Goal: Task Accomplishment & Management: Complete application form

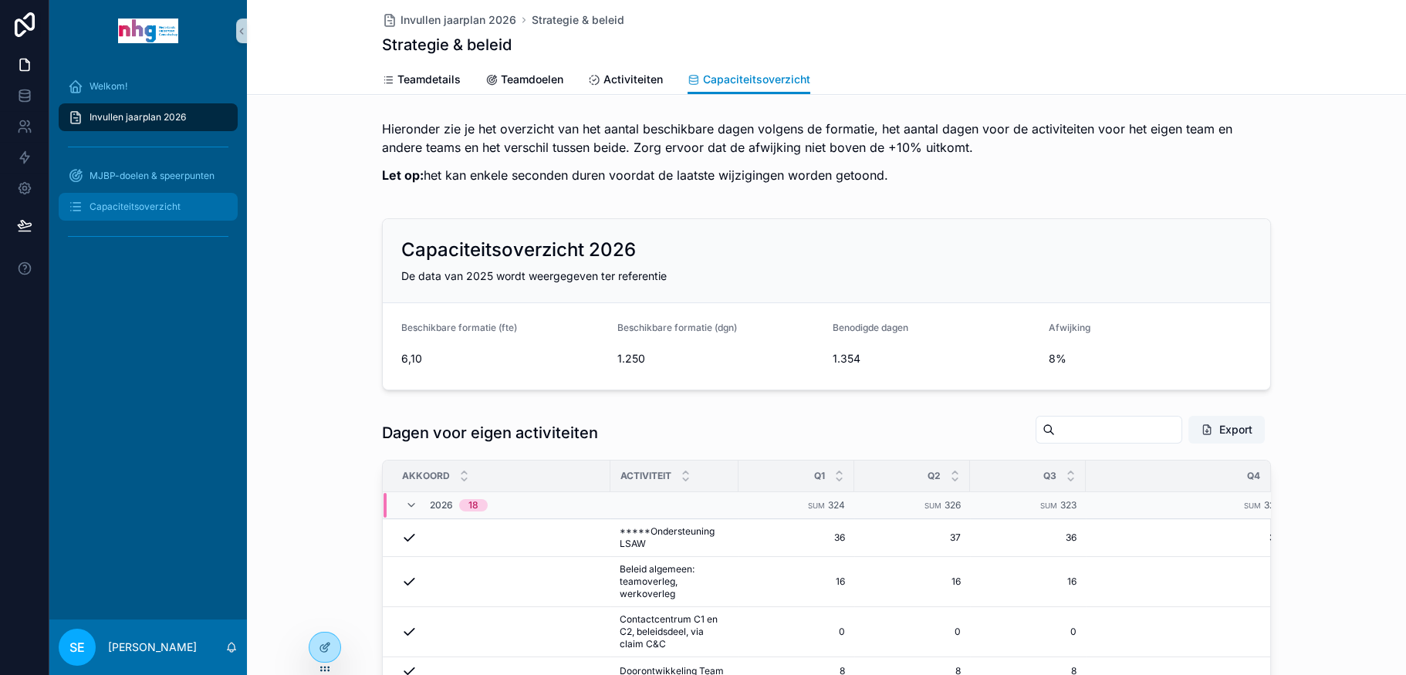
click at [137, 211] on span "Capaciteitsoverzicht" at bounding box center [134, 207] width 91 height 12
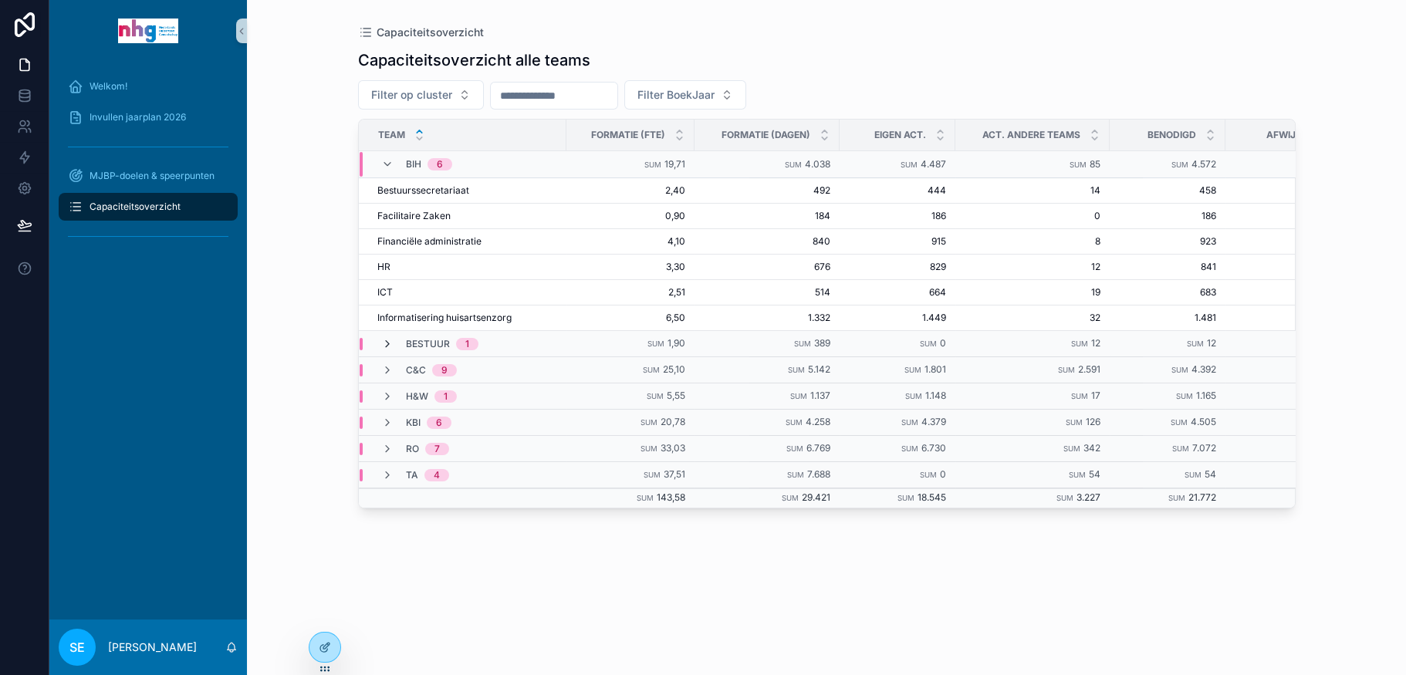
click at [384, 341] on icon "scrollable content" at bounding box center [387, 344] width 12 height 12
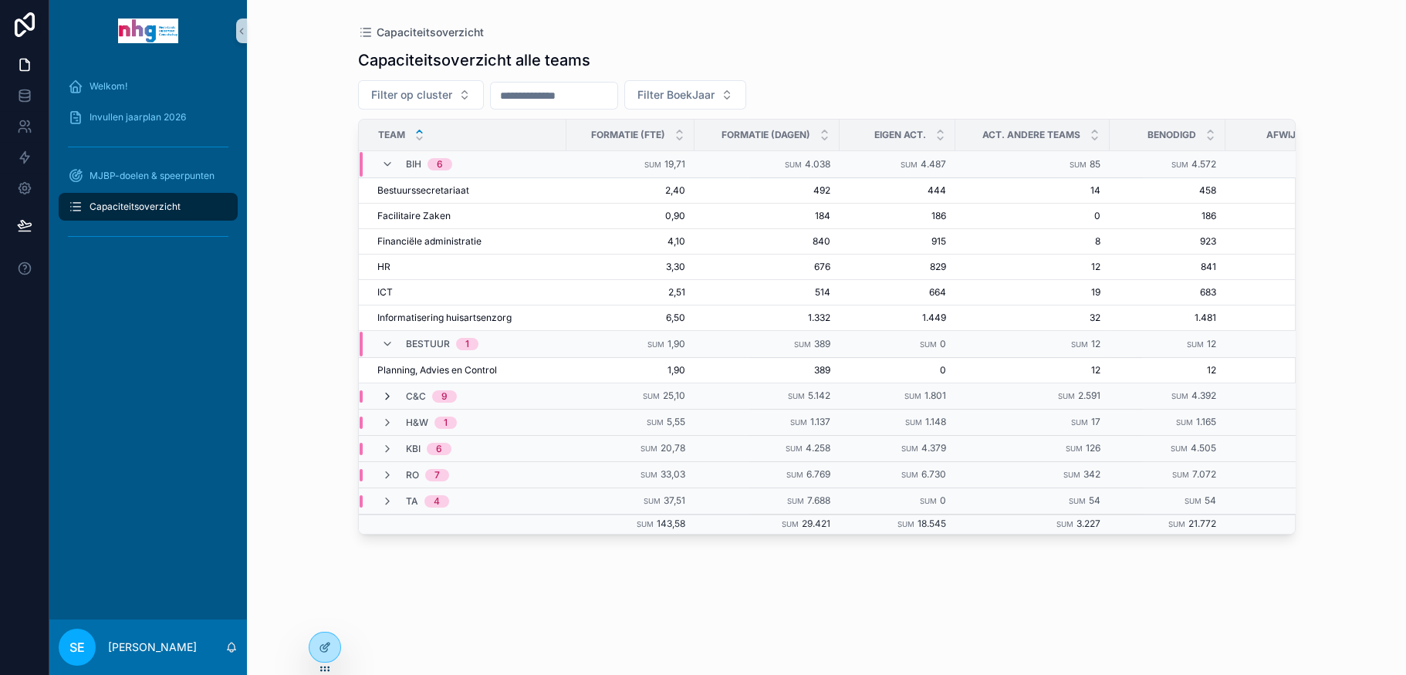
click at [387, 393] on icon "scrollable content" at bounding box center [387, 396] width 12 height 12
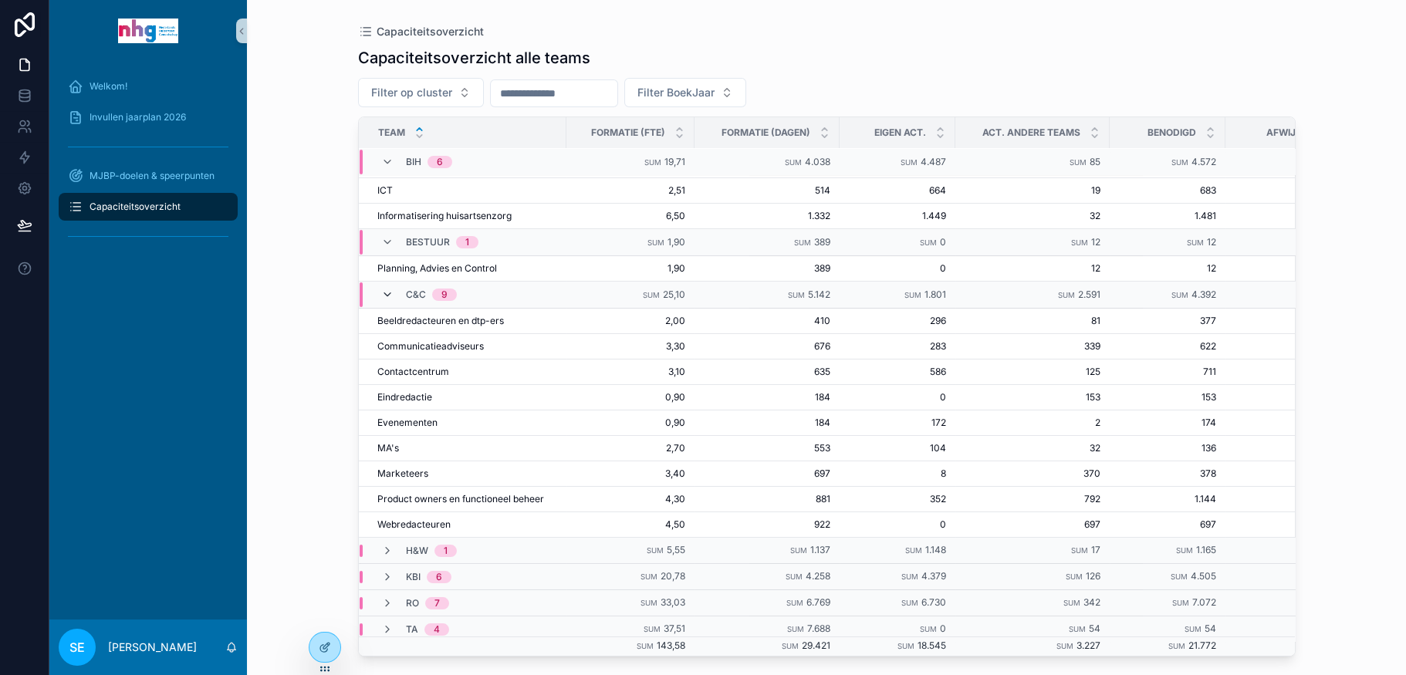
scroll to position [111, 0]
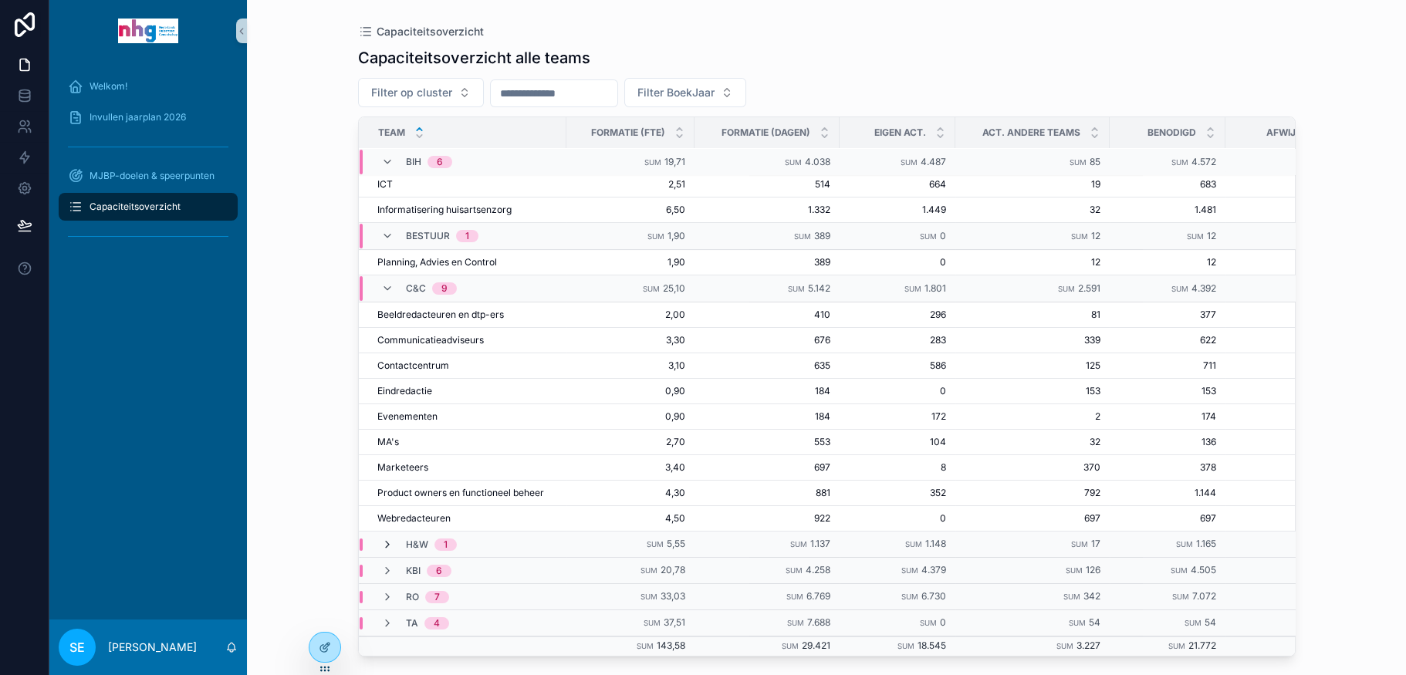
click at [388, 539] on icon "scrollable content" at bounding box center [387, 545] width 12 height 12
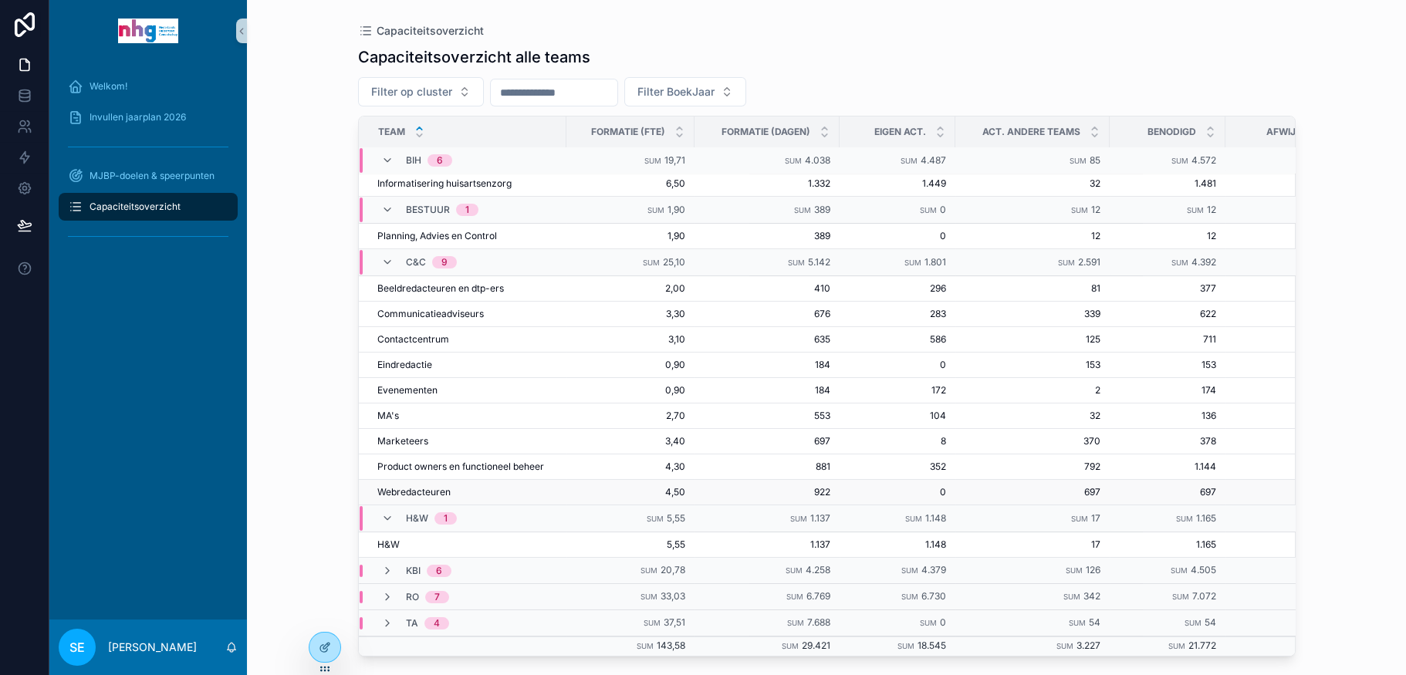
scroll to position [138, 0]
click at [387, 565] on icon "scrollable content" at bounding box center [387, 571] width 12 height 12
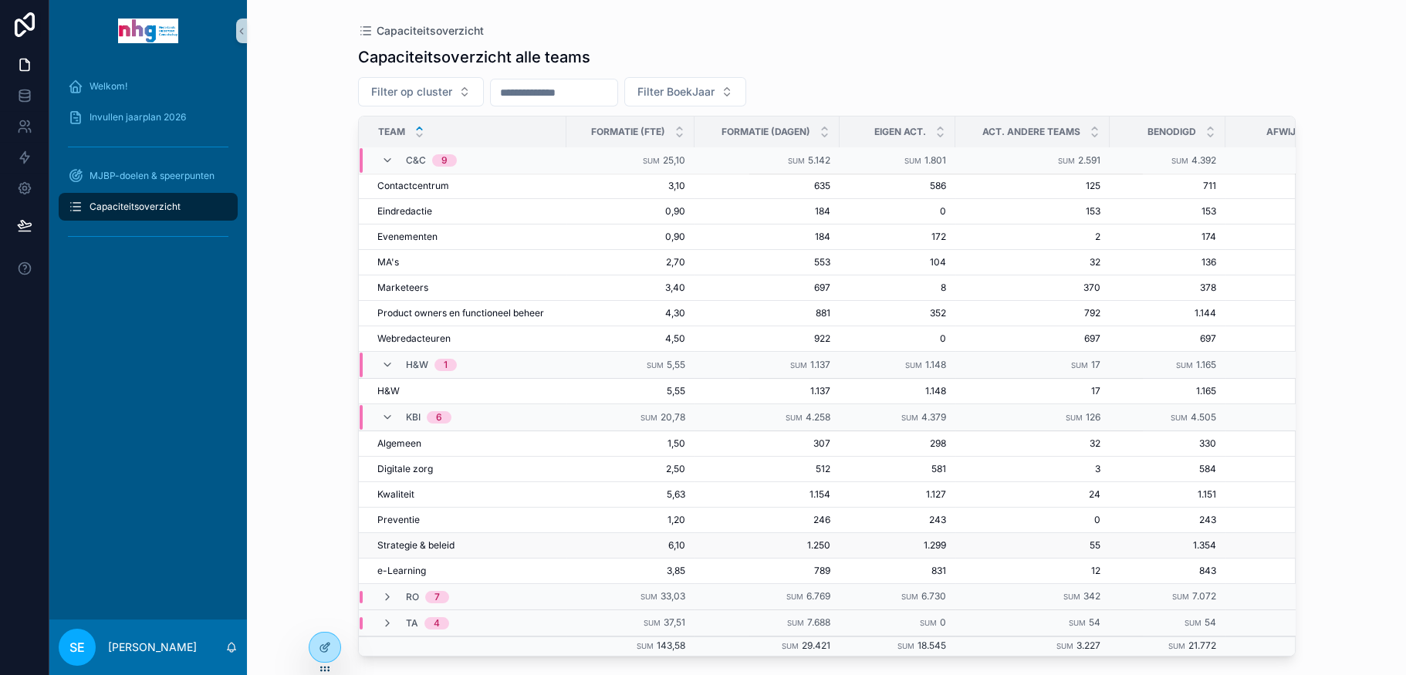
scroll to position [313, 0]
click at [385, 591] on icon "scrollable content" at bounding box center [387, 597] width 12 height 12
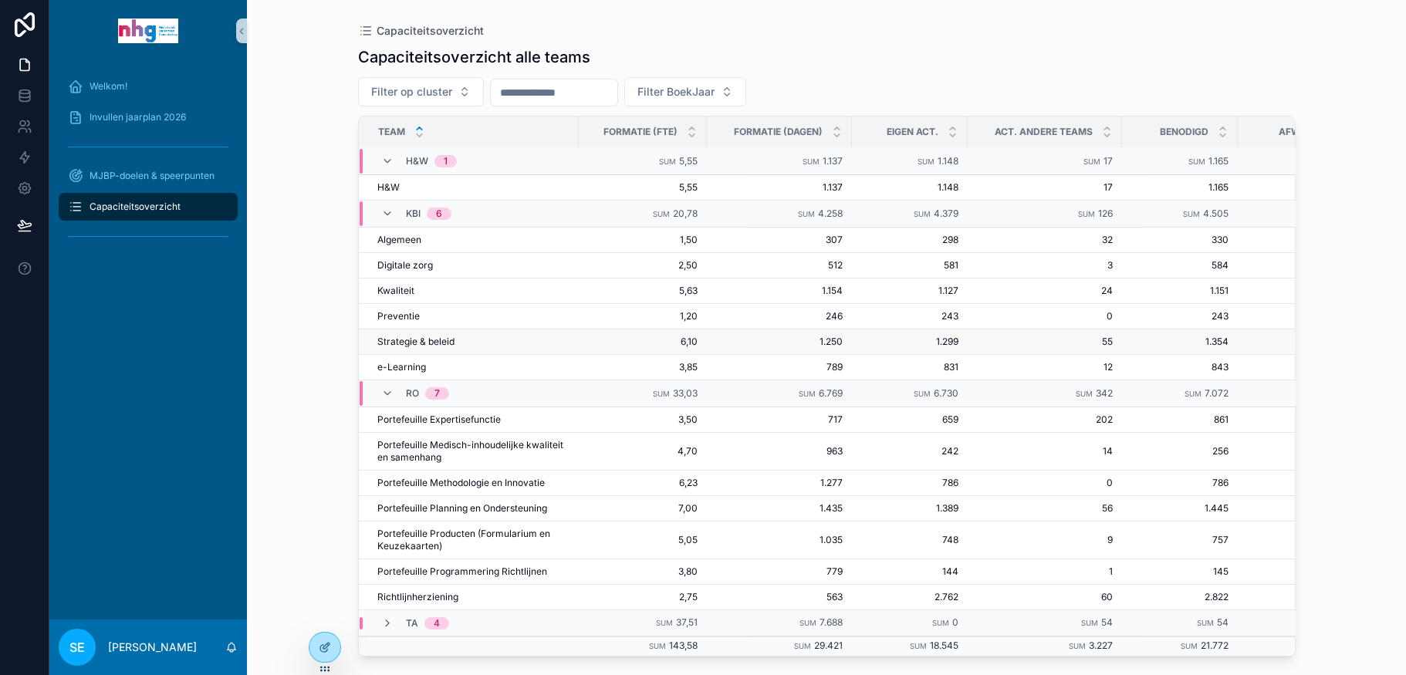
scroll to position [507, 0]
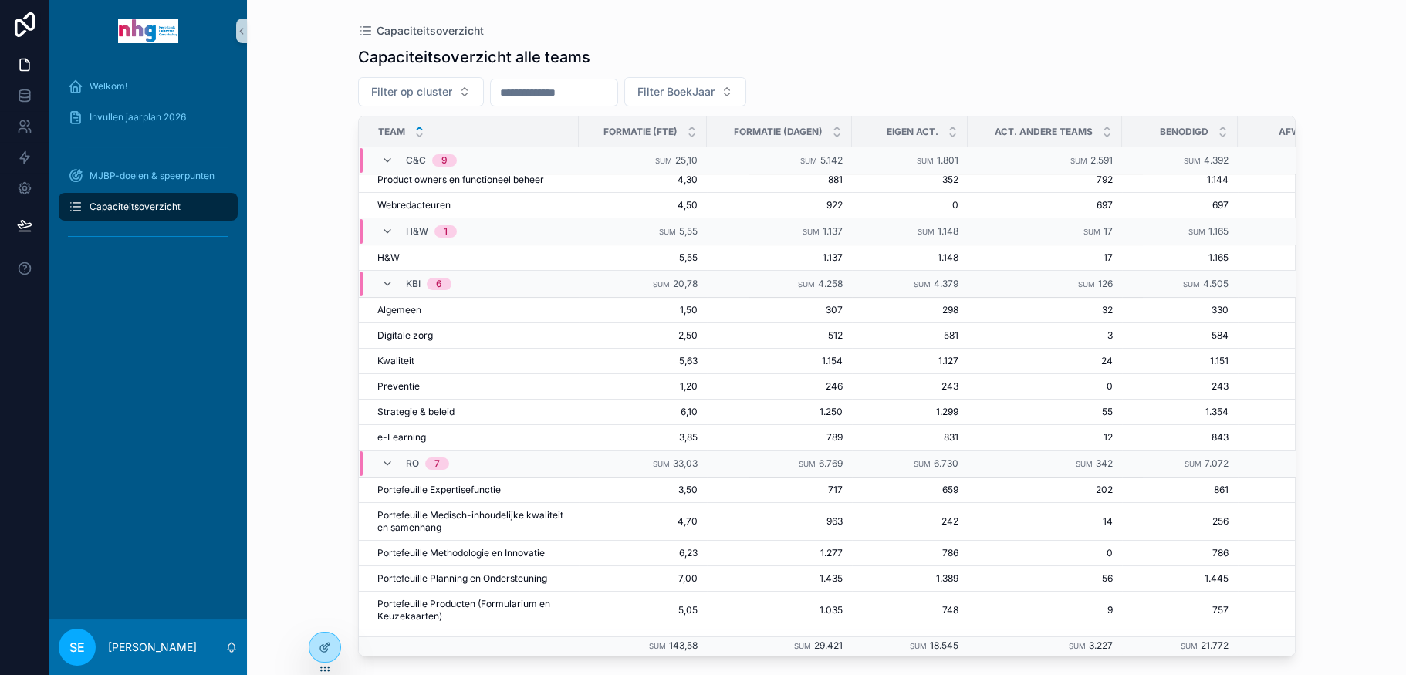
click at [1322, 367] on div "Capaciteitsoverzicht Capaciteitsoverzicht alle teams Filter op cluster Filter B…" at bounding box center [826, 337] width 1159 height 675
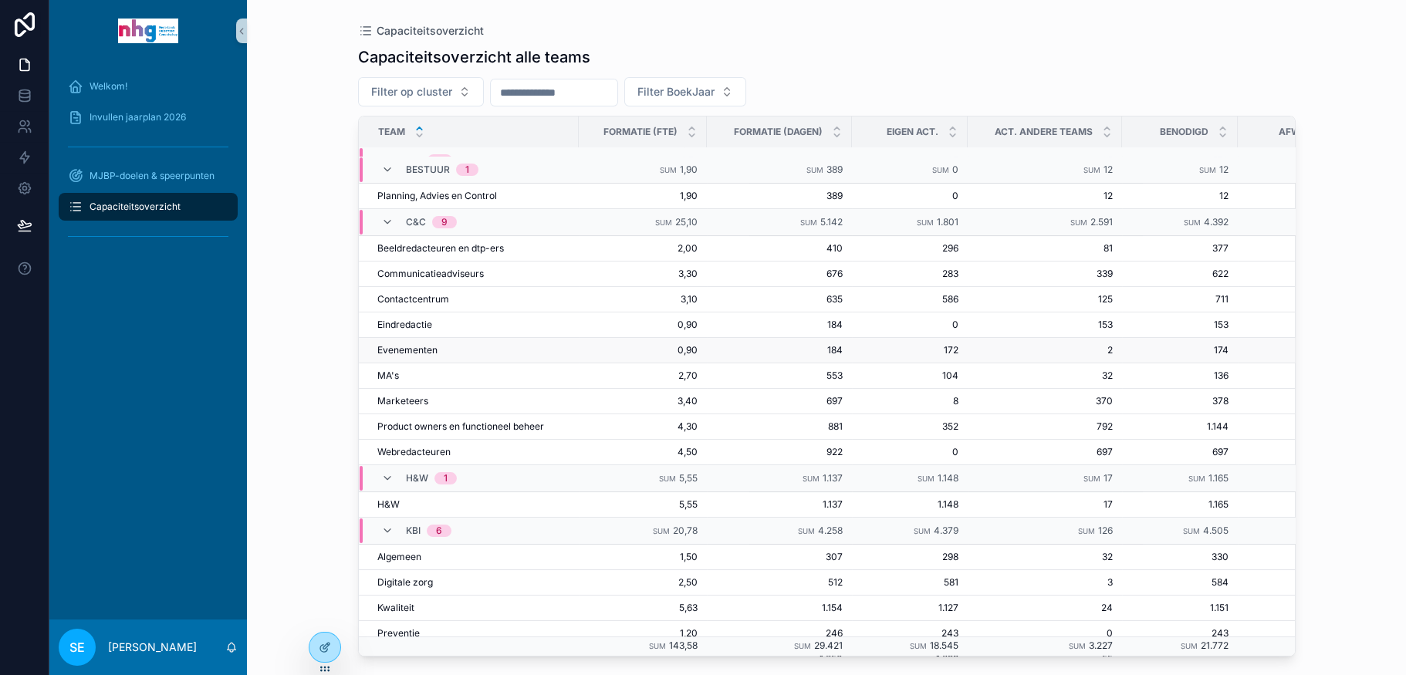
scroll to position [0, 0]
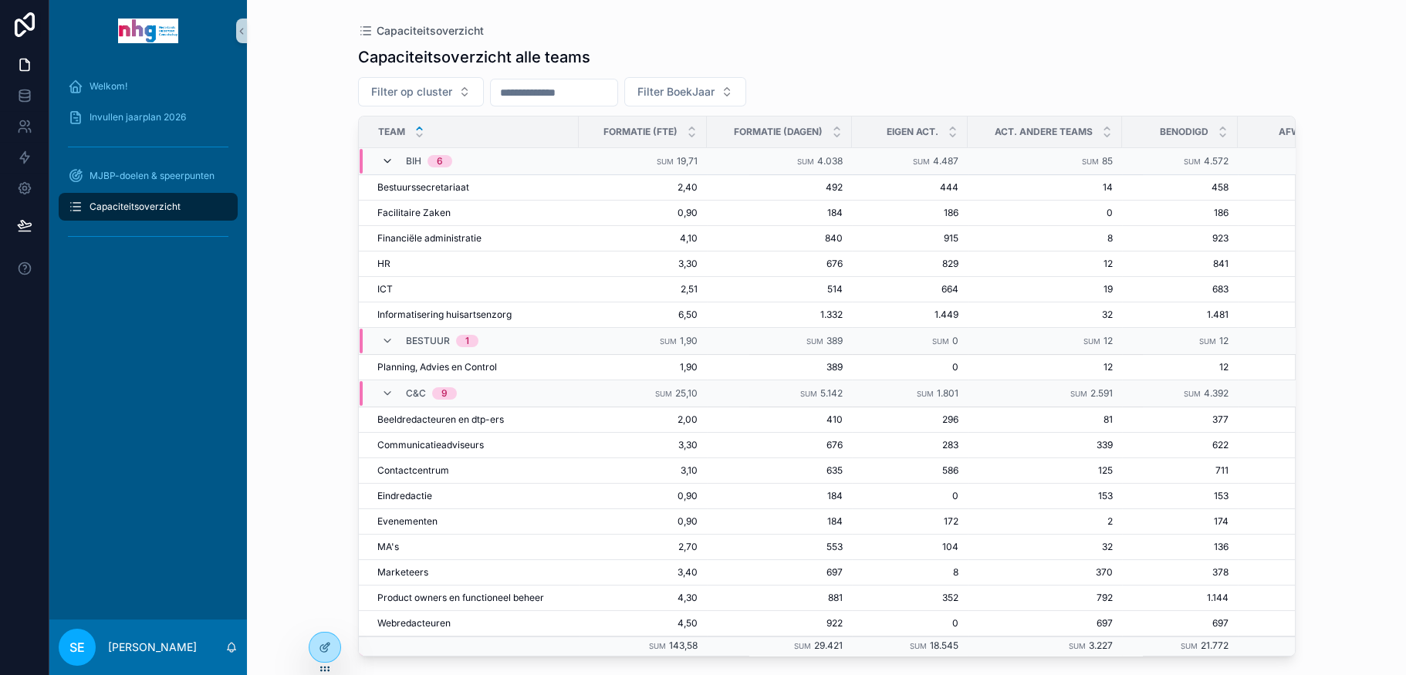
click at [383, 160] on icon "scrollable content" at bounding box center [387, 161] width 12 height 12
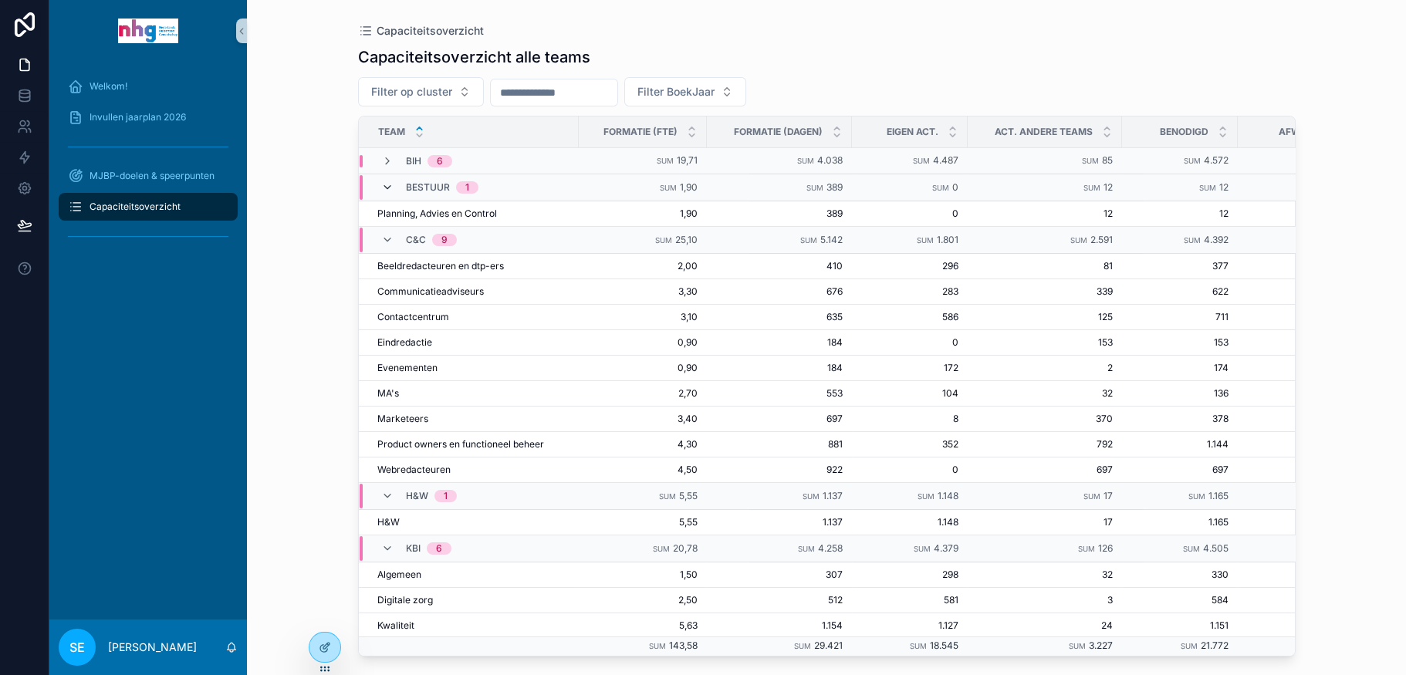
click at [383, 181] on icon "scrollable content" at bounding box center [387, 187] width 12 height 12
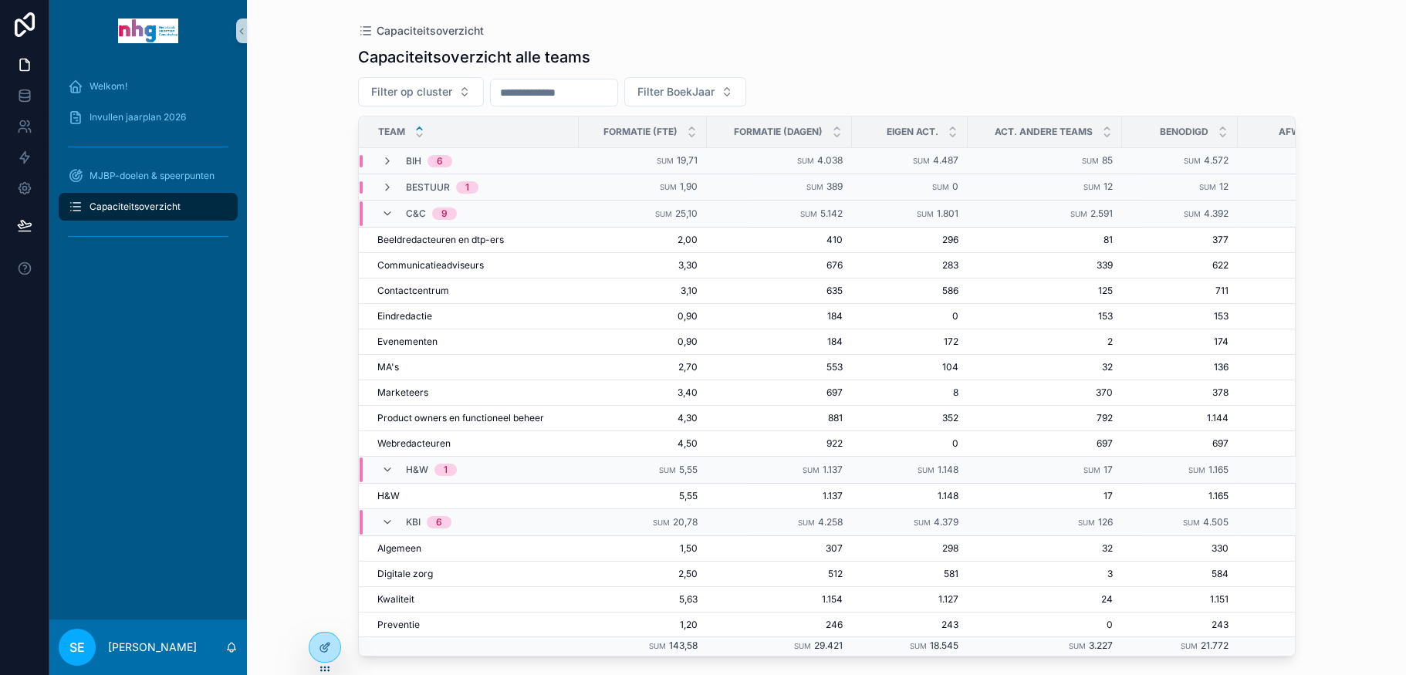
click at [380, 208] on div "C&C 9" at bounding box center [419, 213] width 113 height 25
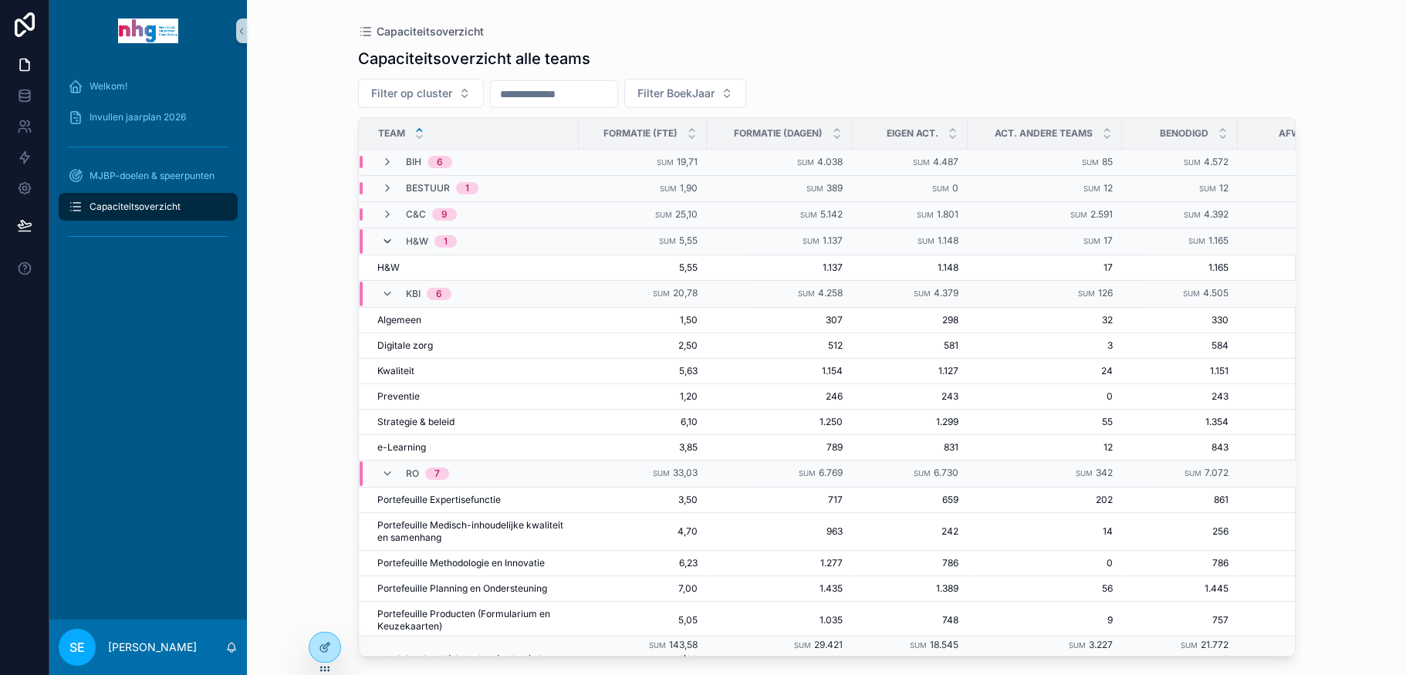
click at [381, 239] on icon "scrollable content" at bounding box center [387, 241] width 12 height 12
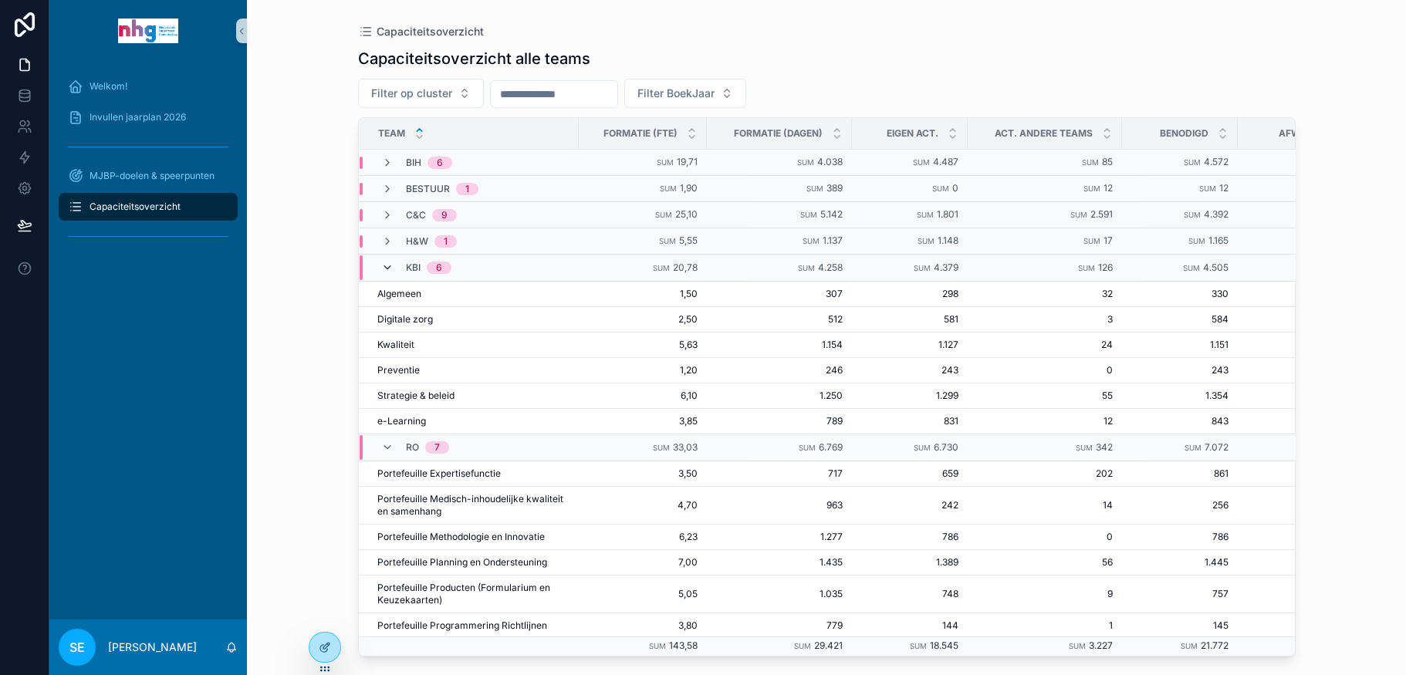
click at [381, 263] on icon "scrollable content" at bounding box center [387, 268] width 12 height 12
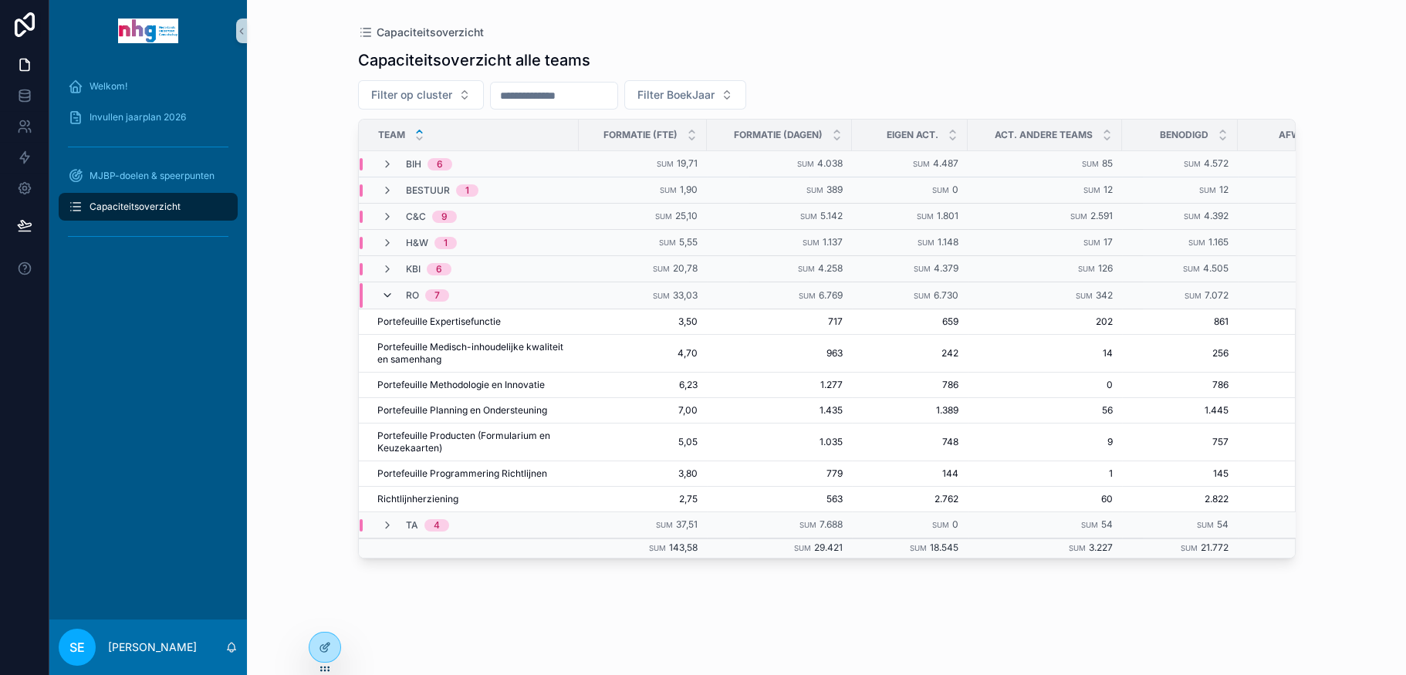
click at [381, 289] on icon "scrollable content" at bounding box center [387, 295] width 12 height 12
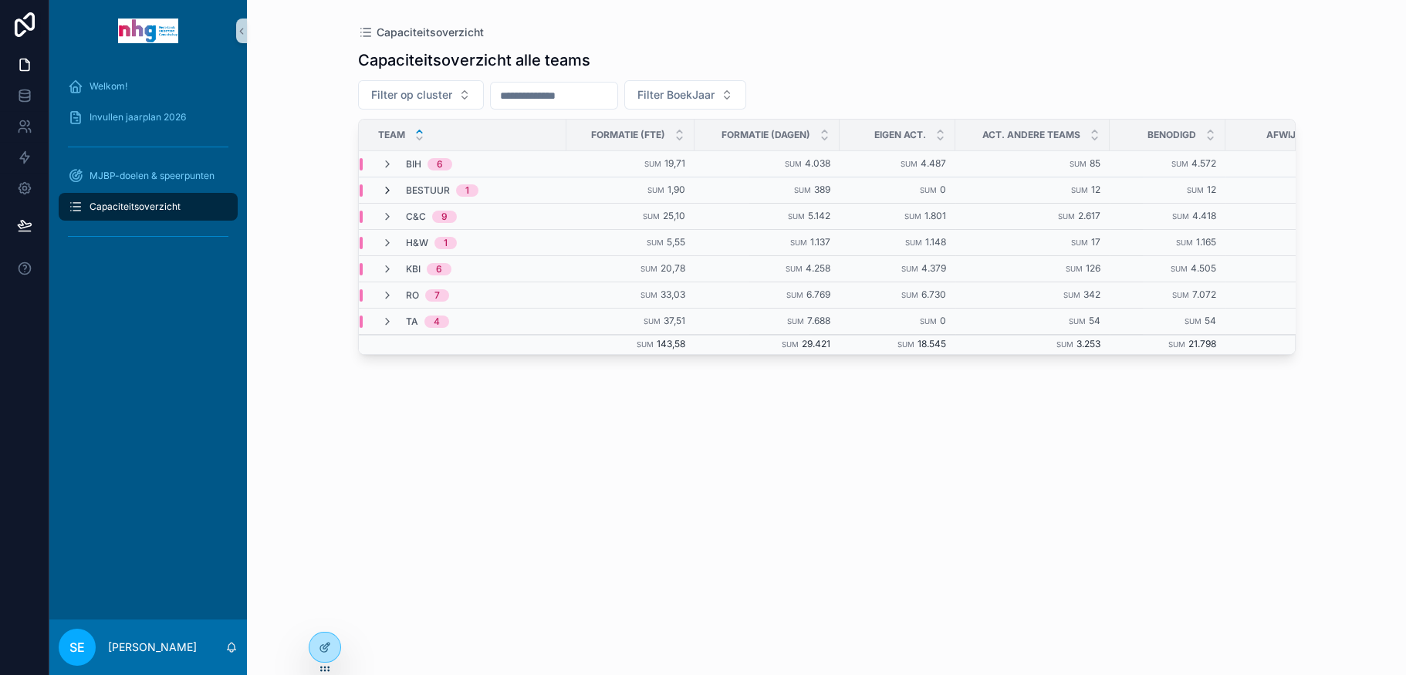
click at [384, 186] on icon "scrollable content" at bounding box center [387, 190] width 12 height 12
click at [475, 218] on span "Planning, Advies en Control" at bounding box center [437, 217] width 120 height 12
click at [484, 211] on span "Planning, Advies en Control" at bounding box center [437, 217] width 120 height 12
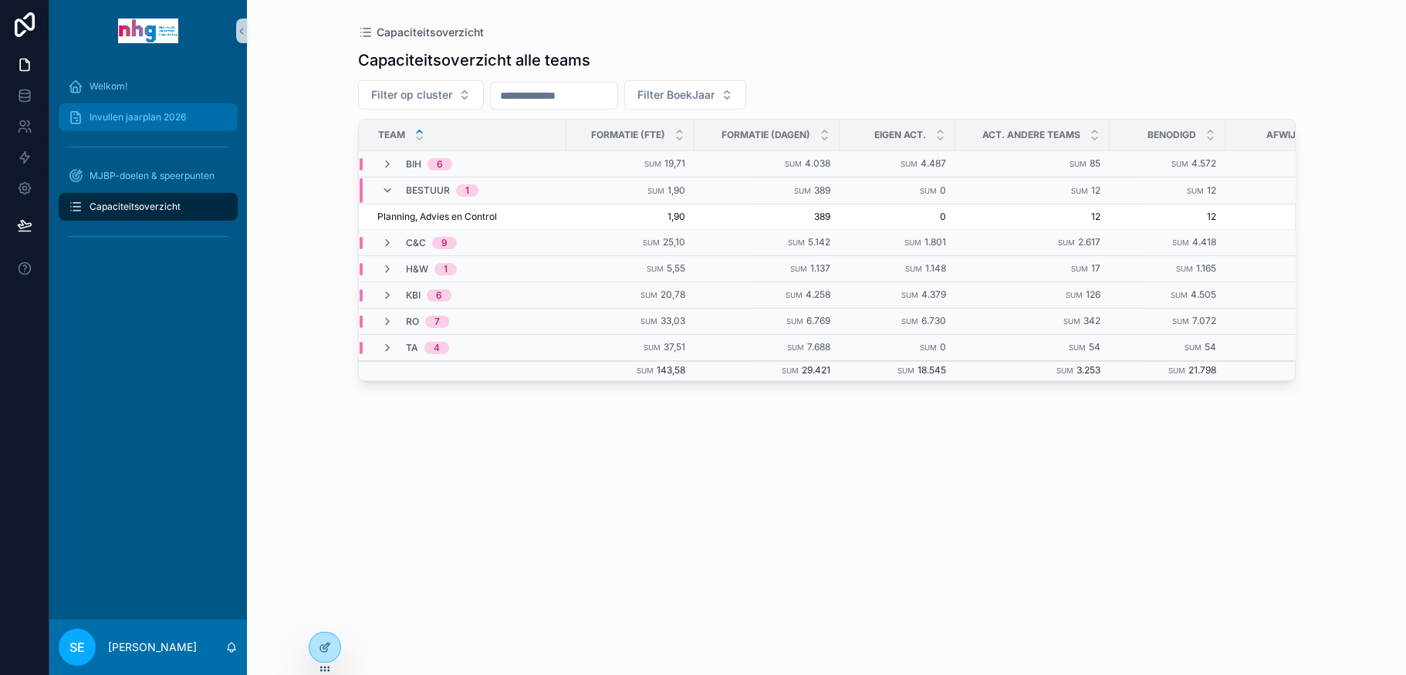
click at [128, 113] on span "Invullen jaarplan 2026" at bounding box center [137, 117] width 96 height 12
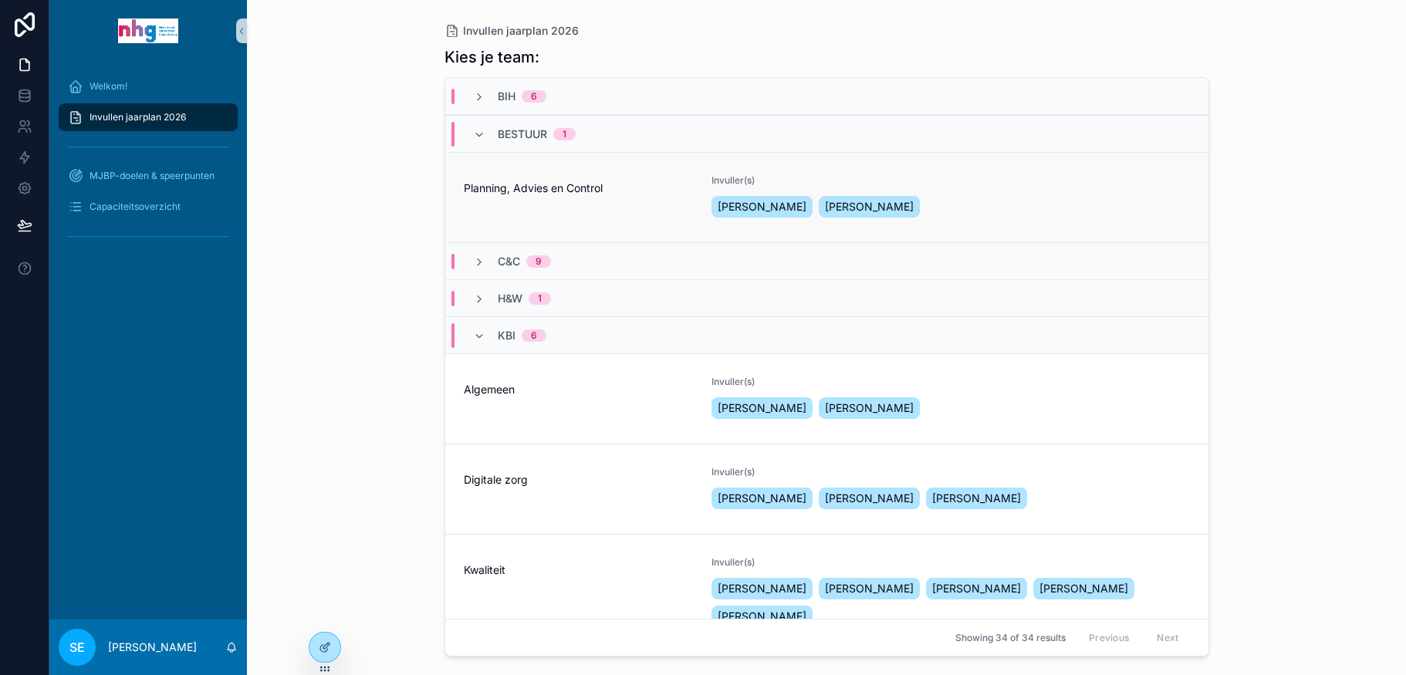
click at [511, 201] on div "Planning, Advies en Control" at bounding box center [579, 197] width 230 height 46
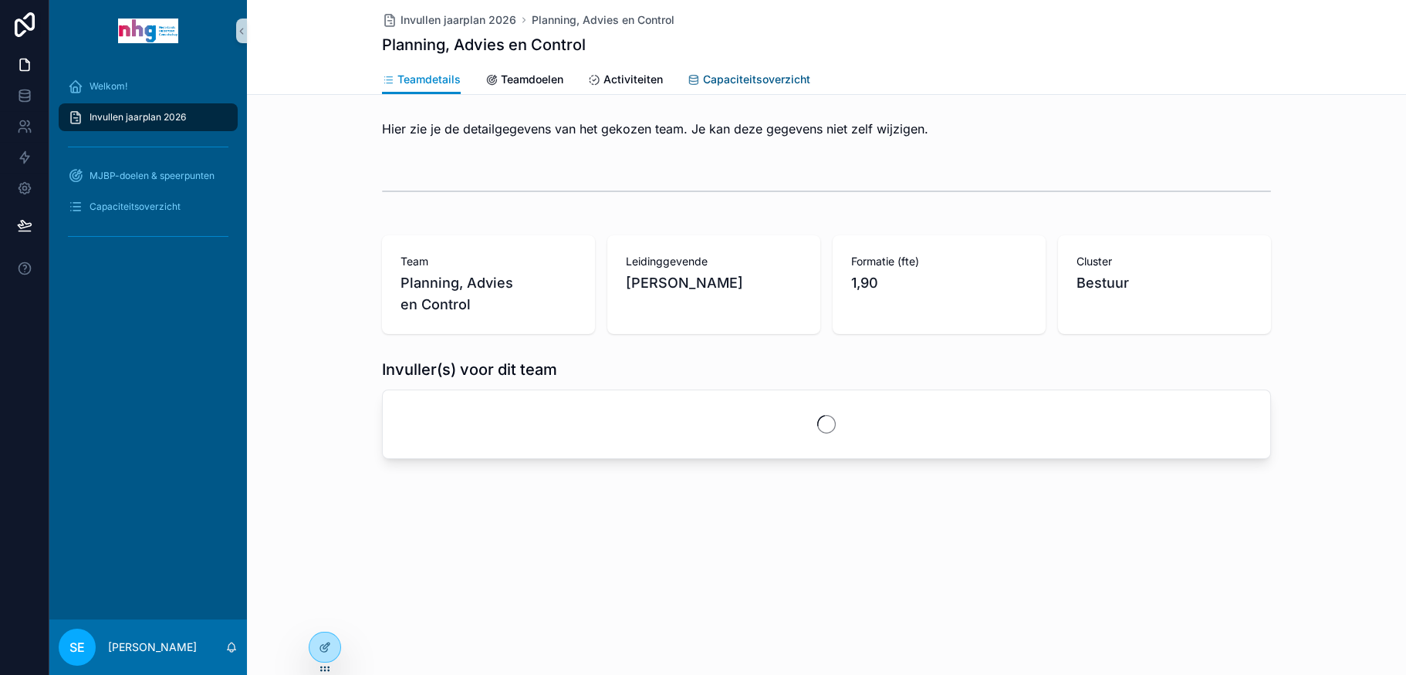
click at [788, 66] on link "Capaciteitsoverzicht" at bounding box center [748, 81] width 123 height 31
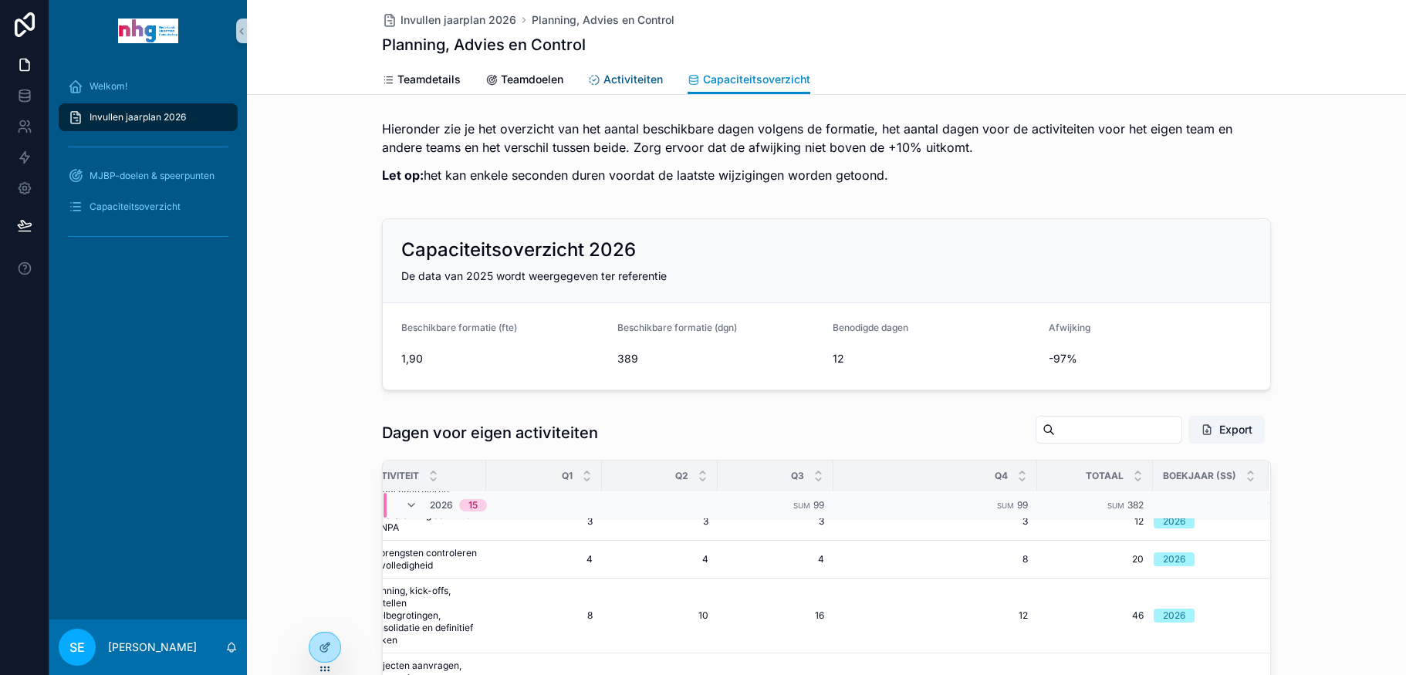
click at [628, 71] on link "Activiteiten" at bounding box center [625, 81] width 75 height 31
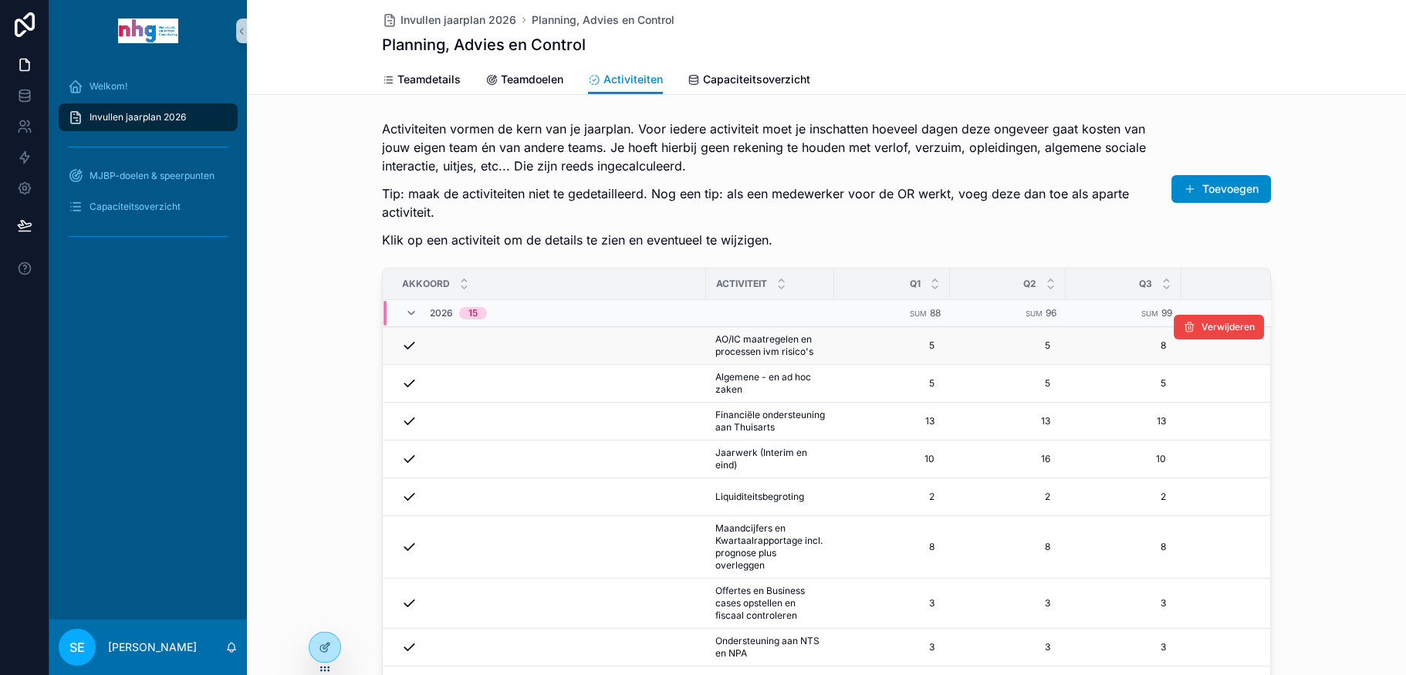
click at [694, 339] on td "scrollable content" at bounding box center [544, 346] width 323 height 38
click at [753, 349] on span "AO/IC maatregelen en processen ivm risico's" at bounding box center [770, 345] width 110 height 25
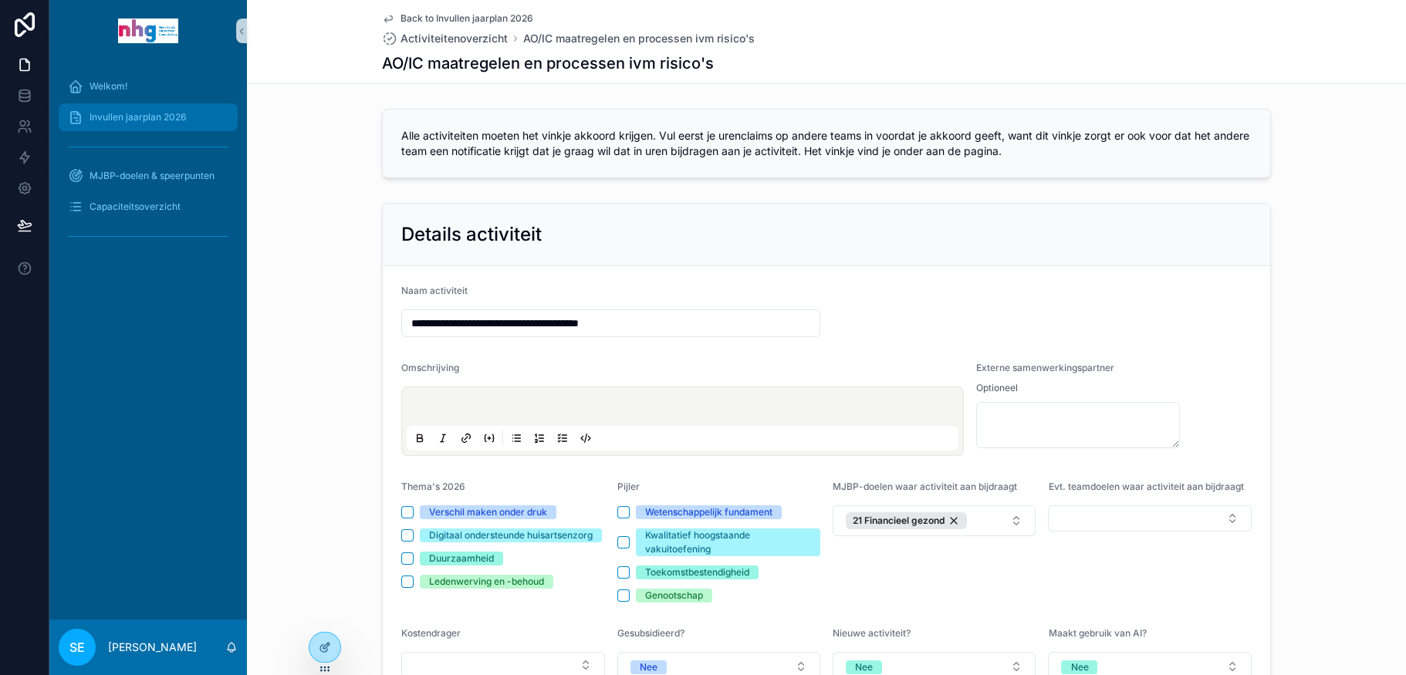
click at [143, 120] on span "Invullen jaarplan 2026" at bounding box center [137, 117] width 96 height 12
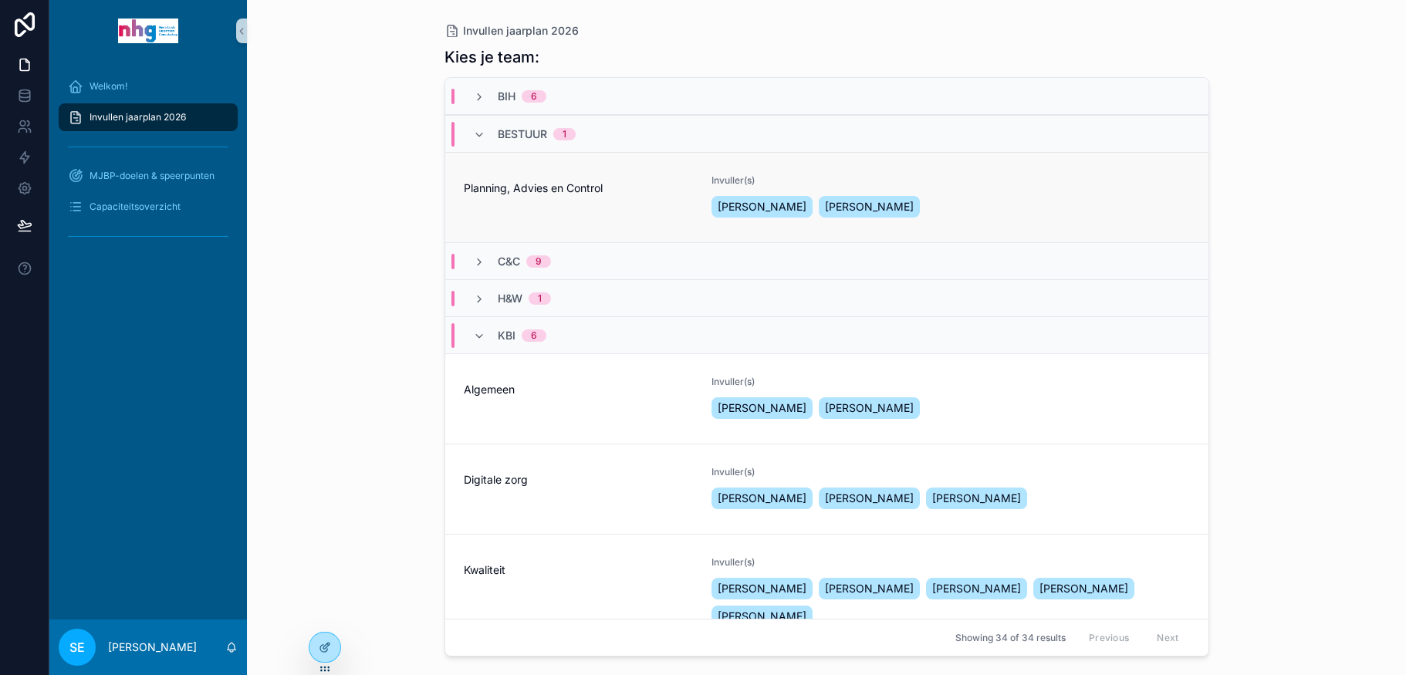
click at [580, 188] on span "Planning, Advies en Control" at bounding box center [579, 188] width 230 height 15
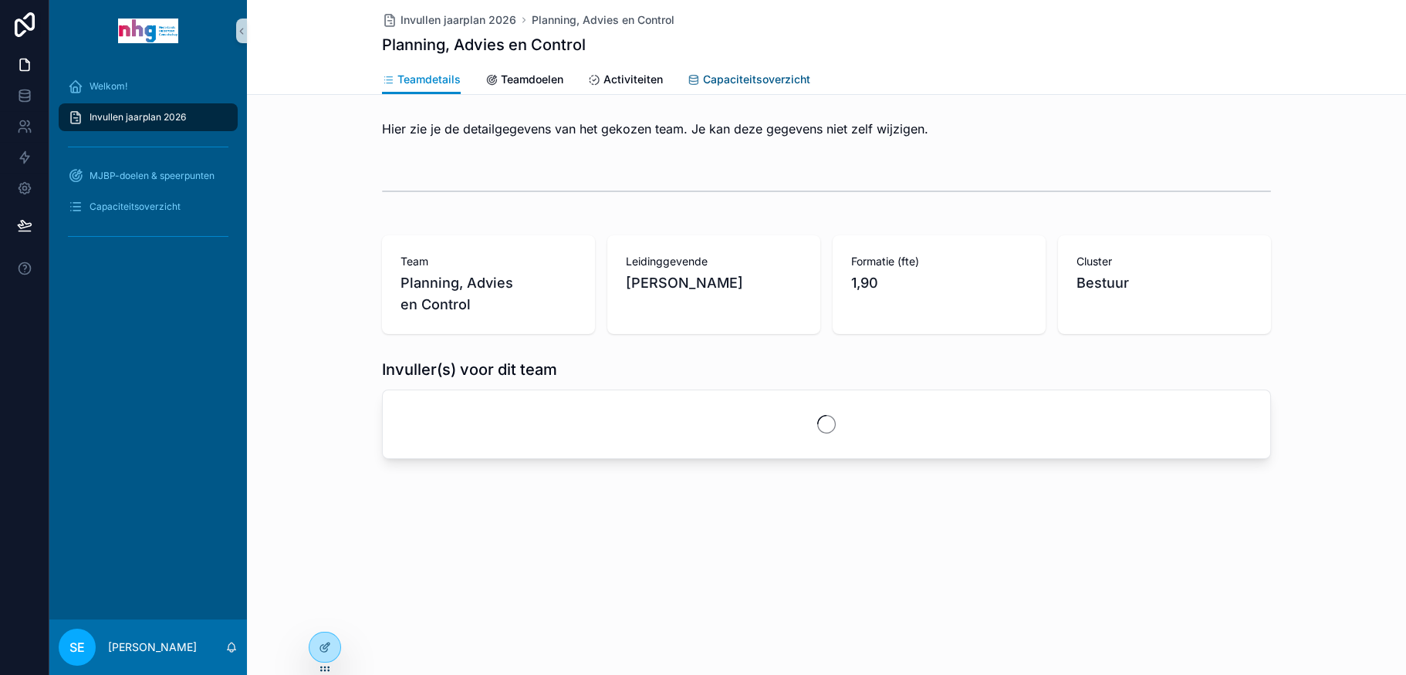
click at [717, 76] on span "Capaciteitsoverzicht" at bounding box center [756, 79] width 107 height 15
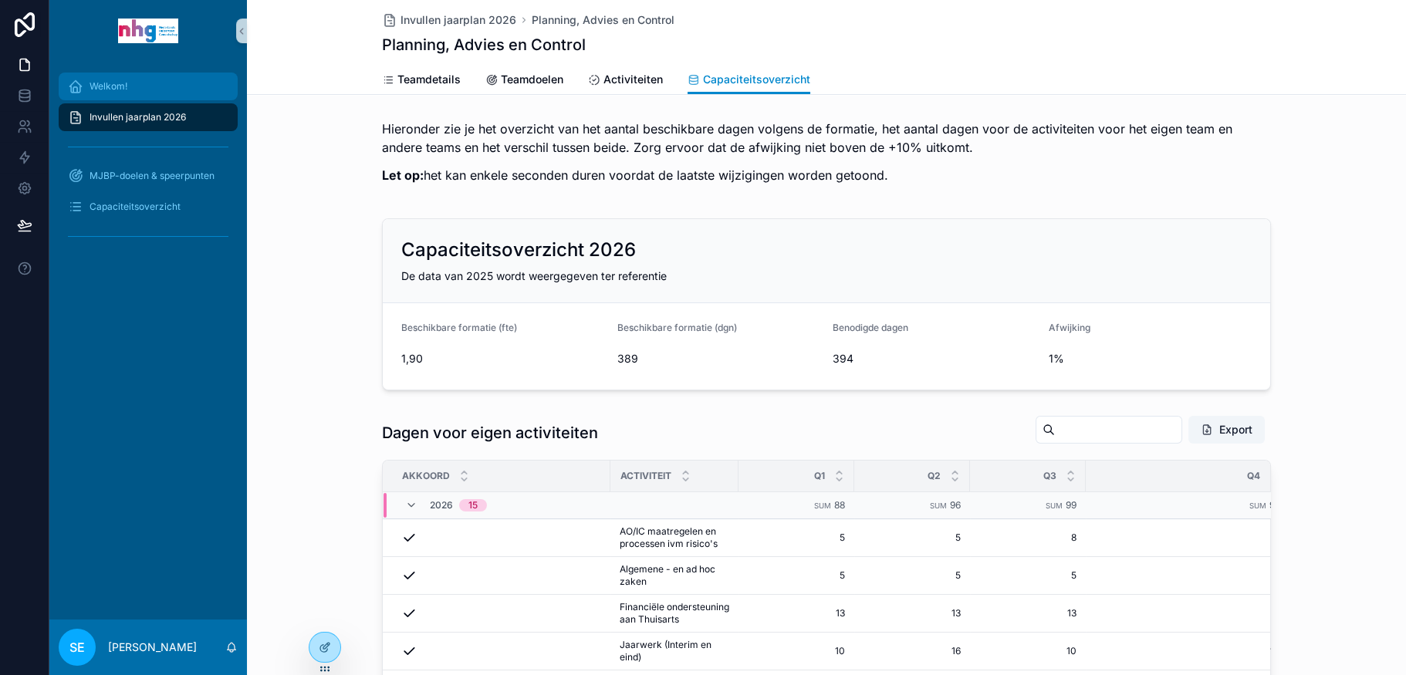
click at [116, 85] on span "Welkom!" at bounding box center [108, 86] width 38 height 12
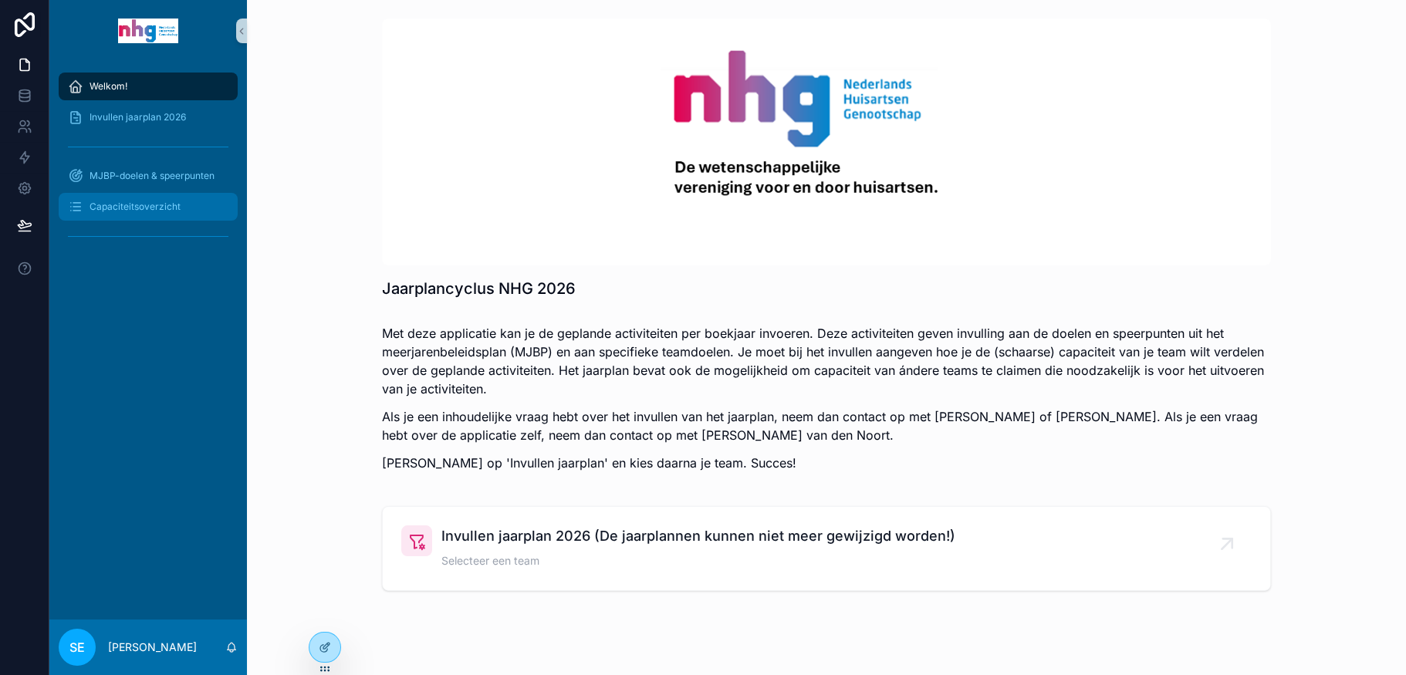
click at [103, 206] on span "Capaciteitsoverzicht" at bounding box center [134, 207] width 91 height 12
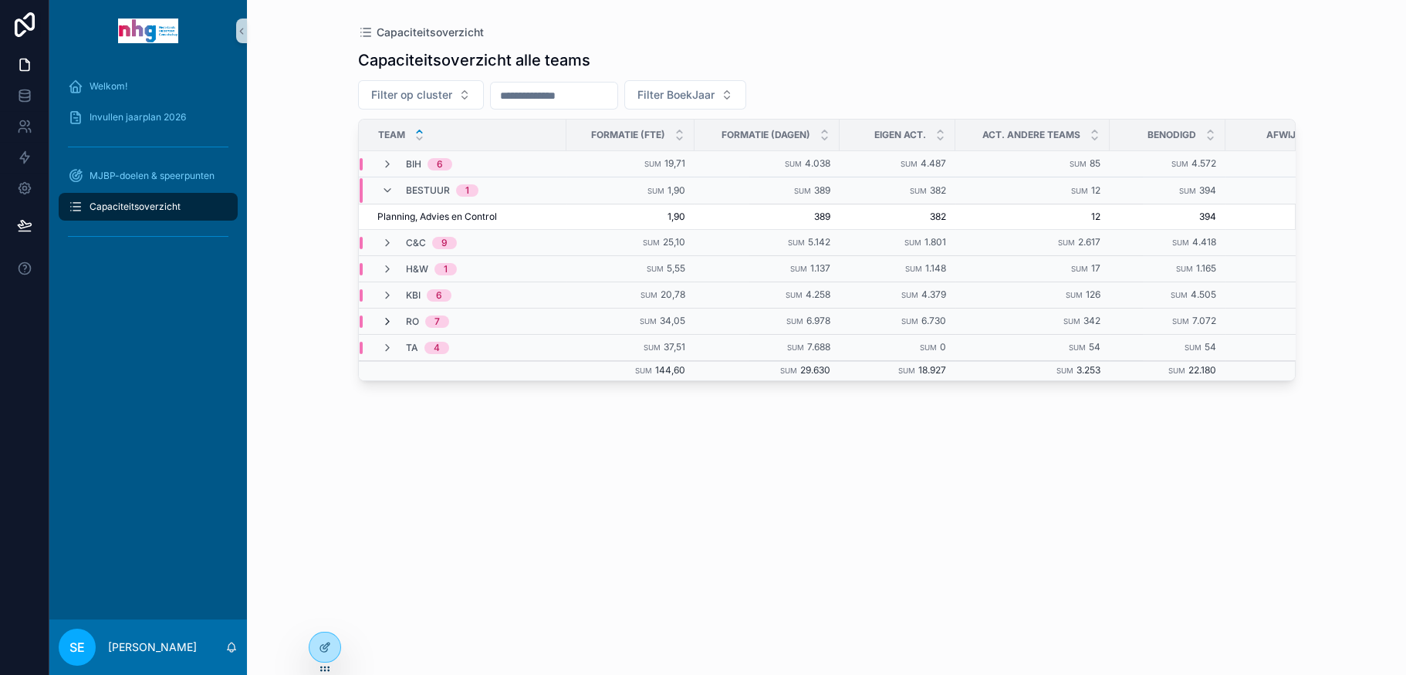
click at [387, 316] on icon "scrollable content" at bounding box center [387, 322] width 12 height 12
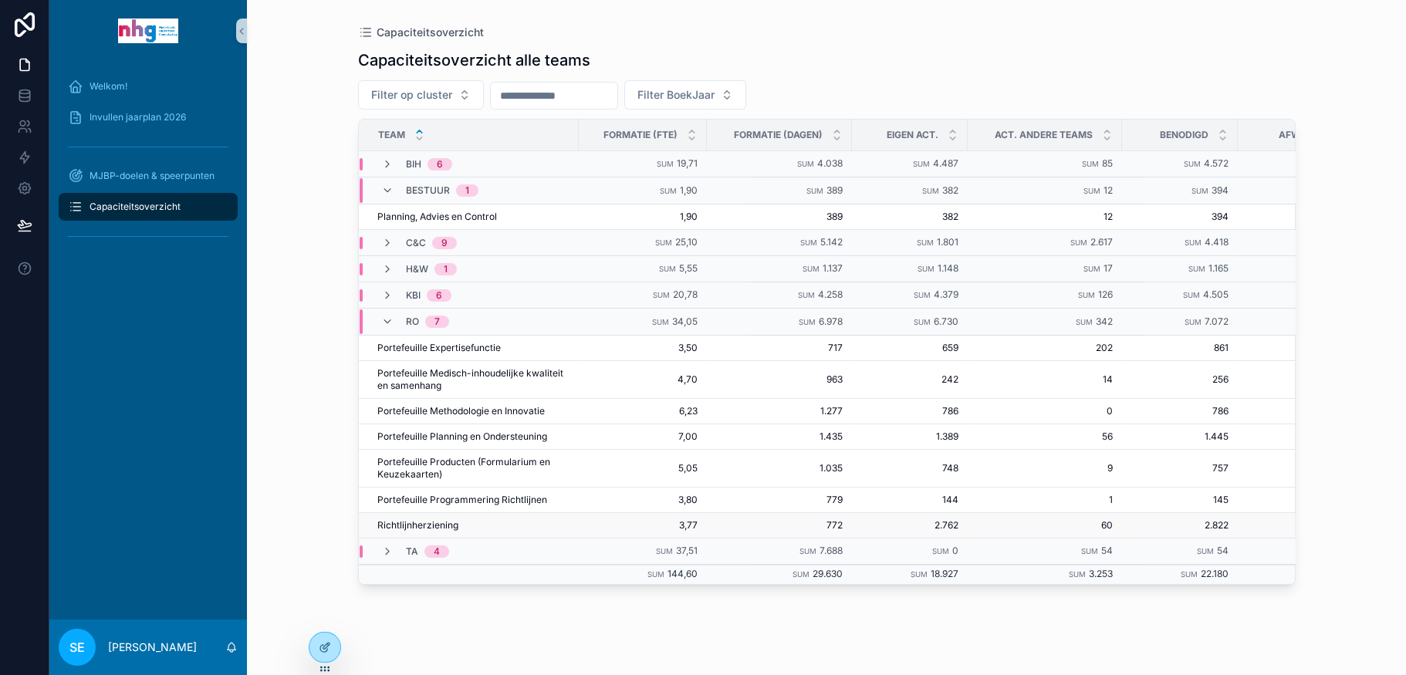
click at [716, 520] on span "772" at bounding box center [779, 525] width 127 height 12
click at [137, 113] on span "Invullen jaarplan 2026" at bounding box center [137, 117] width 96 height 12
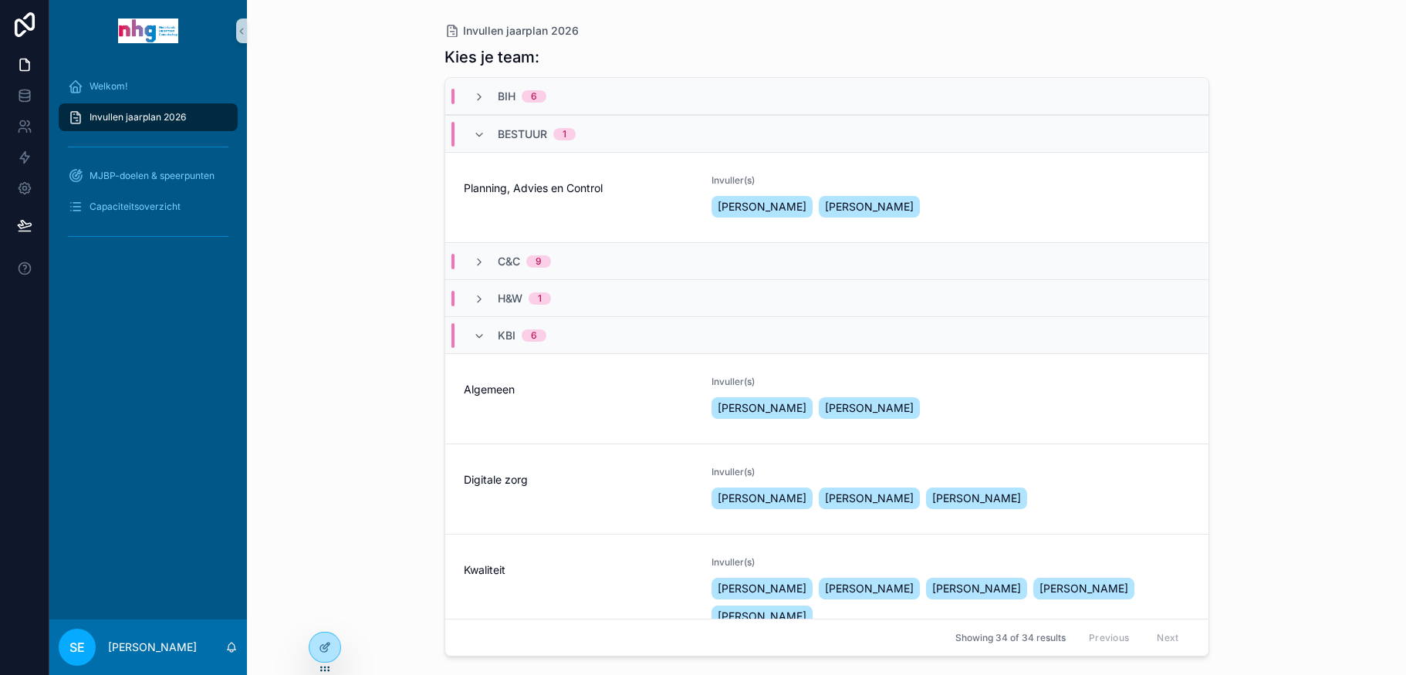
click at [471, 333] on div "KBI 6" at bounding box center [509, 335] width 110 height 25
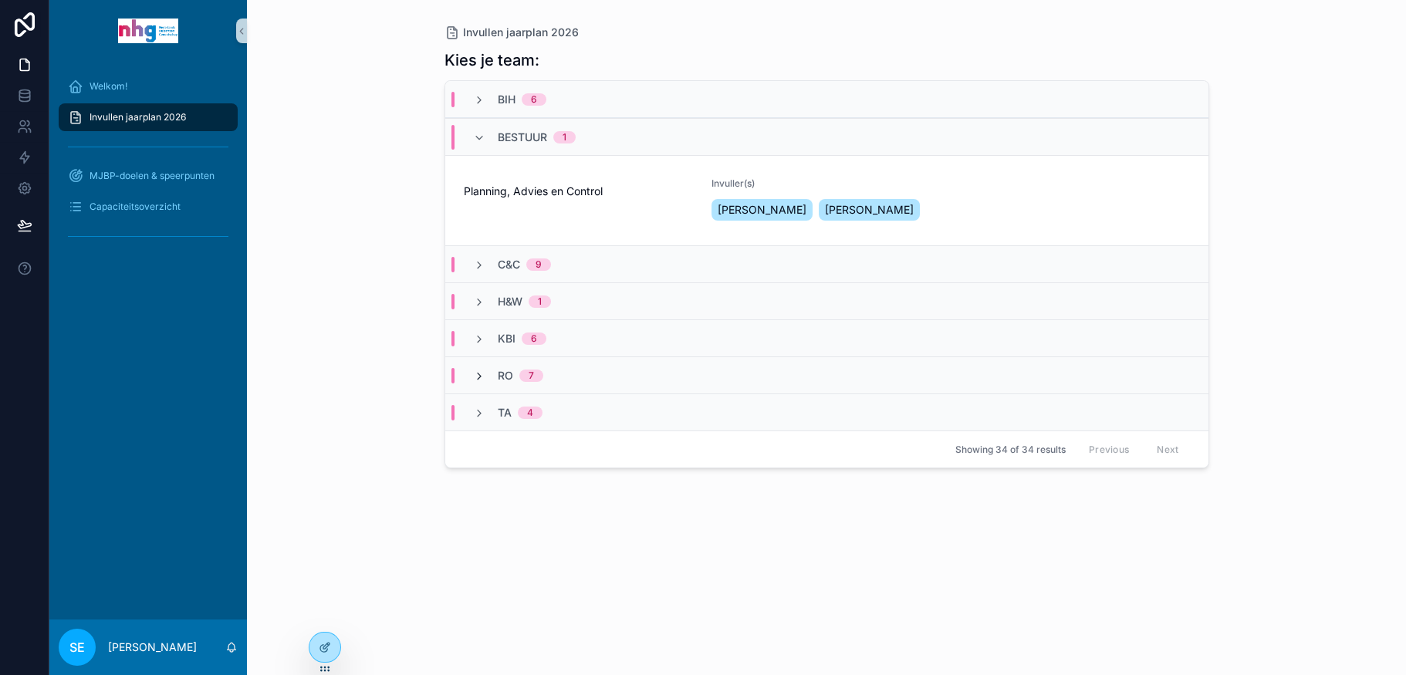
click at [477, 377] on icon "scrollable content" at bounding box center [479, 376] width 12 height 12
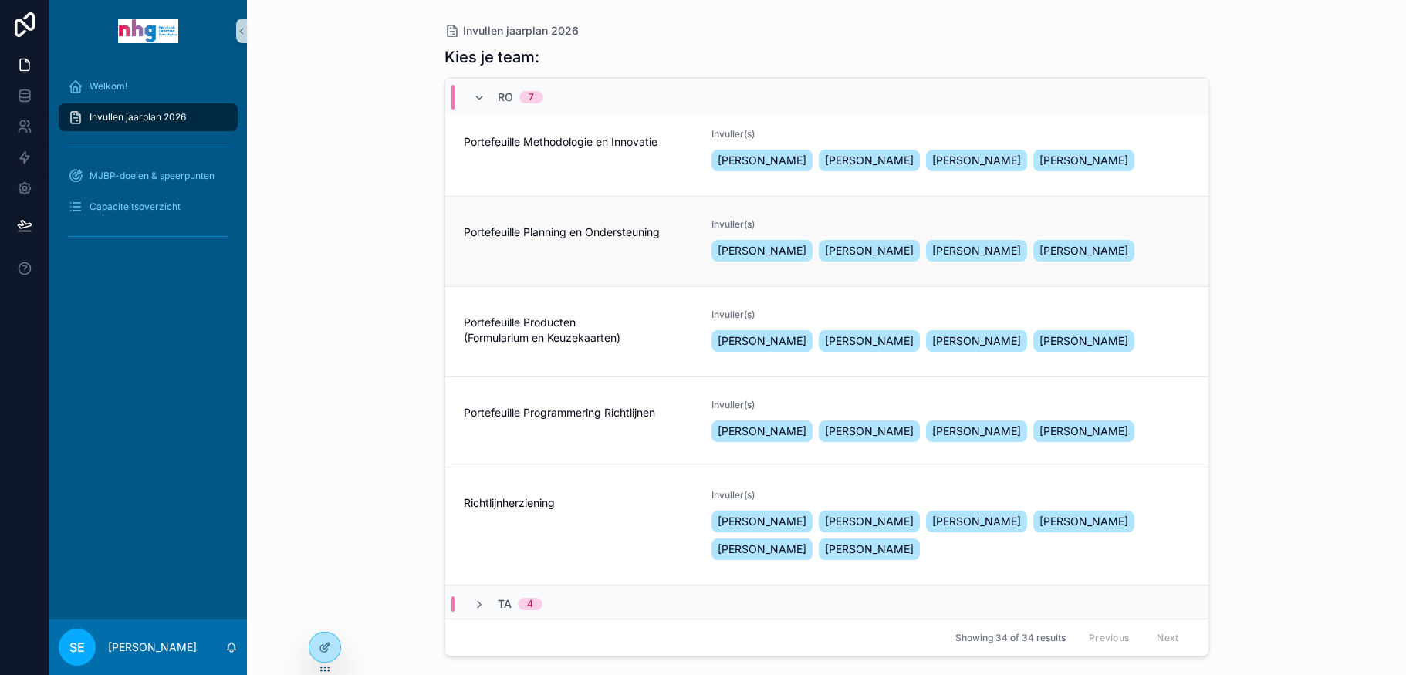
scroll to position [466, 0]
click at [527, 502] on span "Richtlijnherziening" at bounding box center [579, 502] width 230 height 15
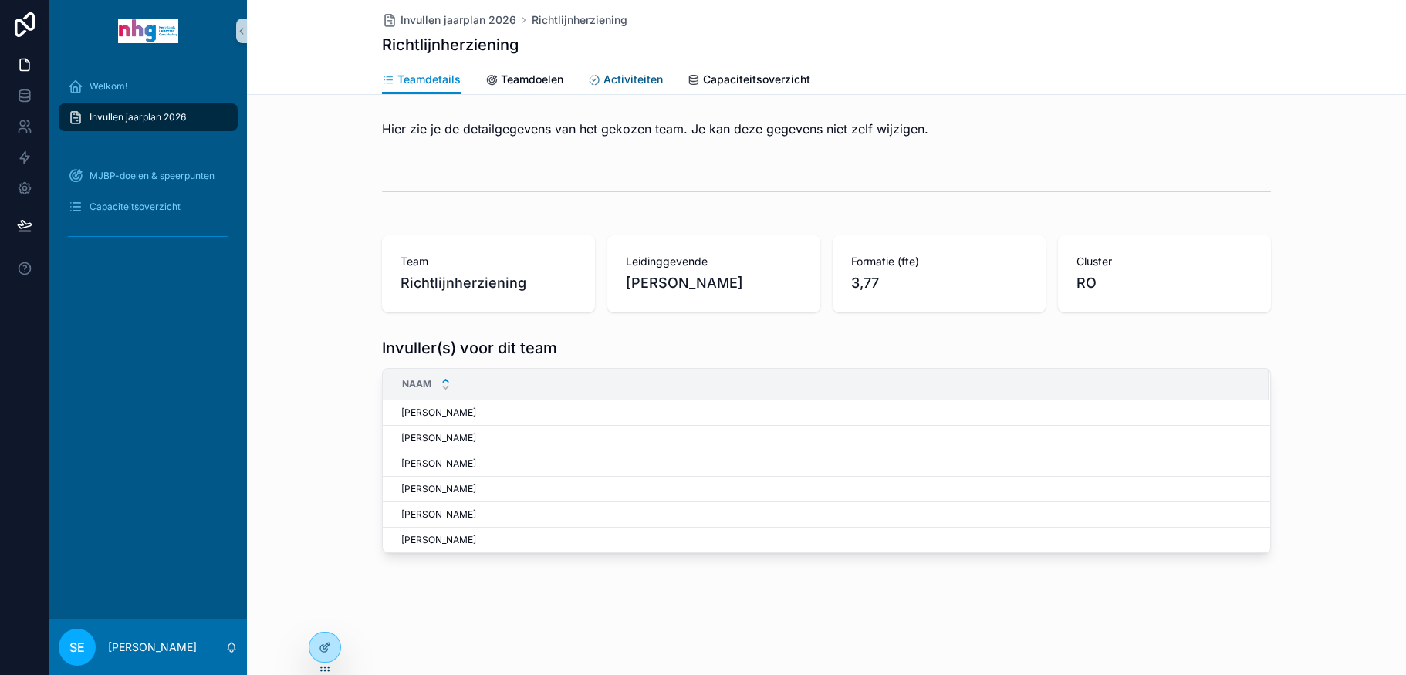
click at [605, 80] on span "Activiteiten" at bounding box center [632, 79] width 59 height 15
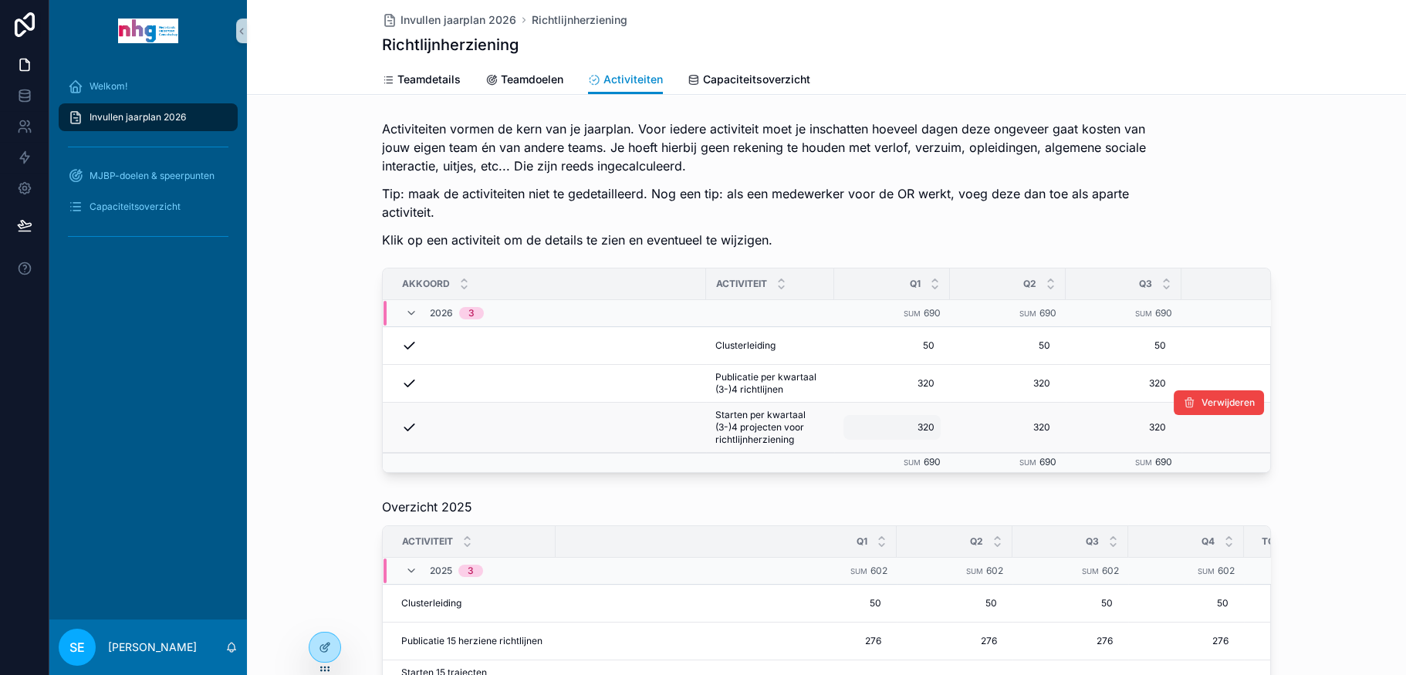
click at [843, 418] on div "320 320" at bounding box center [891, 427] width 97 height 25
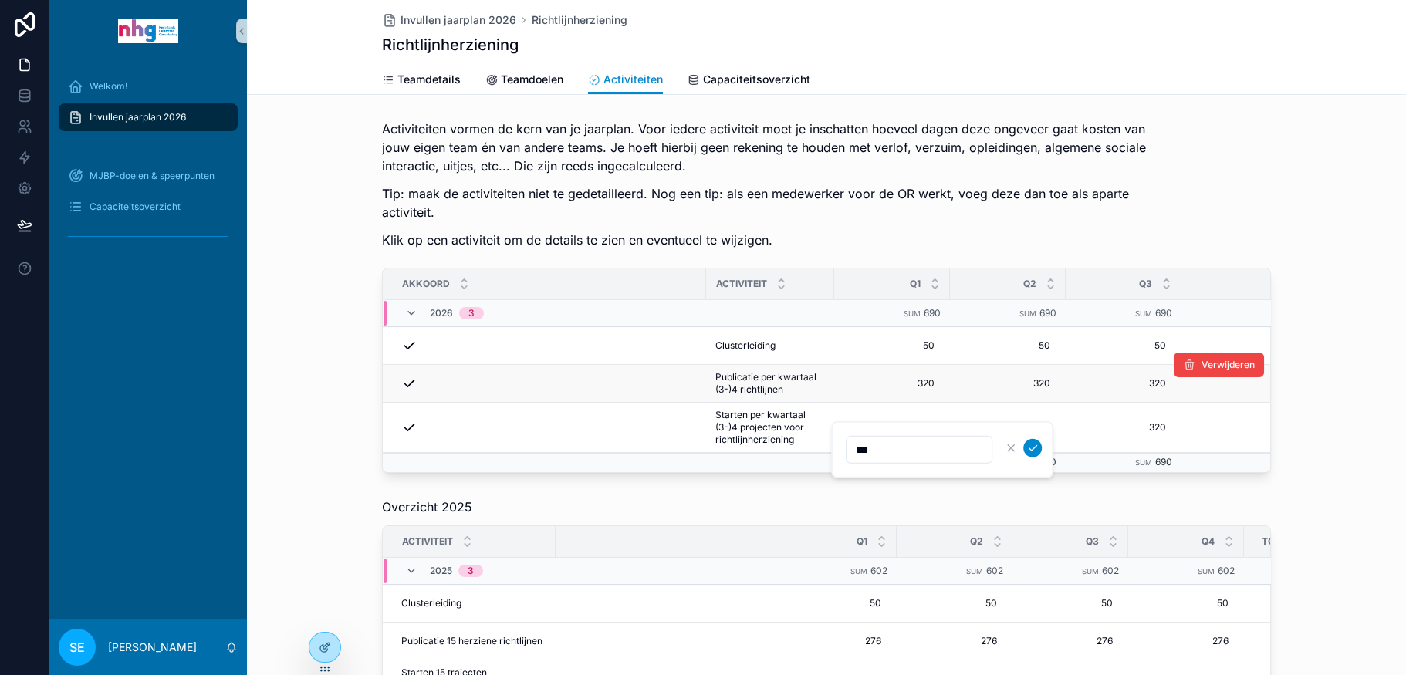
click at [850, 365] on td "320 320" at bounding box center [892, 384] width 116 height 38
click at [907, 367] on td "320 320" at bounding box center [892, 384] width 116 height 38
click at [910, 373] on div "320 320" at bounding box center [891, 383] width 97 height 25
type input "***"
click at [1028, 400] on icon "scrollable content" at bounding box center [1032, 404] width 12 height 12
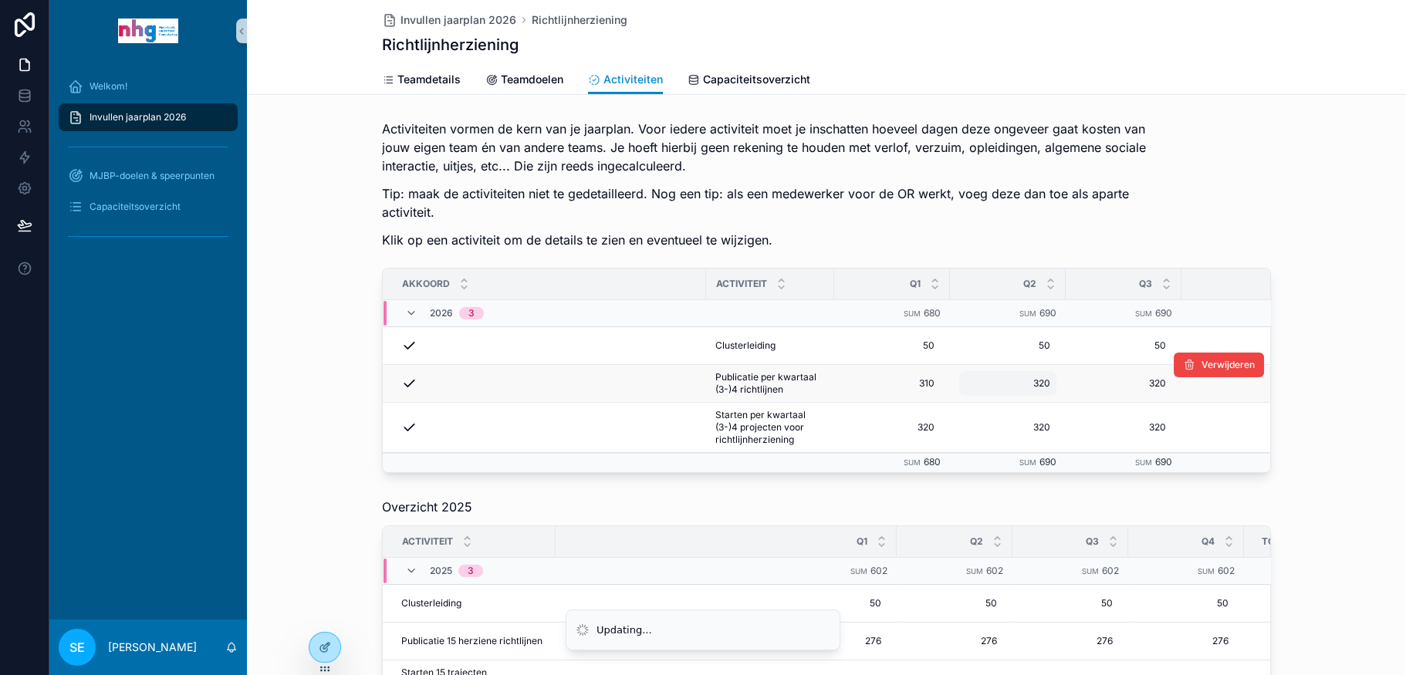
click at [1034, 382] on span "320" at bounding box center [1007, 383] width 85 height 12
click at [1037, 385] on span "320" at bounding box center [1007, 383] width 85 height 12
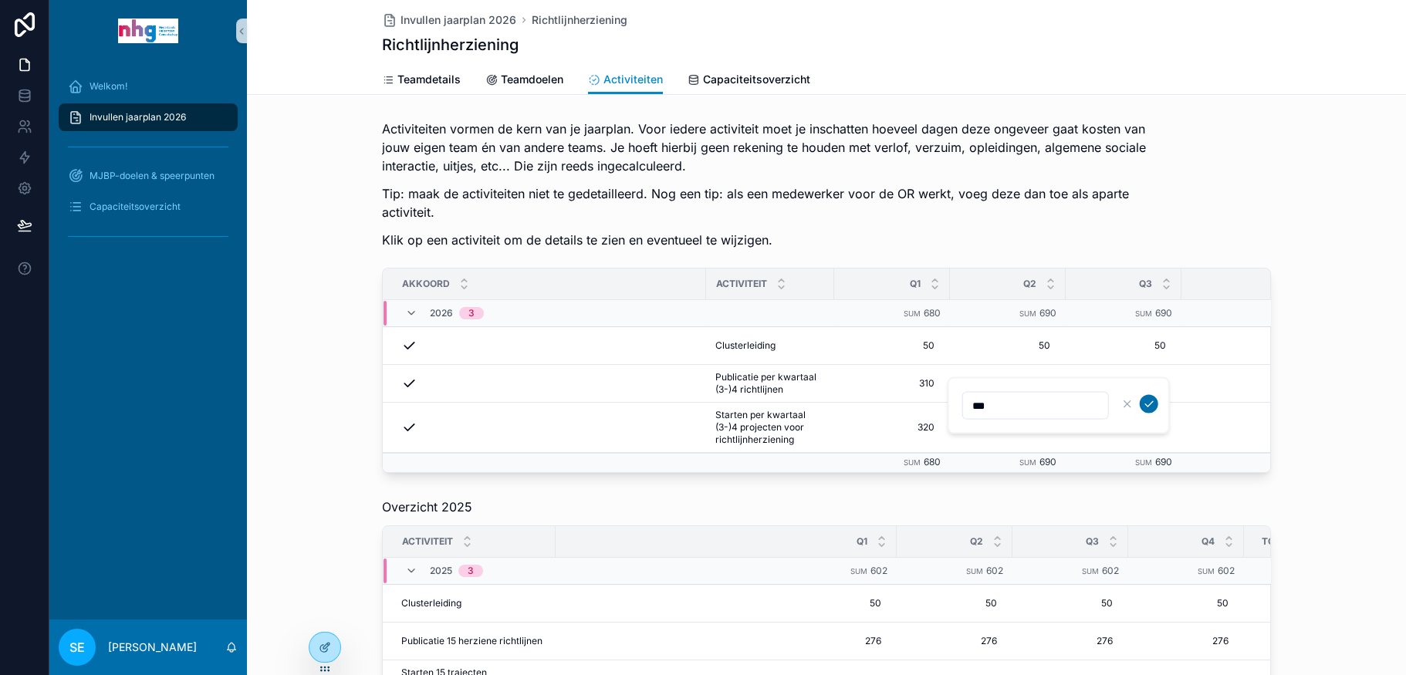
type input "***"
click at [1151, 398] on icon "scrollable content" at bounding box center [1149, 404] width 12 height 12
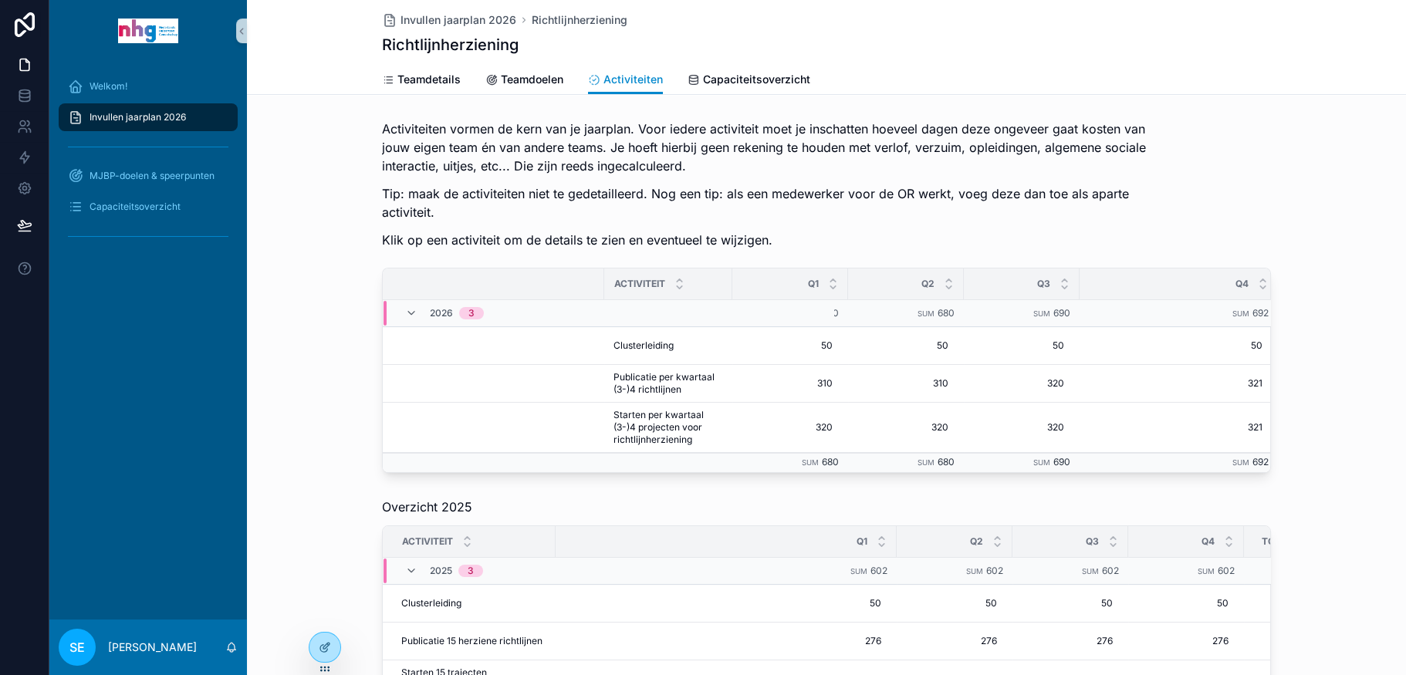
scroll to position [0, 126]
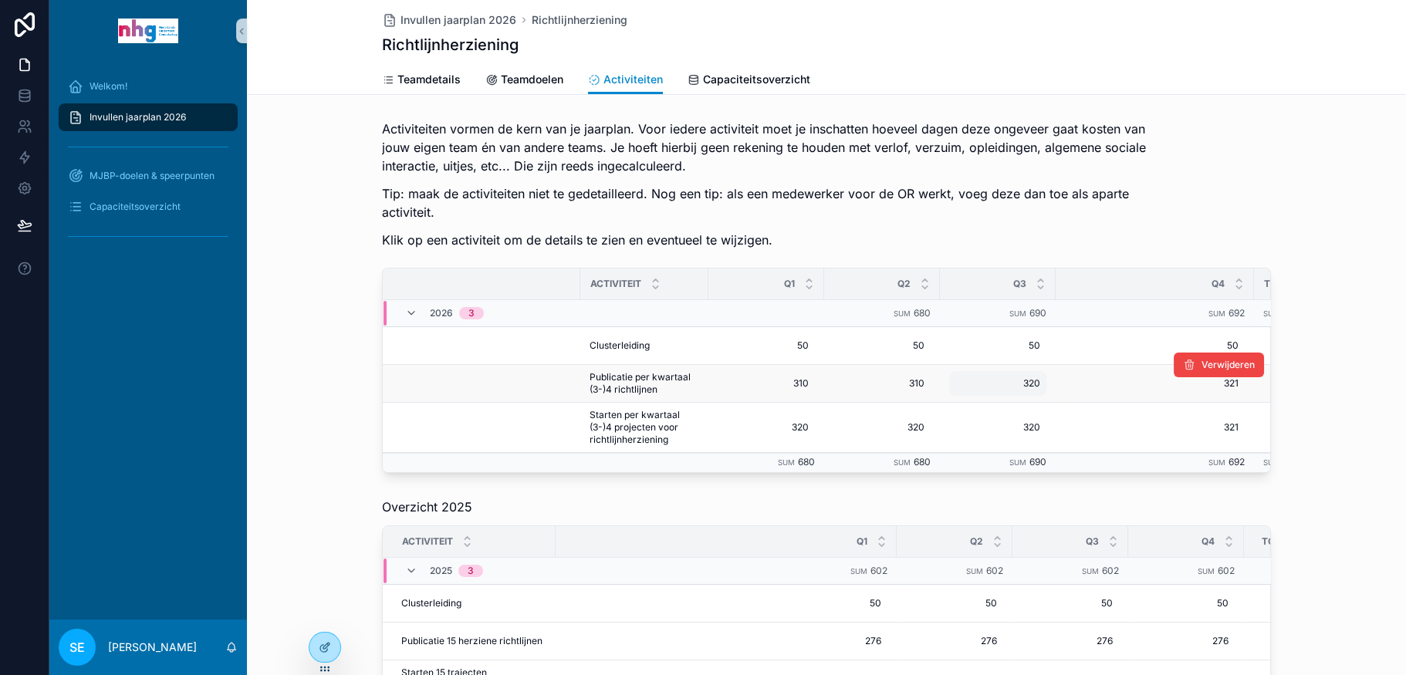
click at [1032, 375] on div "320 320" at bounding box center [997, 383] width 97 height 25
type input "***"
click at [1135, 403] on icon "scrollable content" at bounding box center [1137, 404] width 12 height 12
click at [1222, 380] on div "Verwijderen" at bounding box center [1218, 364] width 90 height 37
click at [1222, 392] on div "321 321" at bounding box center [1155, 383] width 180 height 25
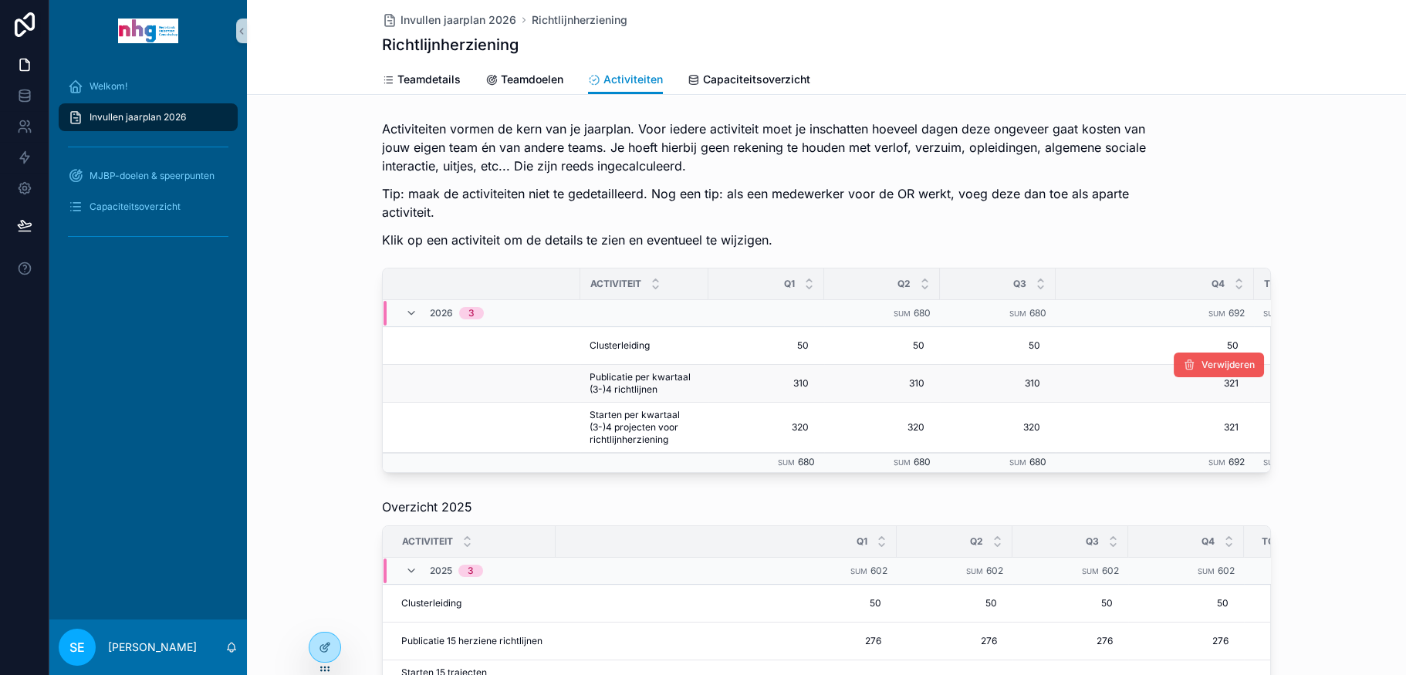
click at [1219, 373] on button "Verwijderen" at bounding box center [1218, 365] width 90 height 25
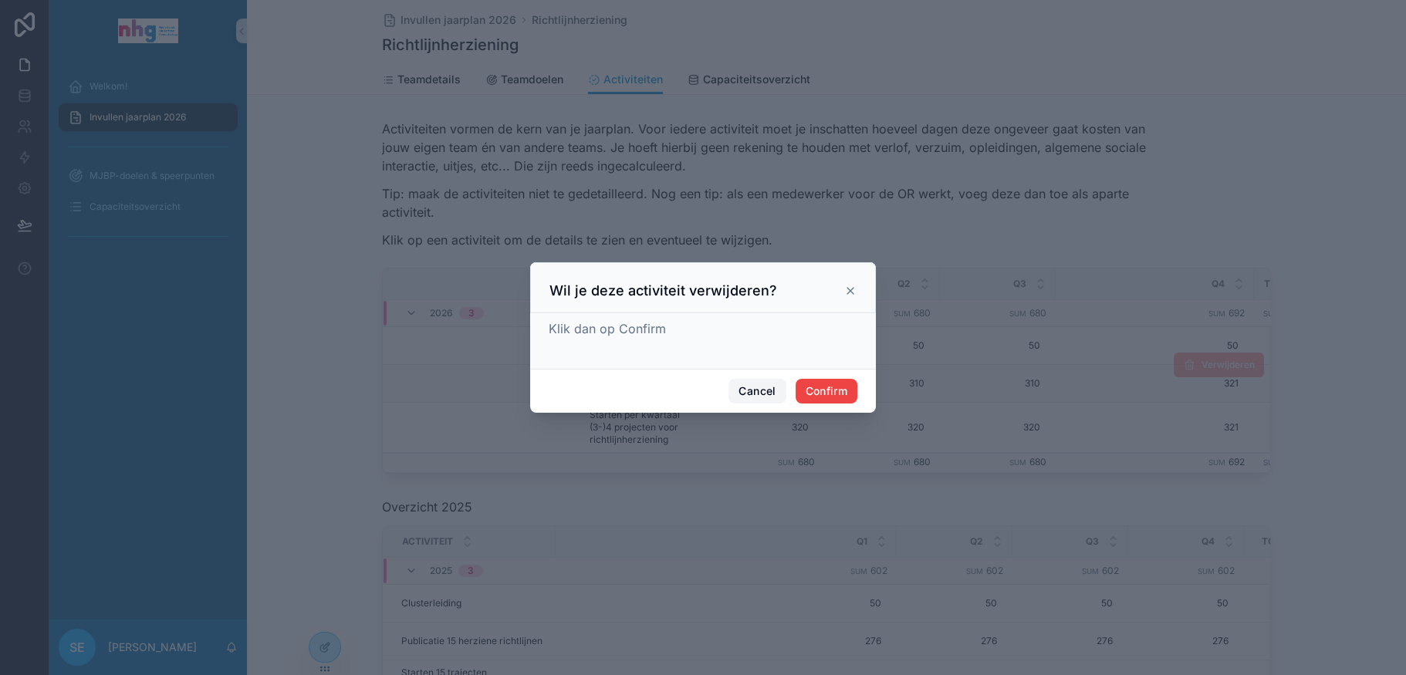
click at [758, 383] on button "Cancel" at bounding box center [756, 391] width 57 height 25
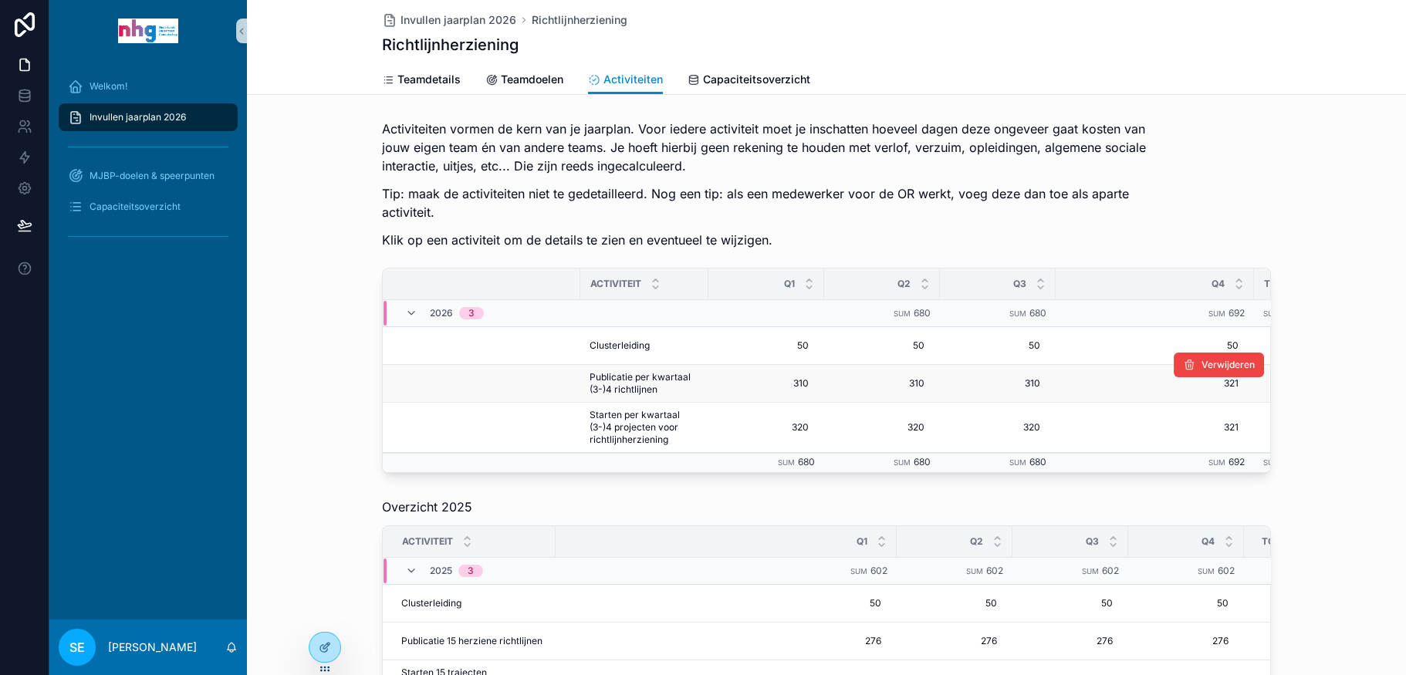
click at [1224, 382] on div "Verwijderen" at bounding box center [1218, 364] width 90 height 37
click at [1165, 385] on span "321" at bounding box center [1154, 383] width 167 height 12
type input "***"
click at [1251, 398] on icon "scrollable content" at bounding box center [1254, 404] width 12 height 12
click at [799, 425] on span "320" at bounding box center [766, 427] width 85 height 12
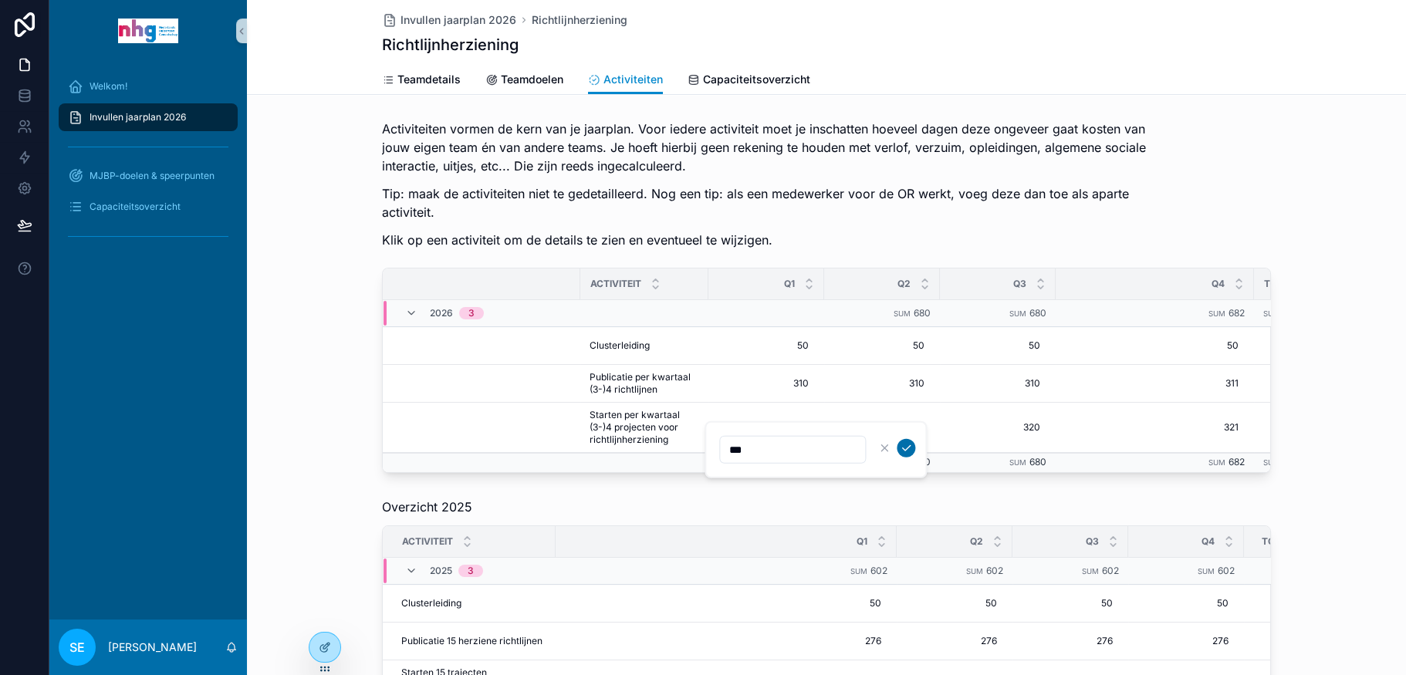
type input "***"
click at [907, 450] on icon "scrollable content" at bounding box center [906, 448] width 12 height 12
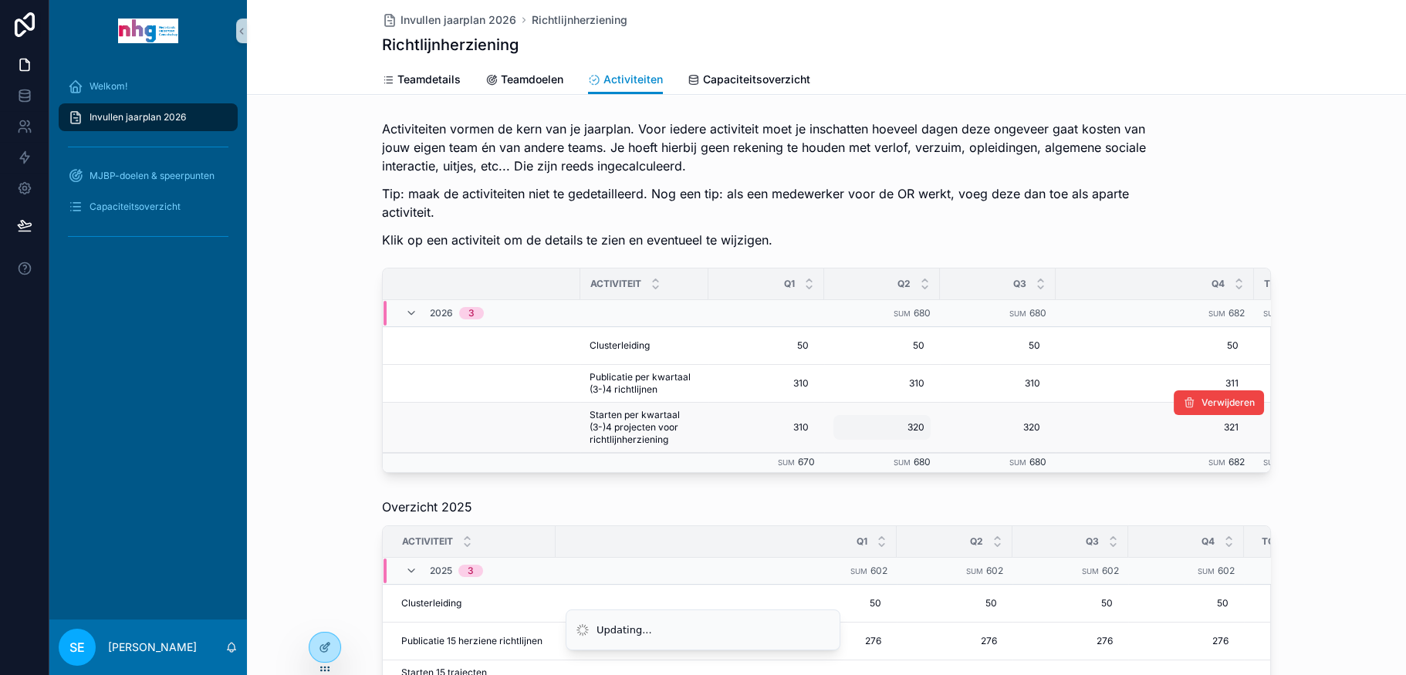
click at [907, 424] on span "320" at bounding box center [881, 427] width 85 height 12
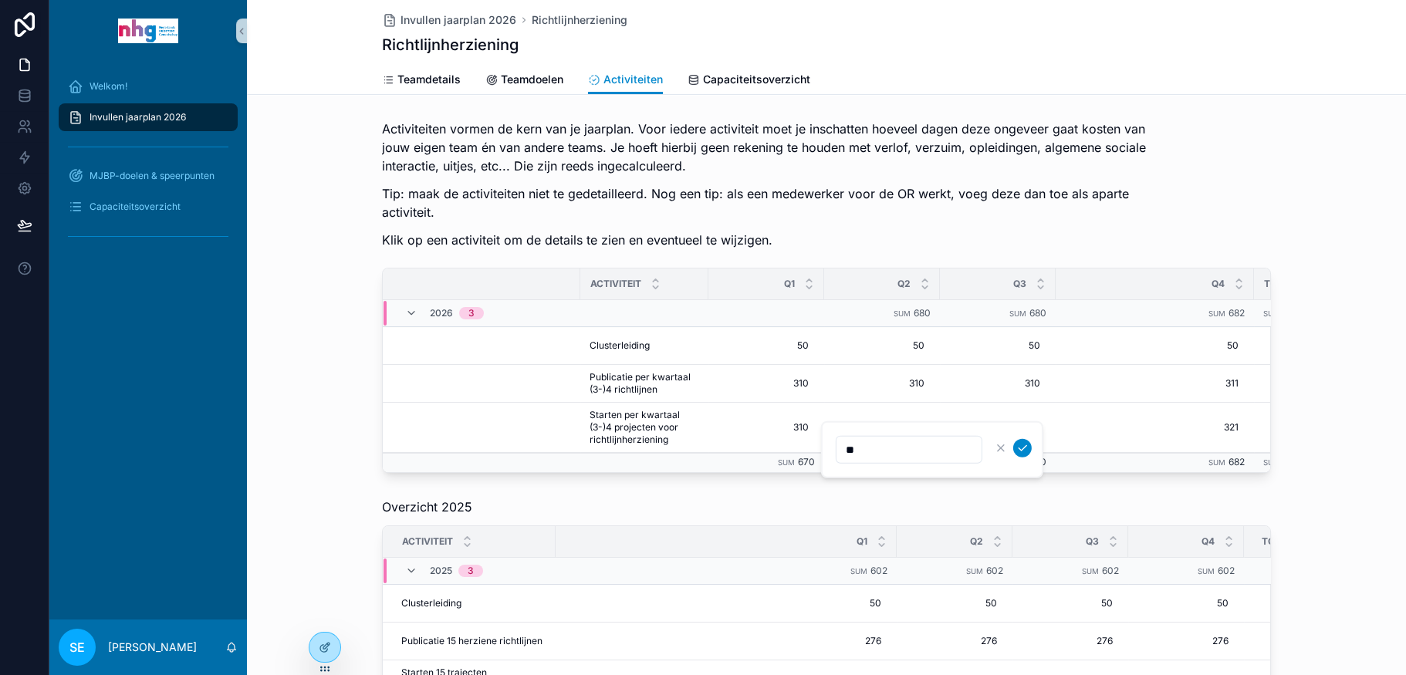
type input "***"
click at [902, 424] on span "320" at bounding box center [881, 427] width 85 height 12
click at [1021, 446] on icon "scrollable content" at bounding box center [1022, 448] width 12 height 12
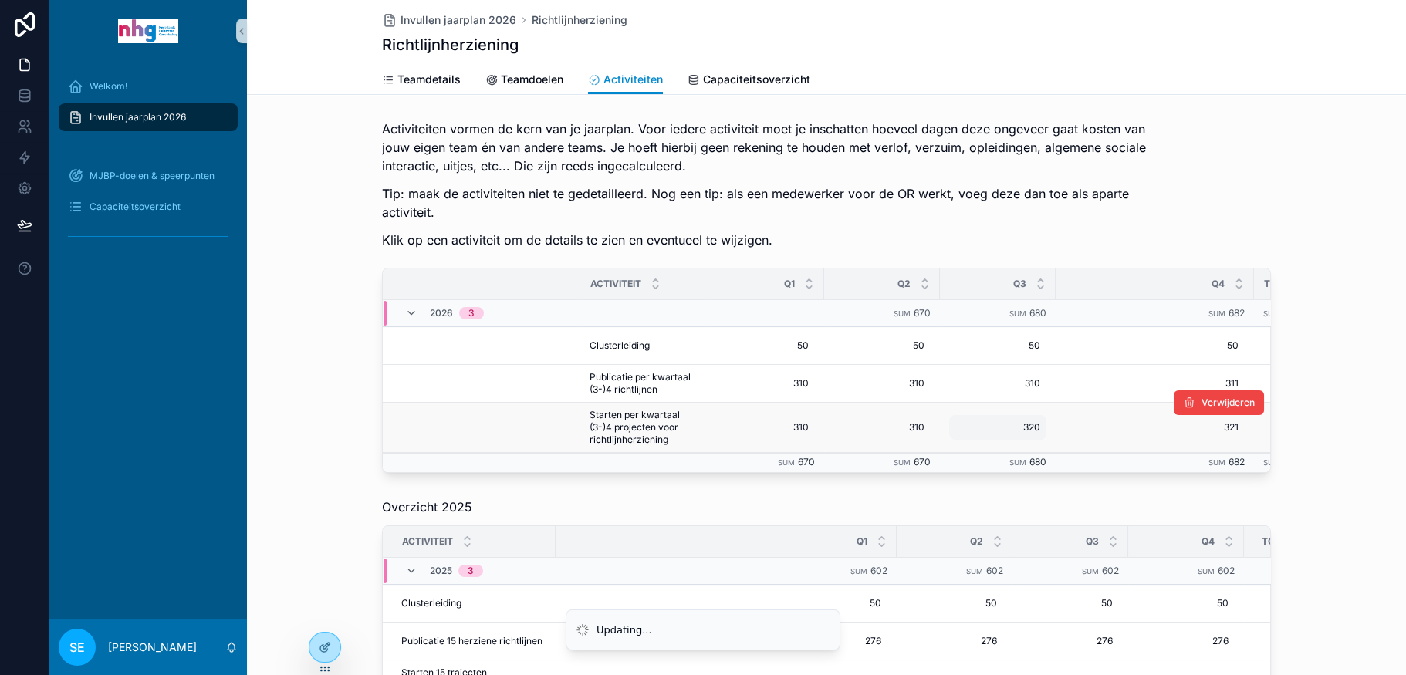
click at [1029, 423] on span "320" at bounding box center [997, 427] width 85 height 12
click at [1025, 427] on span "320" at bounding box center [997, 427] width 85 height 12
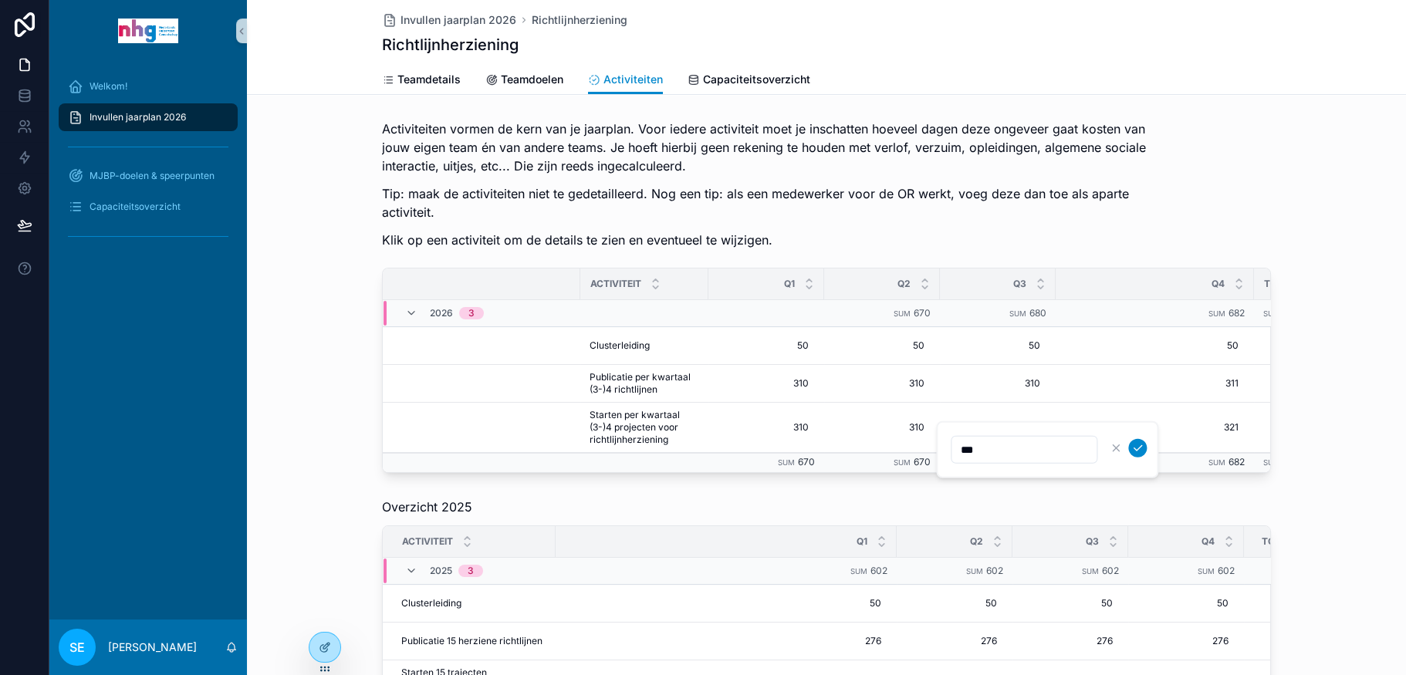
click at [1000, 442] on input "***" at bounding box center [1023, 450] width 145 height 22
type input "***"
click at [1139, 440] on button "scrollable content" at bounding box center [1137, 448] width 19 height 19
click at [1213, 425] on div "Verwijderen" at bounding box center [1218, 402] width 90 height 49
click at [1227, 429] on span "321" at bounding box center [1154, 427] width 167 height 12
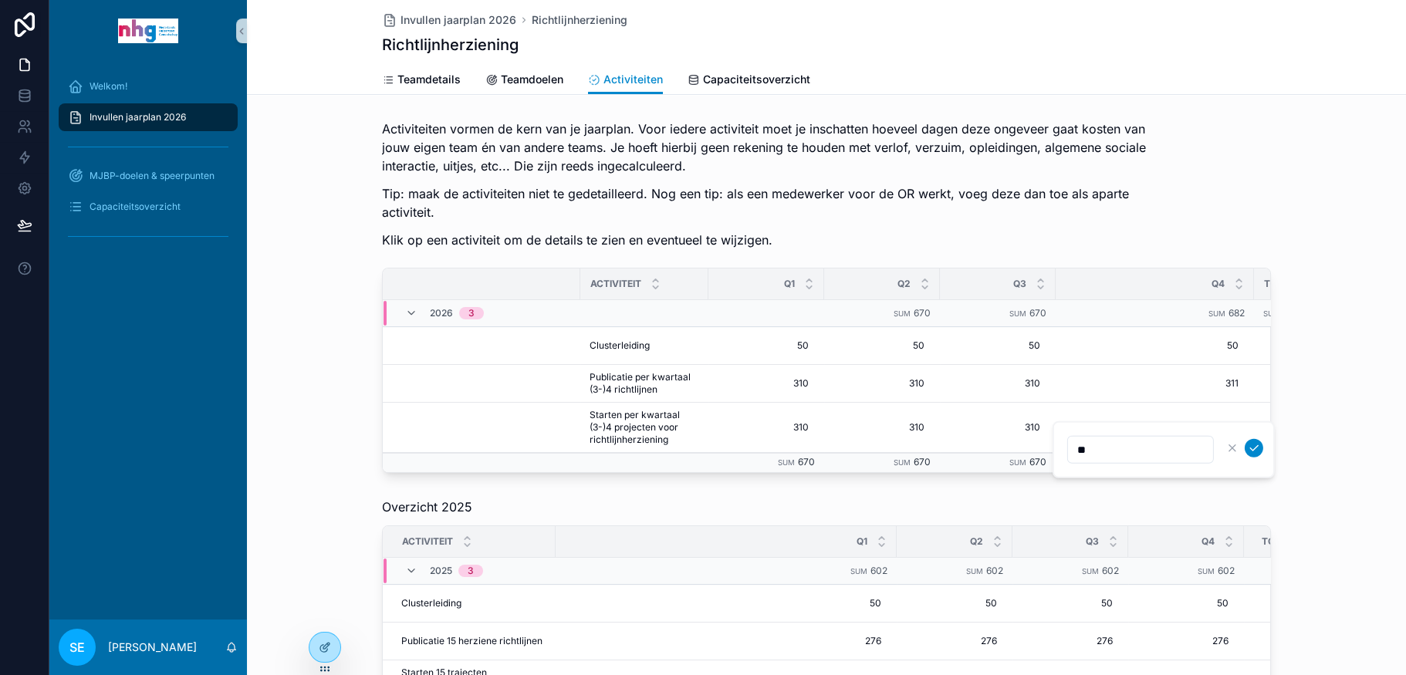
type input "*"
click at [1225, 432] on div "321 321" at bounding box center [1155, 427] width 180 height 25
click at [1121, 450] on input "*" at bounding box center [1140, 450] width 145 height 22
type input "***"
click at [1254, 444] on icon "scrollable content" at bounding box center [1254, 448] width 12 height 12
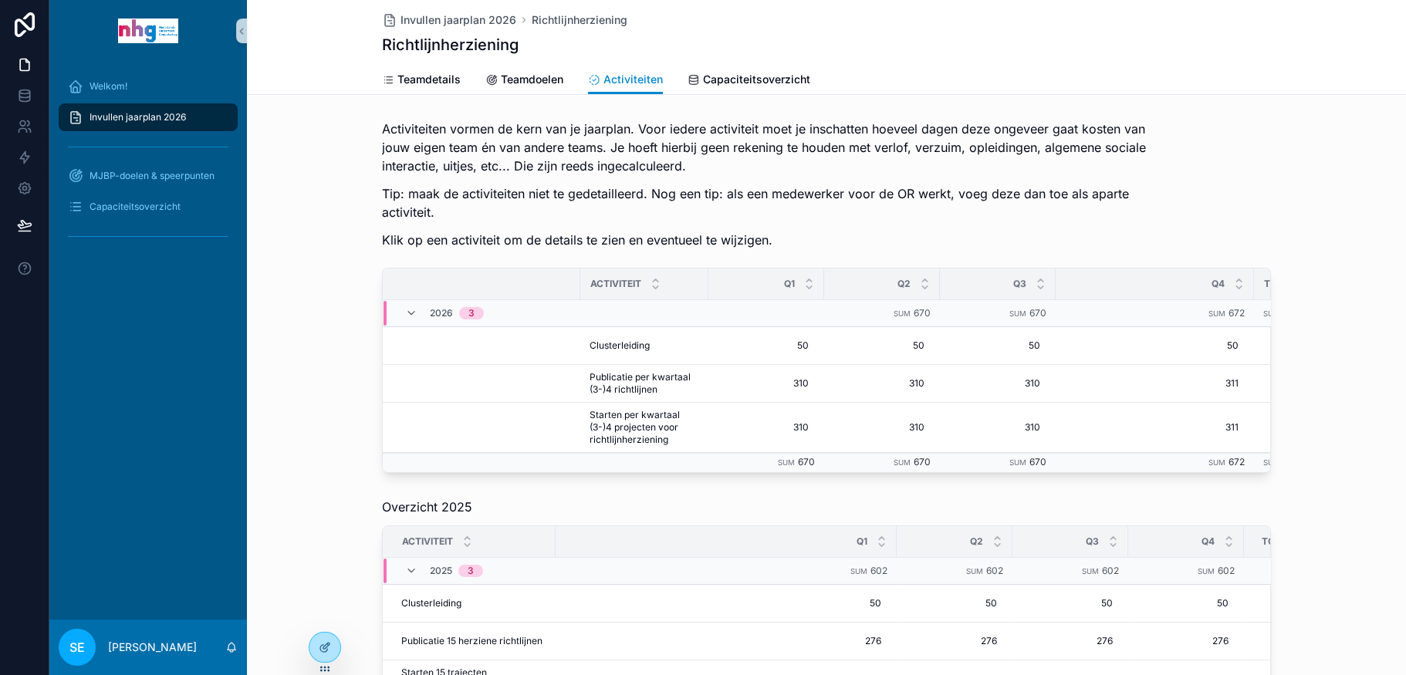
click at [1312, 461] on div "Activiteiten vormen de kern van je jaarplan. Voor iedere activiteit moet je ins…" at bounding box center [826, 296] width 1159 height 366
click at [156, 201] on span "Capaciteitsoverzicht" at bounding box center [134, 207] width 91 height 12
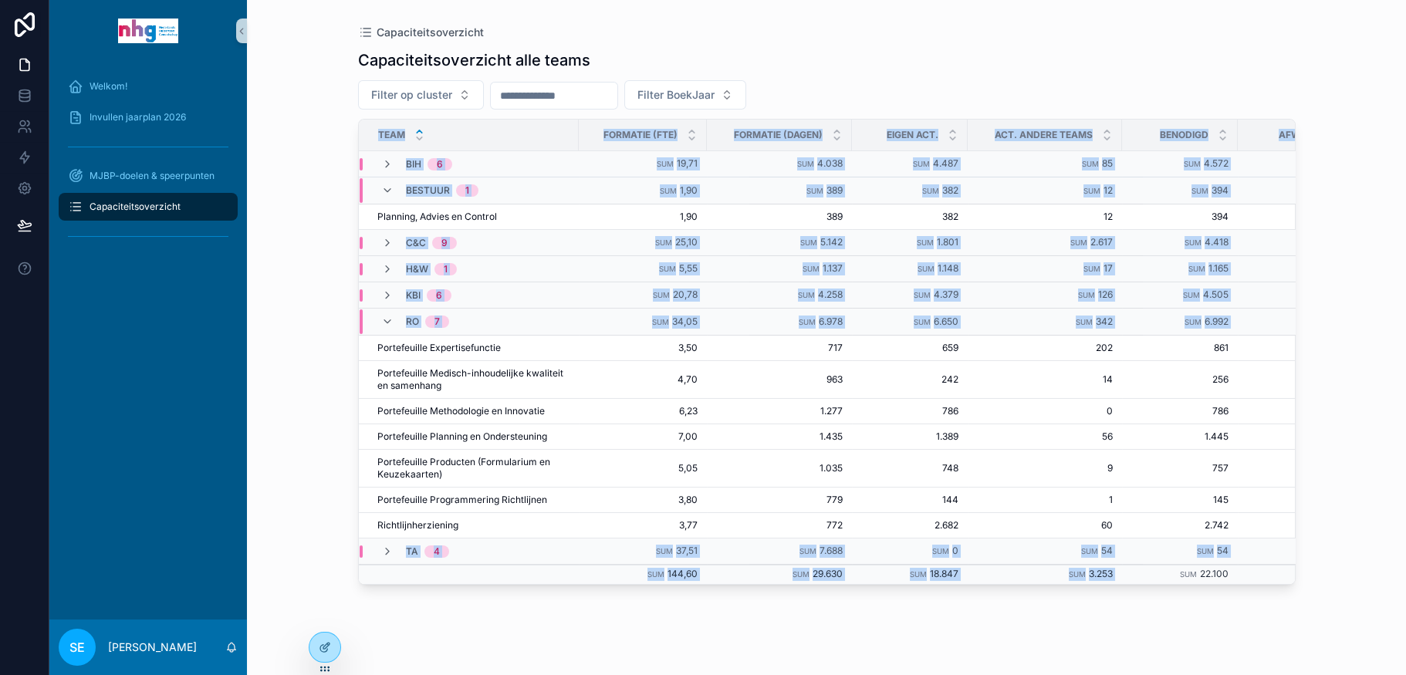
drag, startPoint x: 1138, startPoint y: 577, endPoint x: 1251, endPoint y: 582, distance: 113.5
click at [1251, 582] on div "Team Formatie (fte) Formatie (dagen) Eigen act. Act. andere teams Benodigd Afwi…" at bounding box center [827, 352] width 936 height 464
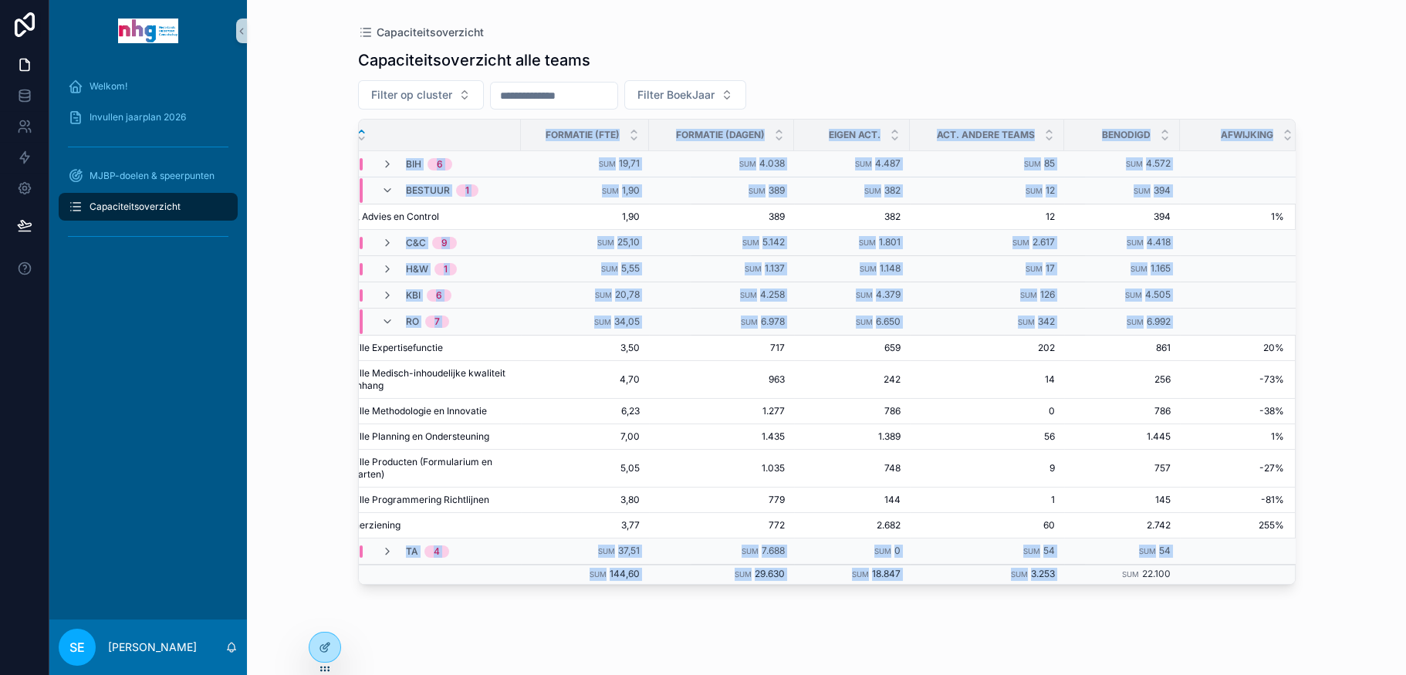
scroll to position [0, 66]
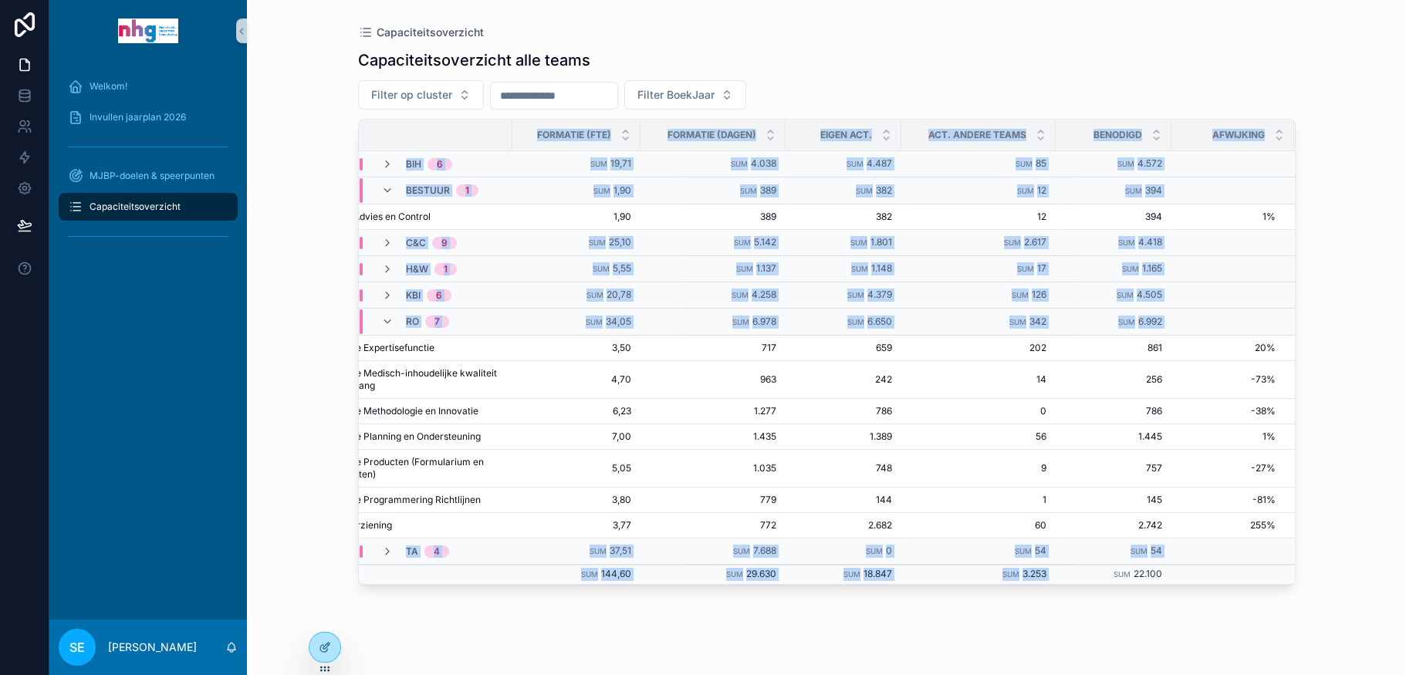
click at [1371, 512] on div "Capaciteitsoverzicht Capaciteitsoverzicht alle teams Filter op cluster Filter B…" at bounding box center [826, 337] width 1159 height 675
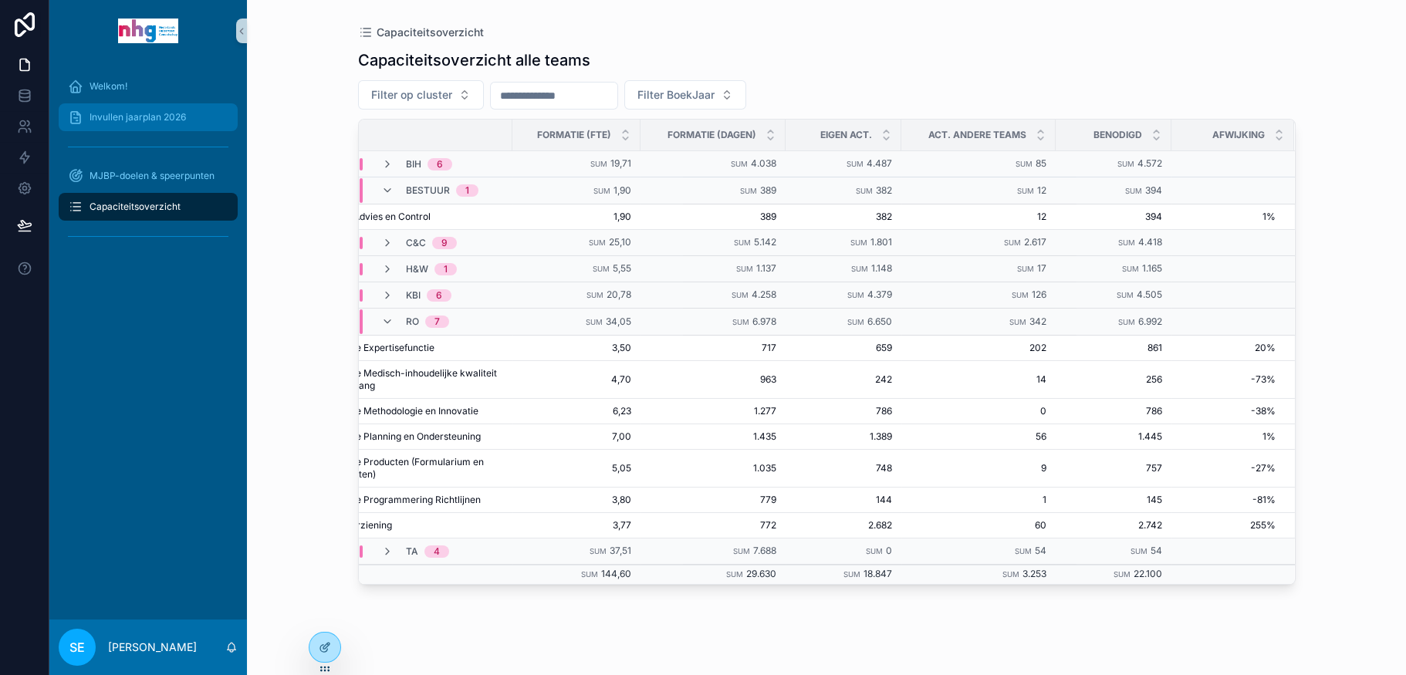
click at [143, 106] on div "Invullen jaarplan 2026" at bounding box center [148, 117] width 160 height 25
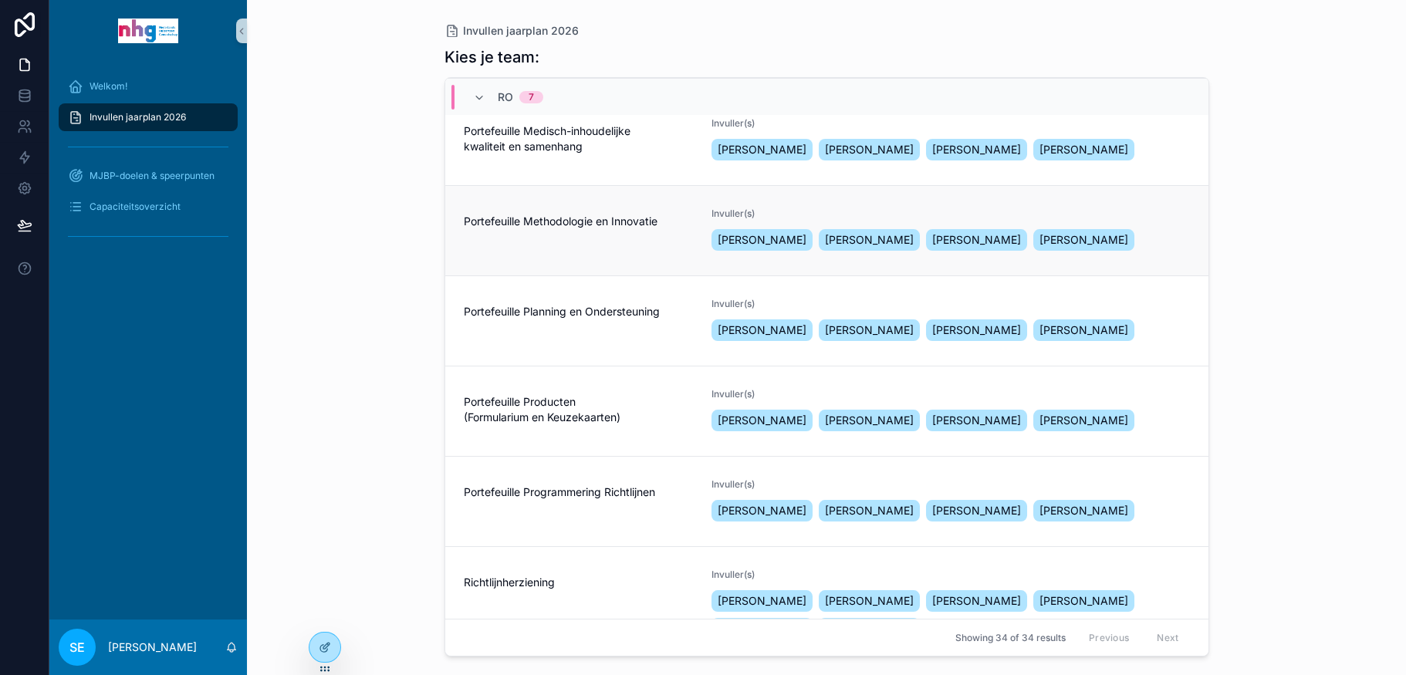
scroll to position [466, 0]
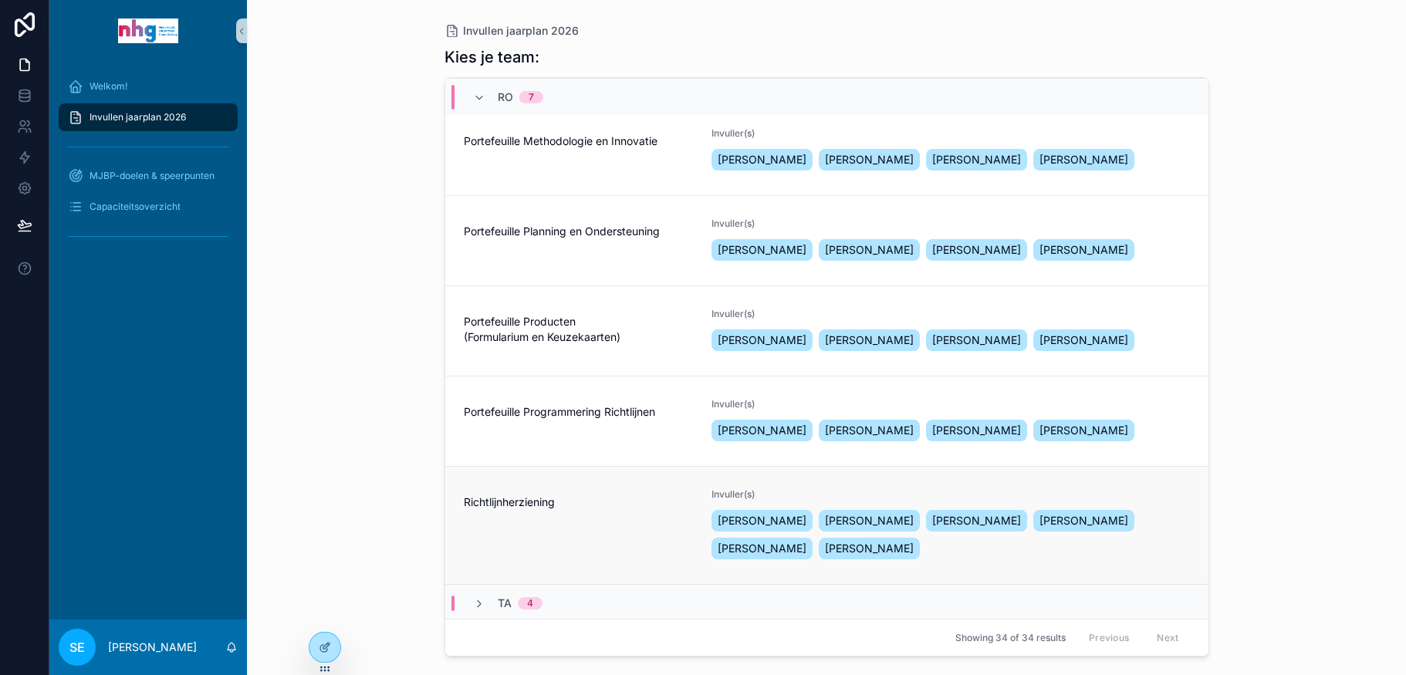
click at [579, 523] on div "Richtlijnherziening" at bounding box center [579, 525] width 230 height 74
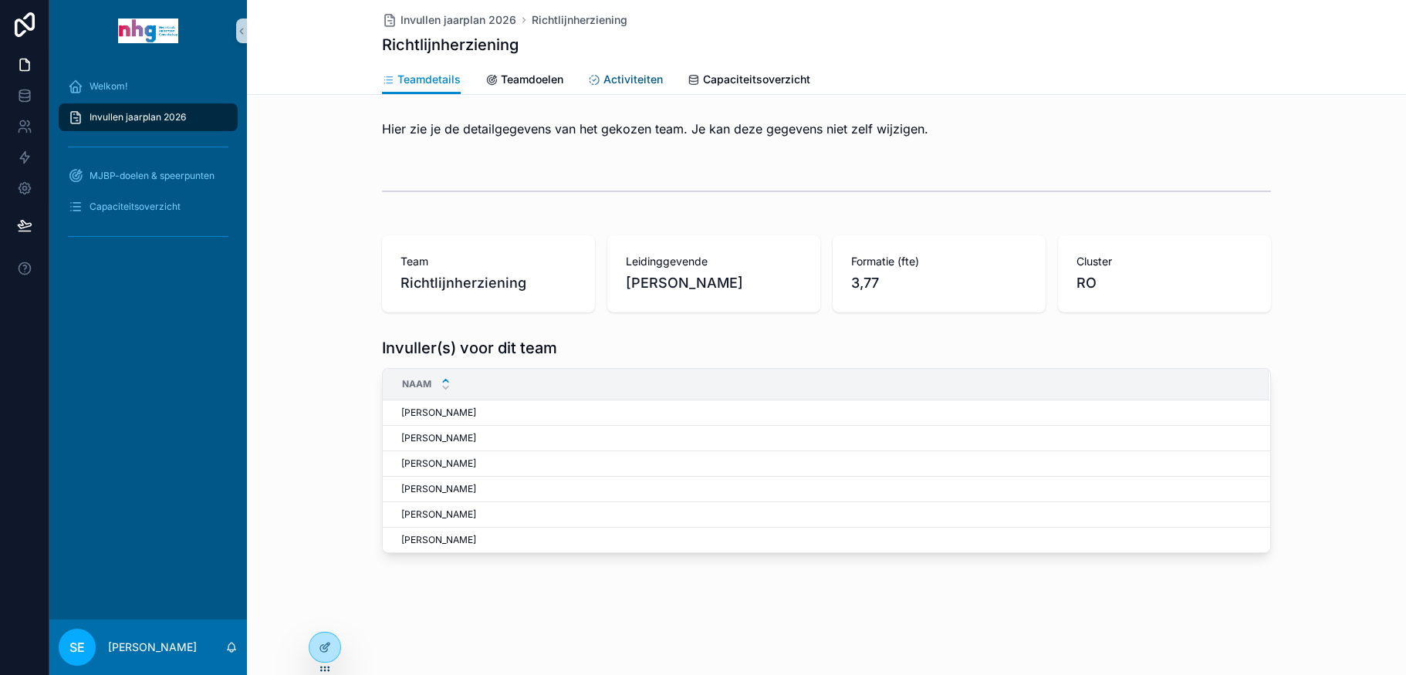
click at [646, 74] on span "Activiteiten" at bounding box center [632, 79] width 59 height 15
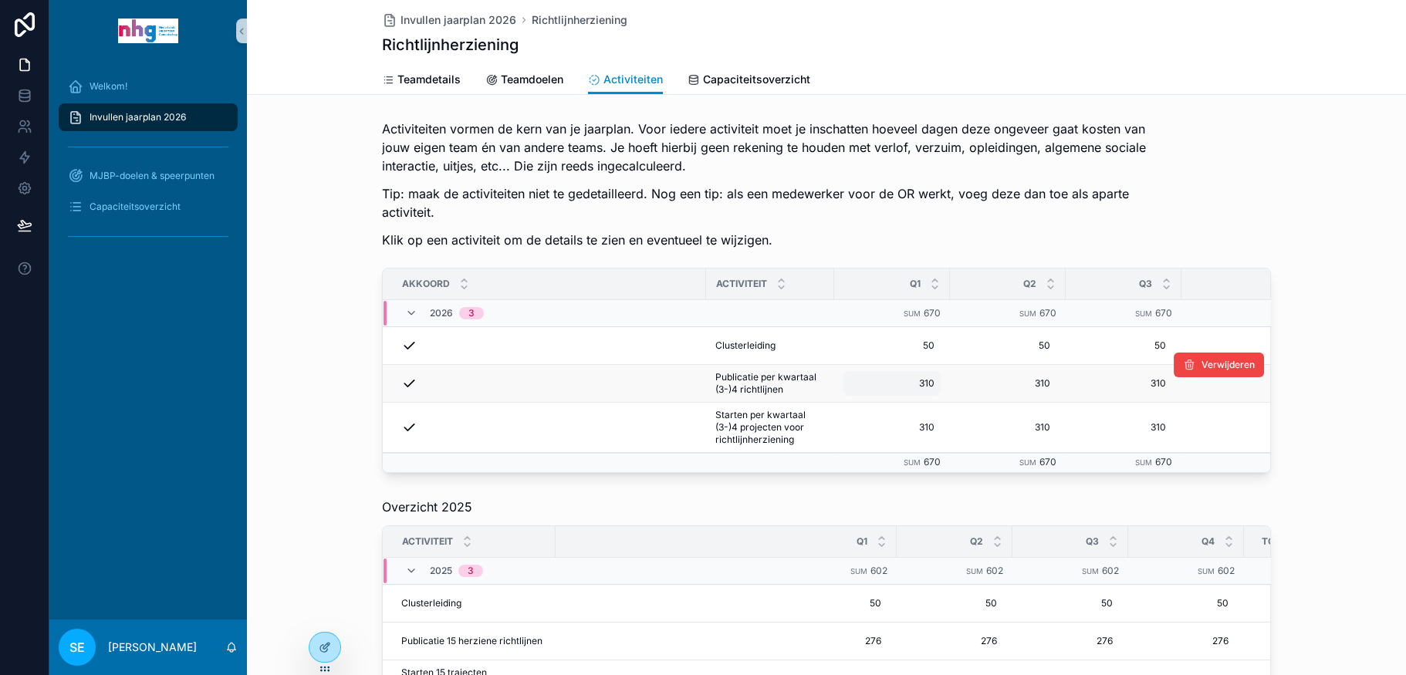
click at [873, 379] on span "310" at bounding box center [891, 383] width 85 height 12
type input "***"
click at [1035, 400] on icon "scrollable content" at bounding box center [1032, 404] width 12 height 12
click at [1041, 380] on span "310" at bounding box center [1007, 383] width 85 height 12
click at [1032, 390] on div "310 310" at bounding box center [1007, 383] width 97 height 25
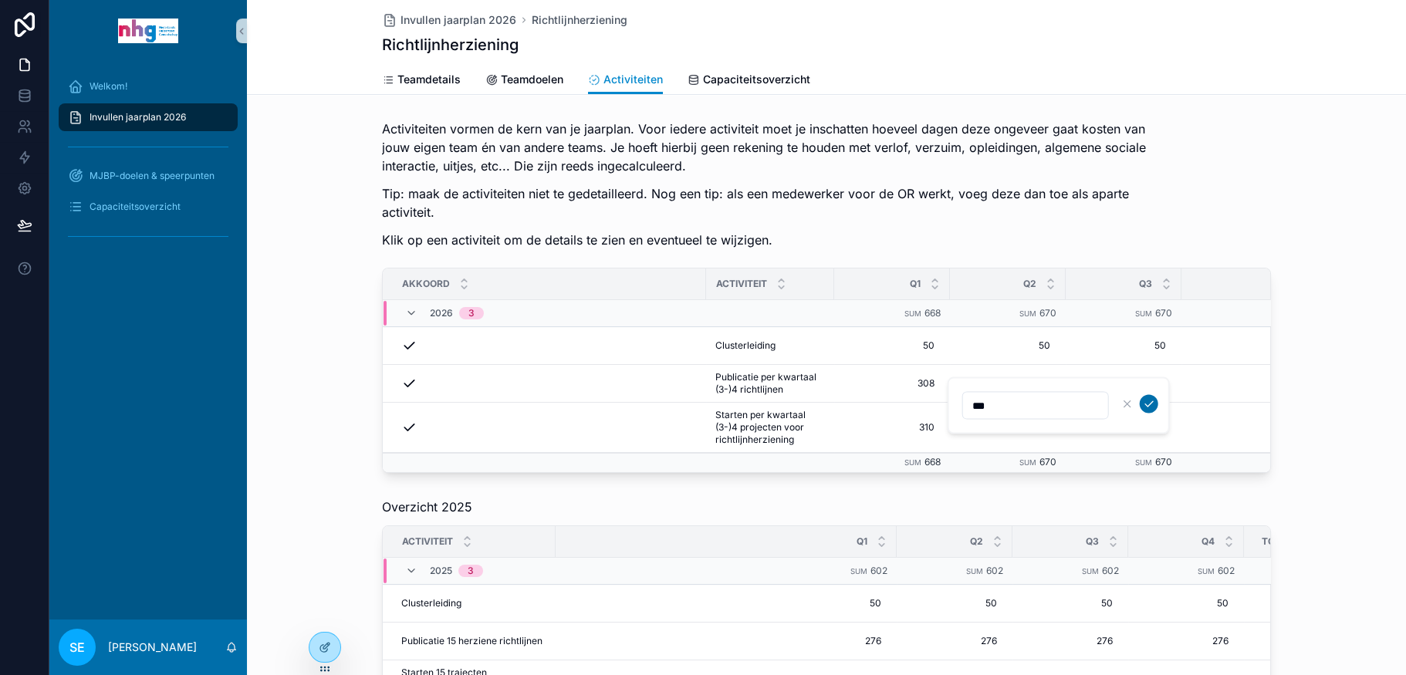
type input "***"
click at [1152, 401] on icon "scrollable content" at bounding box center [1149, 403] width 8 height 5
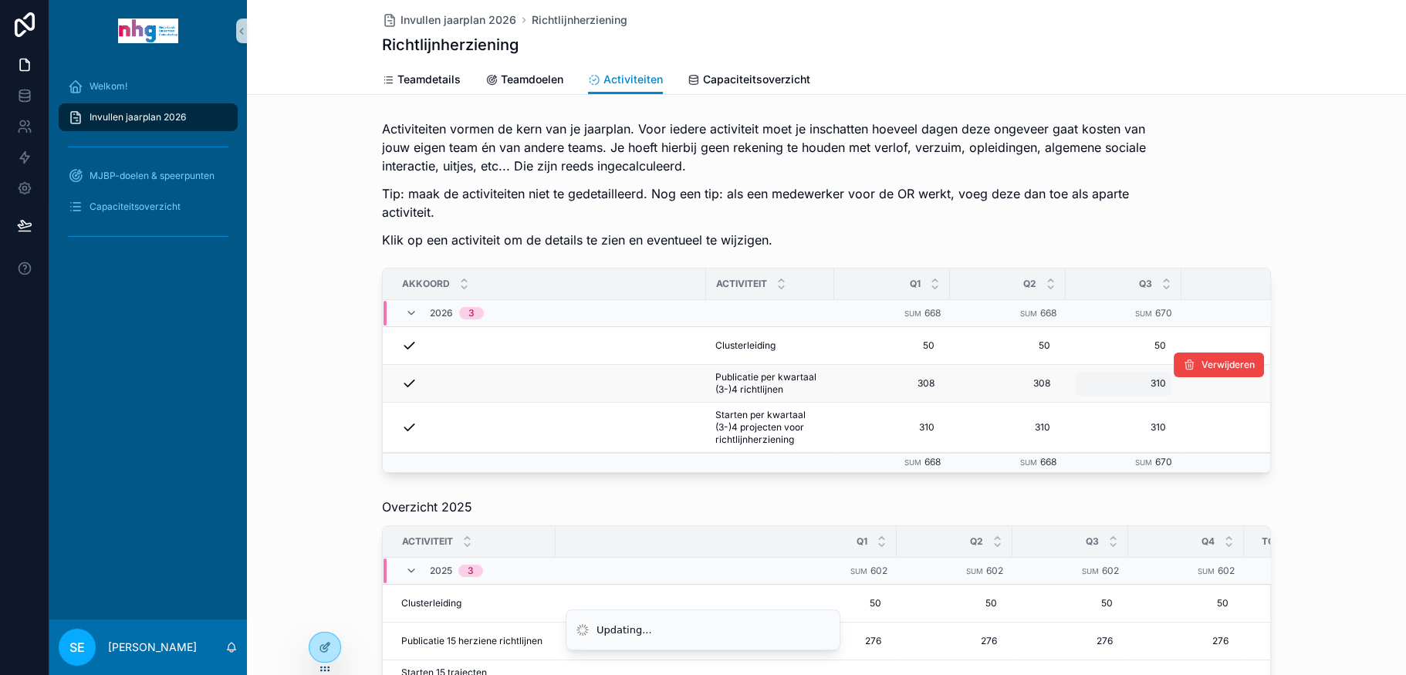
click at [1153, 379] on span "310" at bounding box center [1123, 383] width 85 height 12
click at [1148, 380] on span "310" at bounding box center [1123, 383] width 85 height 12
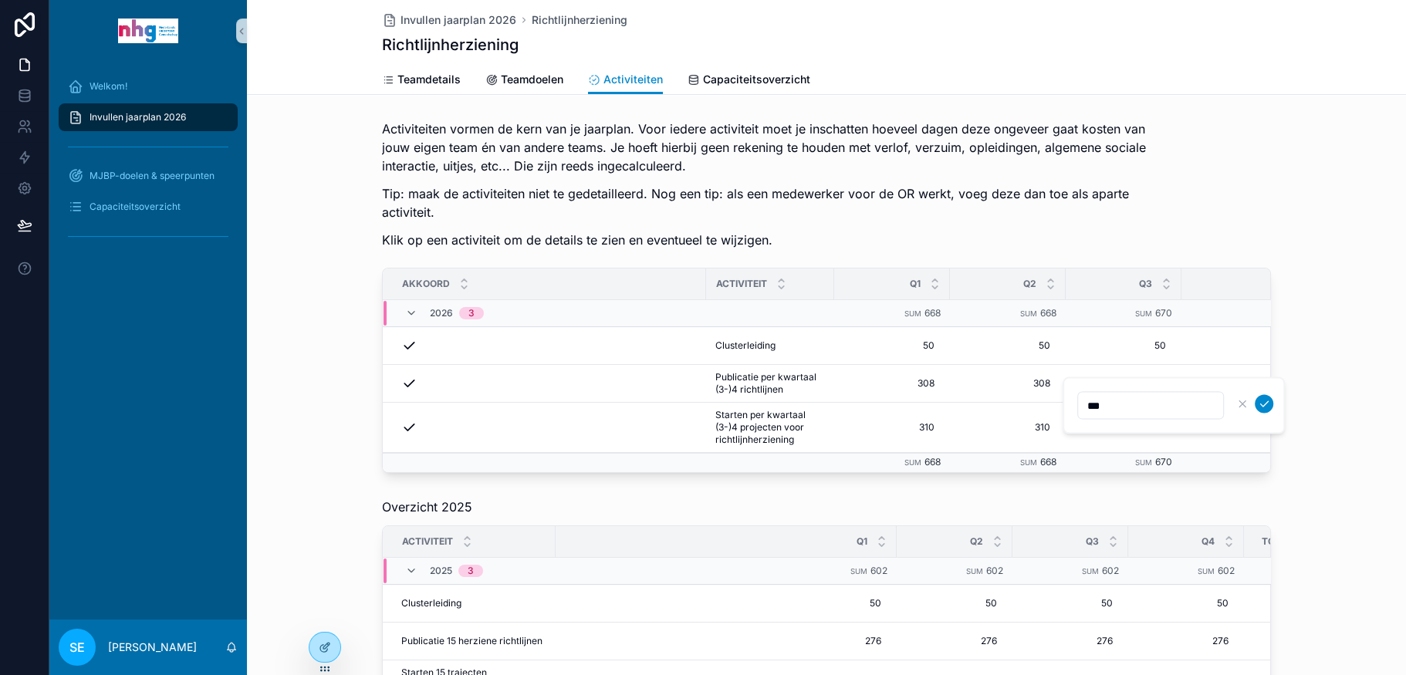
type input "***"
click at [1350, 475] on div "Activiteiten vormen de kern van je jaarplan. Voor iedere activiteit moet je ins…" at bounding box center [826, 296] width 1159 height 366
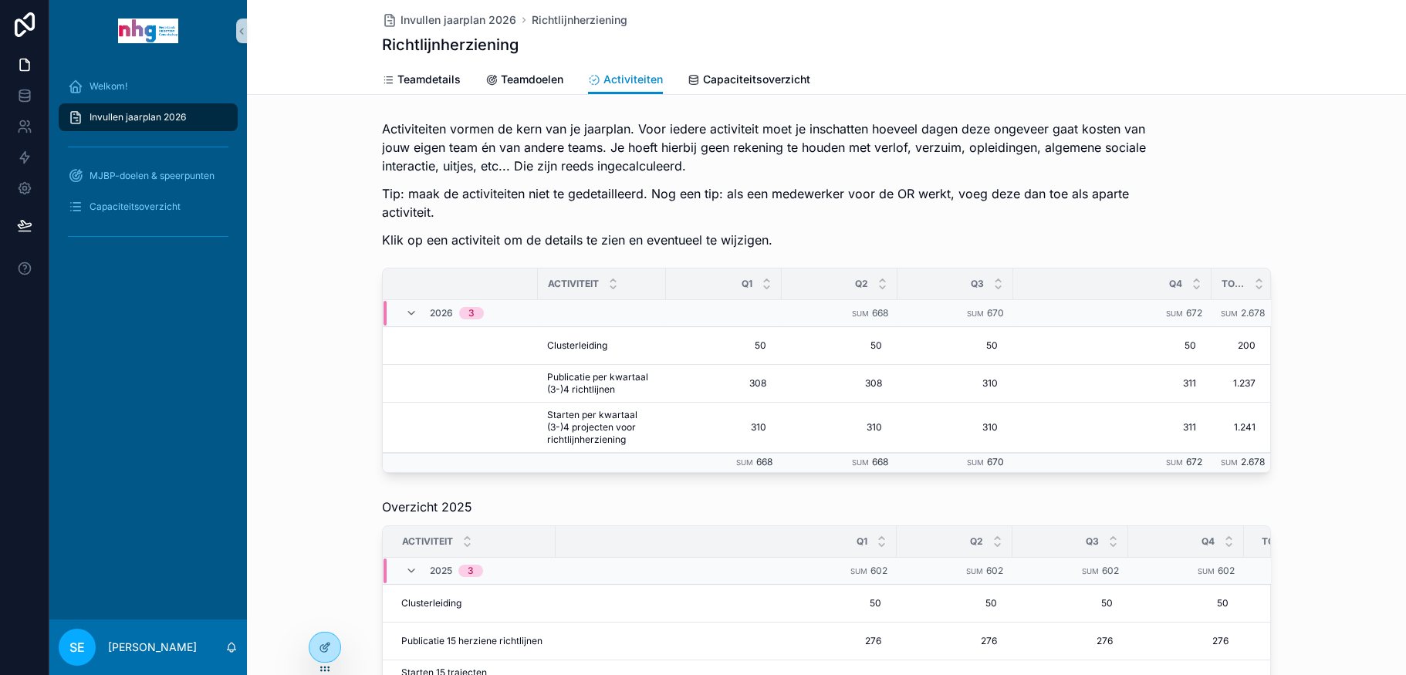
scroll to position [0, 174]
click at [1150, 381] on span "311" at bounding box center [1106, 383] width 167 height 12
type input "***"
click at [744, 421] on span "310" at bounding box center [718, 427] width 85 height 12
type input "***"
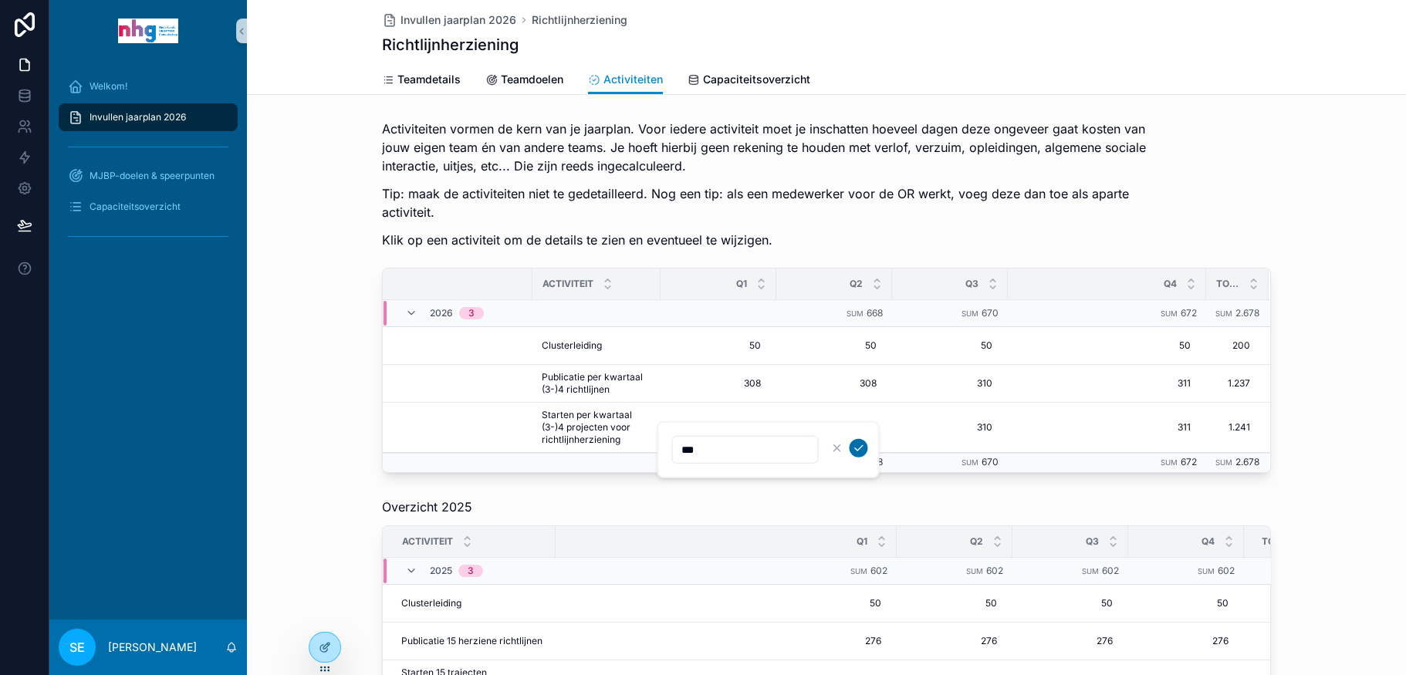
click at [858, 444] on icon "scrollable content" at bounding box center [858, 448] width 12 height 12
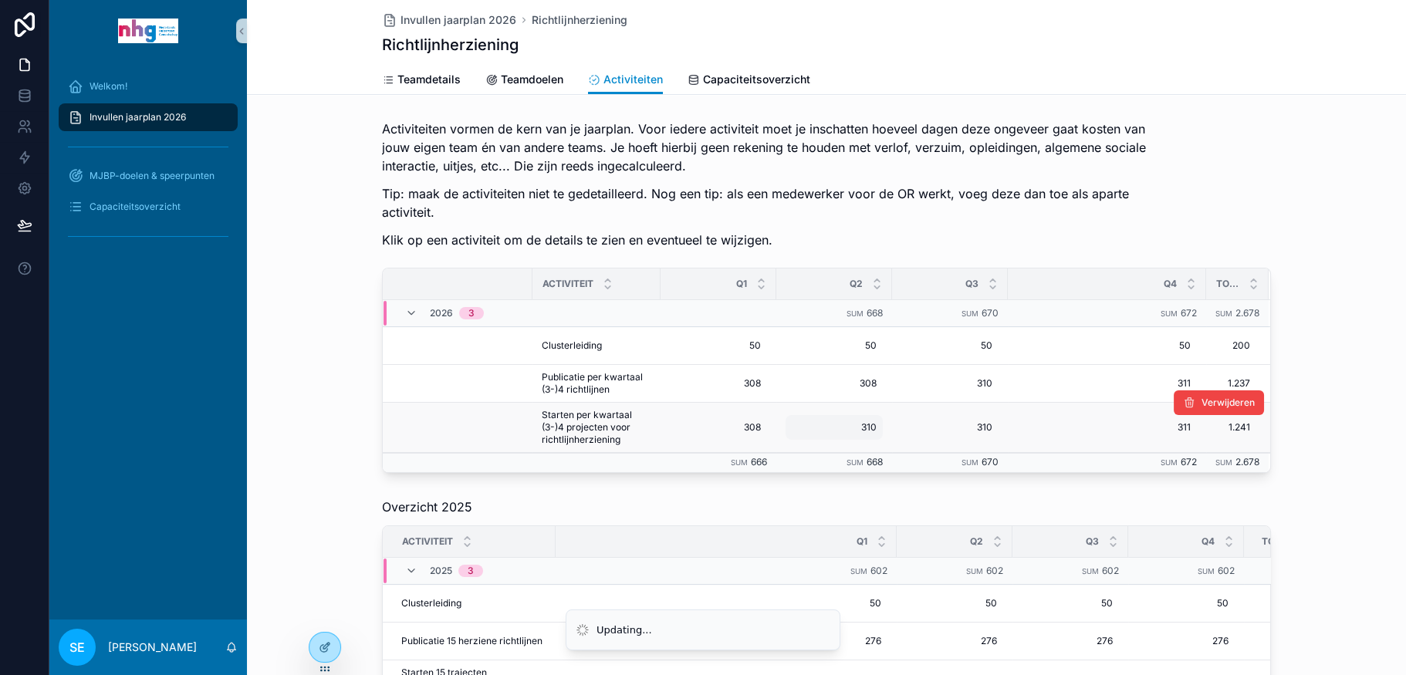
click at [860, 424] on span "310" at bounding box center [834, 427] width 85 height 12
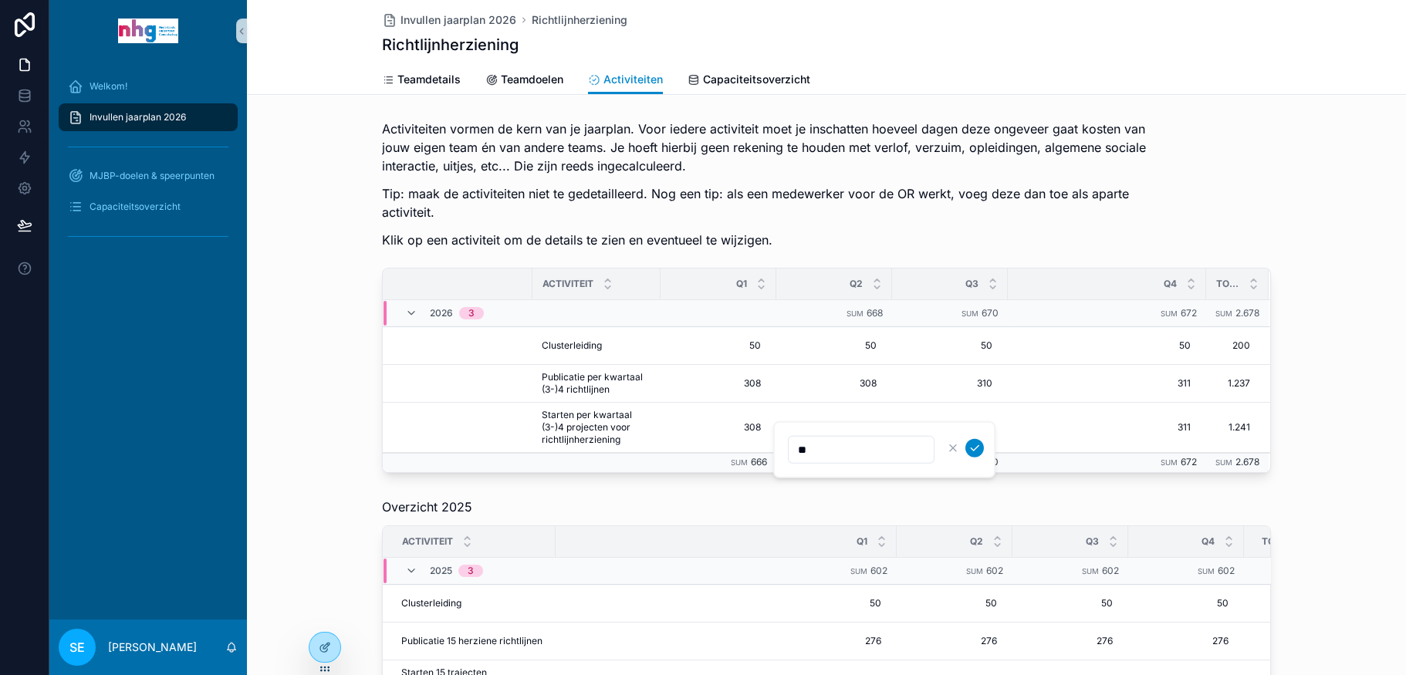
type input "***"
click at [863, 429] on span "310" at bounding box center [834, 427] width 85 height 12
click at [974, 446] on icon "scrollable content" at bounding box center [974, 448] width 12 height 12
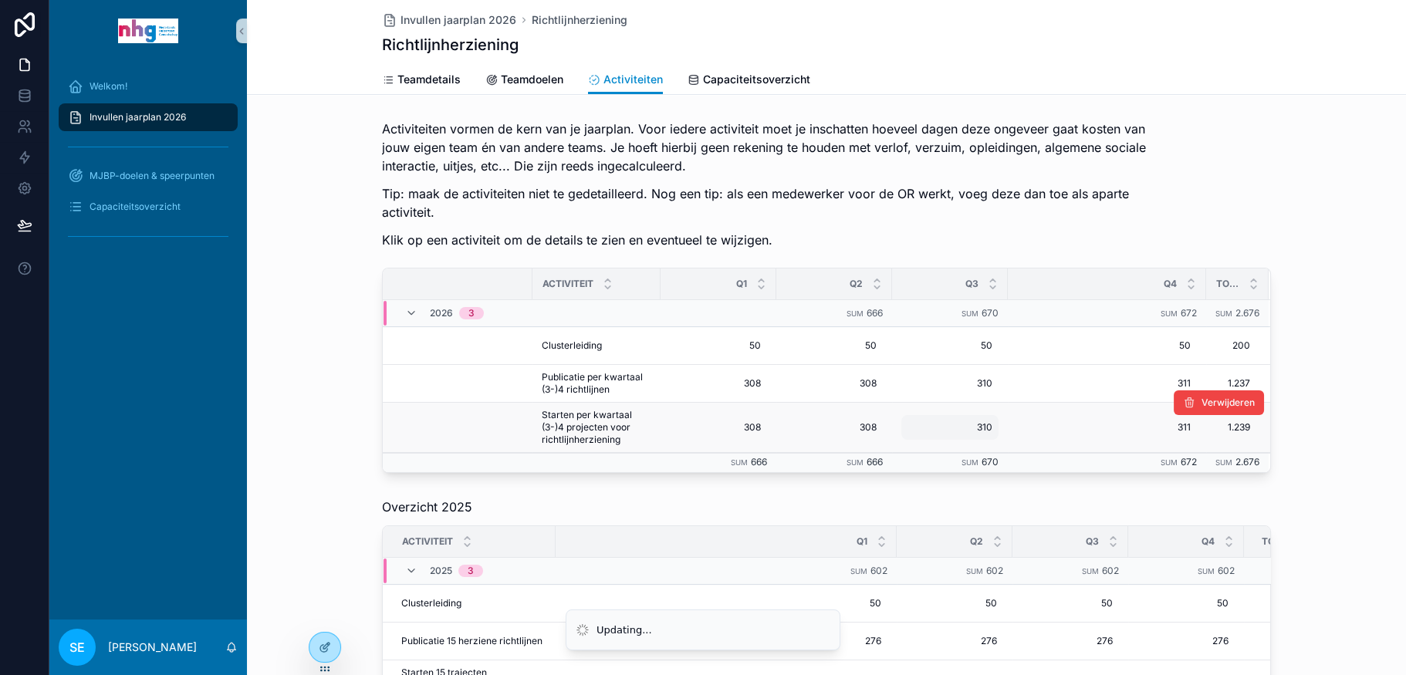
click at [976, 426] on span "310" at bounding box center [949, 427] width 85 height 12
click at [976, 424] on span "310" at bounding box center [950, 427] width 85 height 12
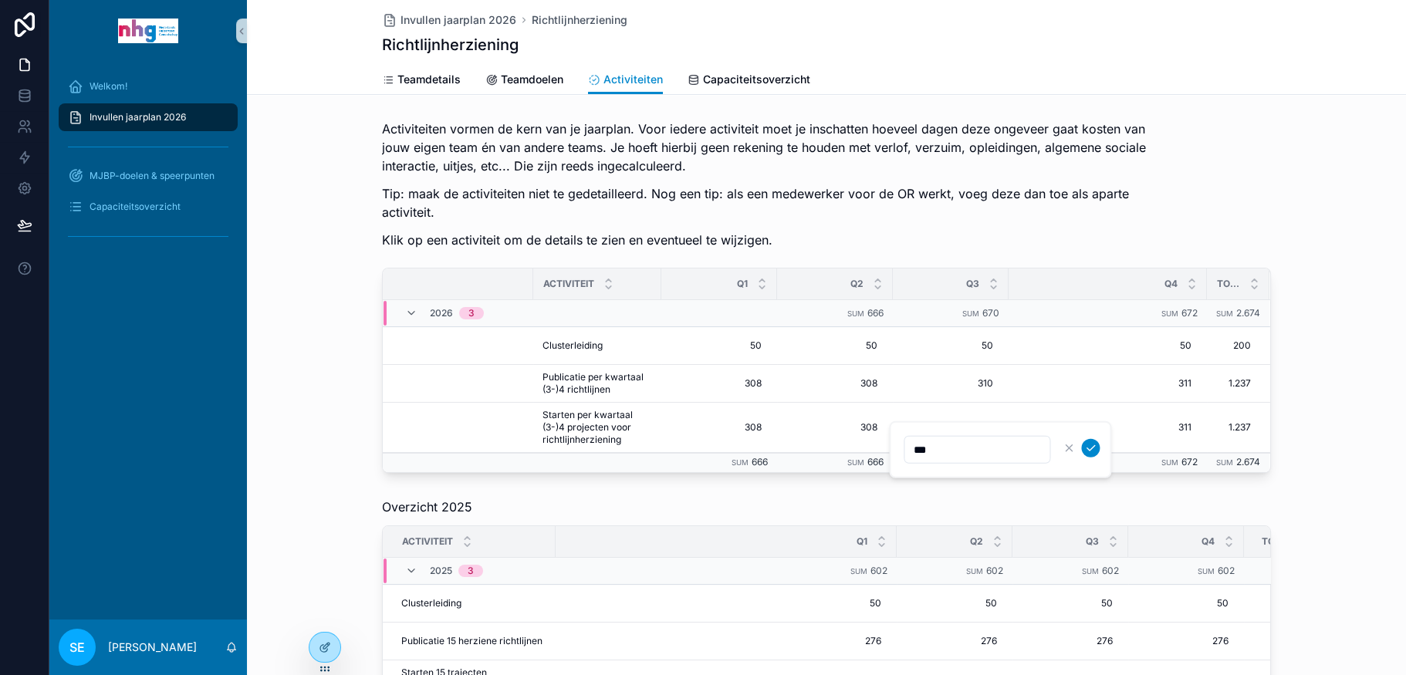
click at [966, 454] on input "***" at bounding box center [976, 450] width 145 height 22
type input "***"
click at [1091, 444] on icon "scrollable content" at bounding box center [1090, 448] width 12 height 12
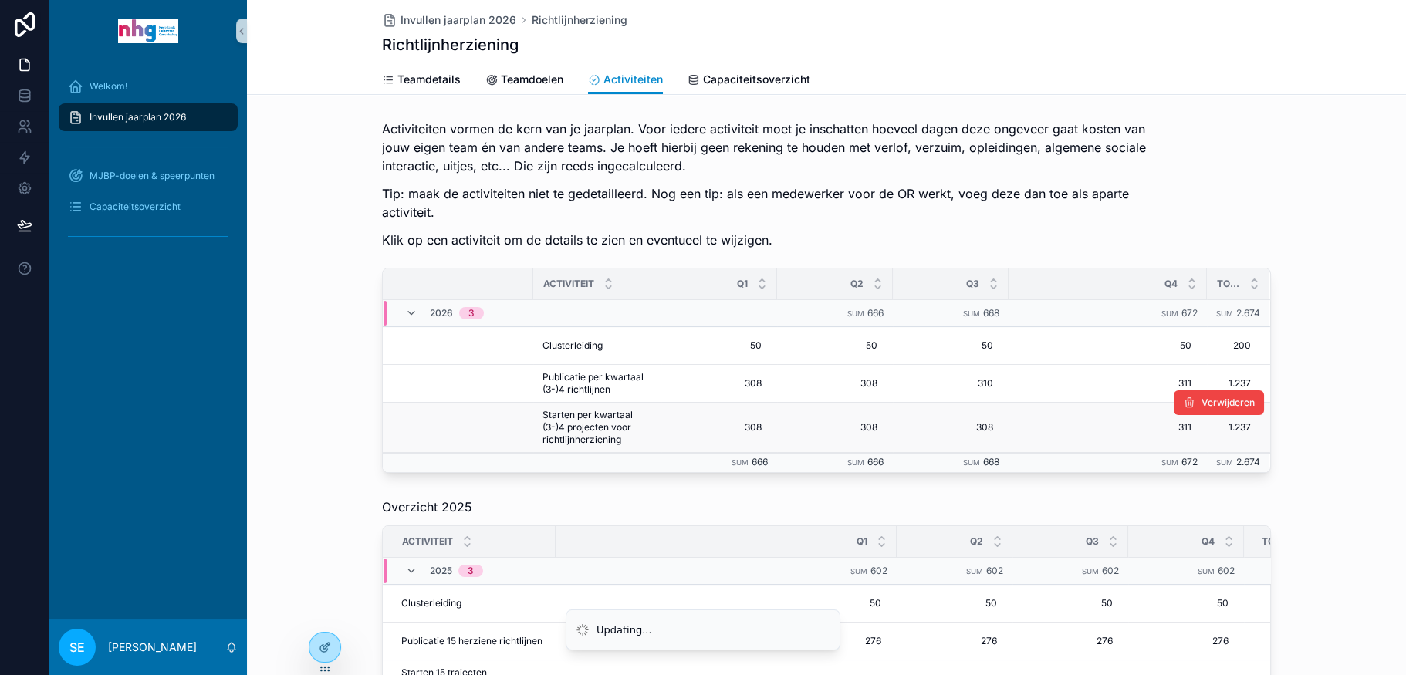
click at [1173, 426] on div "Verwijderen" at bounding box center [1218, 402] width 90 height 49
click at [1179, 426] on div "Verwijderen" at bounding box center [1218, 402] width 90 height 49
click at [1174, 423] on div "Verwijderen" at bounding box center [1218, 402] width 90 height 49
click at [1153, 425] on span "311" at bounding box center [1107, 427] width 167 height 12
type input "***"
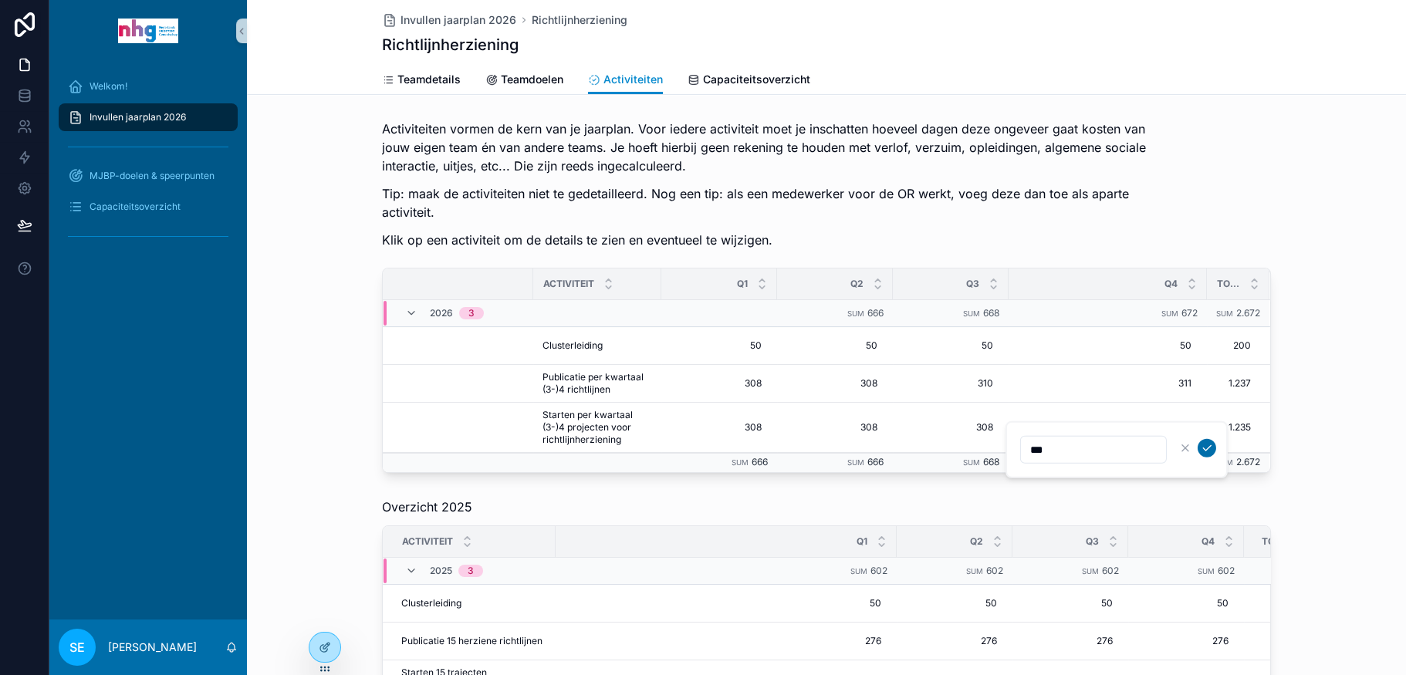
click at [1200, 449] on icon "scrollable content" at bounding box center [1206, 448] width 12 height 12
click at [120, 201] on span "Capaciteitsoverzicht" at bounding box center [134, 207] width 91 height 12
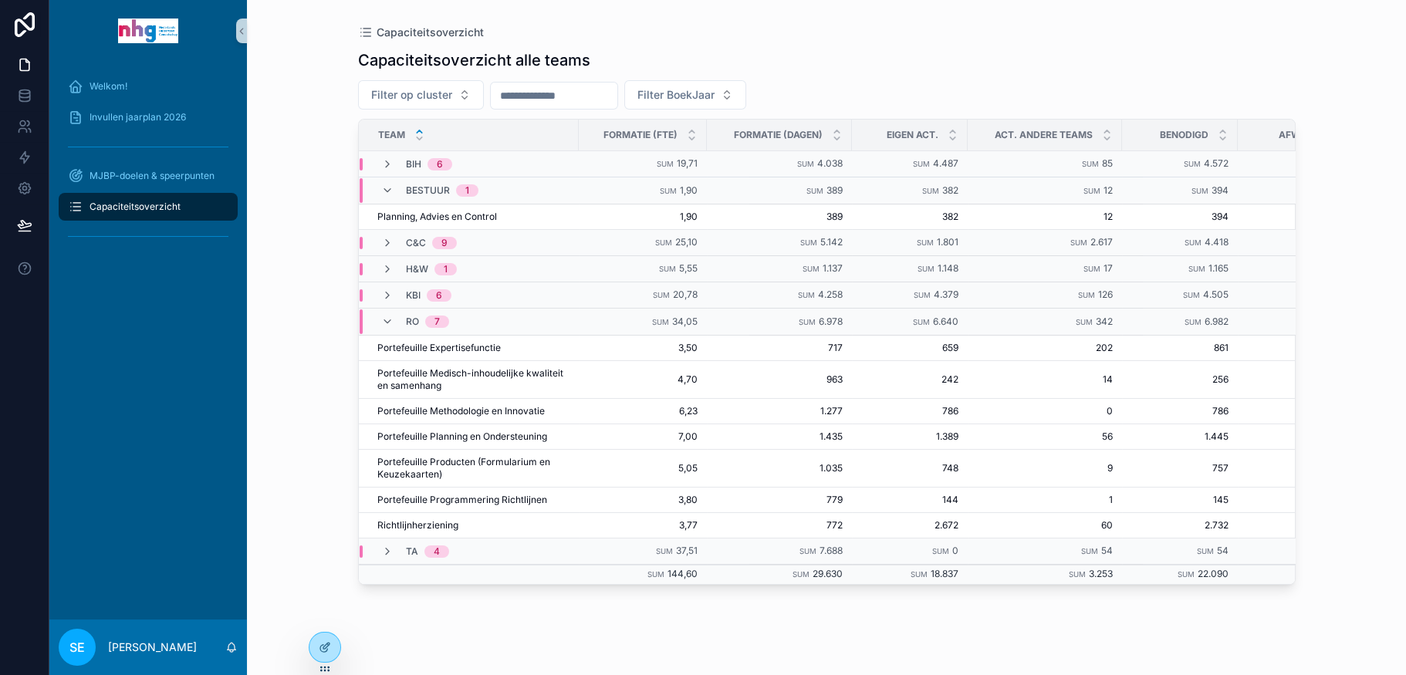
click at [138, 306] on div "Welkom! Invullen jaarplan 2026 MJBP-doelen & speerpunten Capaciteitsoverzicht" at bounding box center [148, 341] width 198 height 558
click at [381, 317] on icon "scrollable content" at bounding box center [387, 322] width 12 height 12
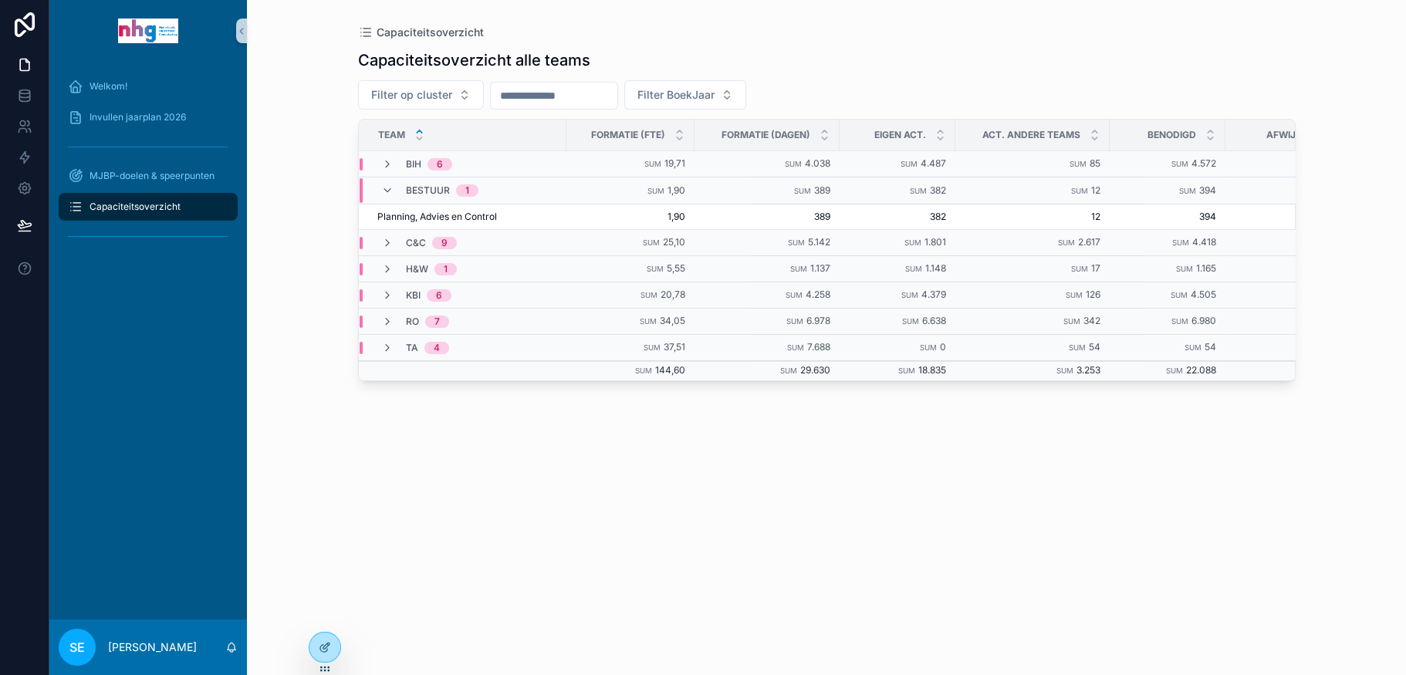
click at [761, 241] on td "Sum 5.142" at bounding box center [766, 243] width 145 height 26
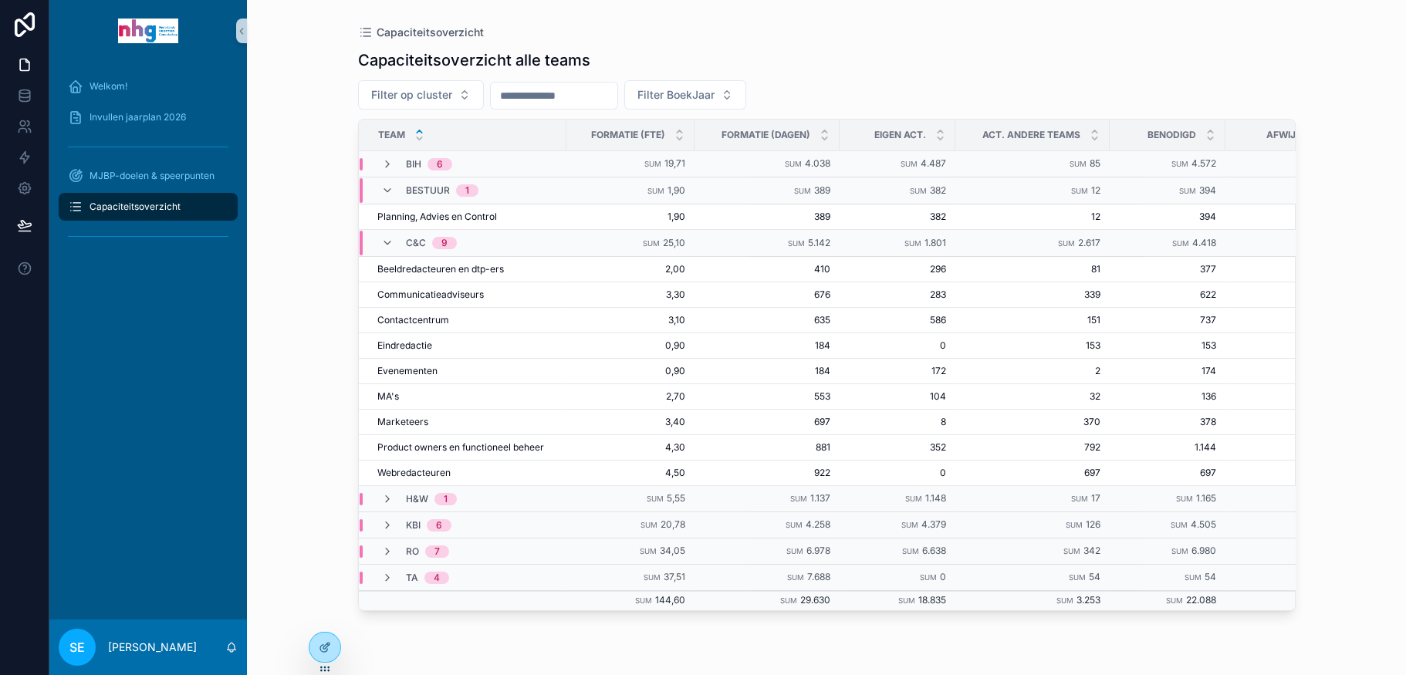
click at [761, 241] on td "Sum 5.142" at bounding box center [766, 243] width 145 height 27
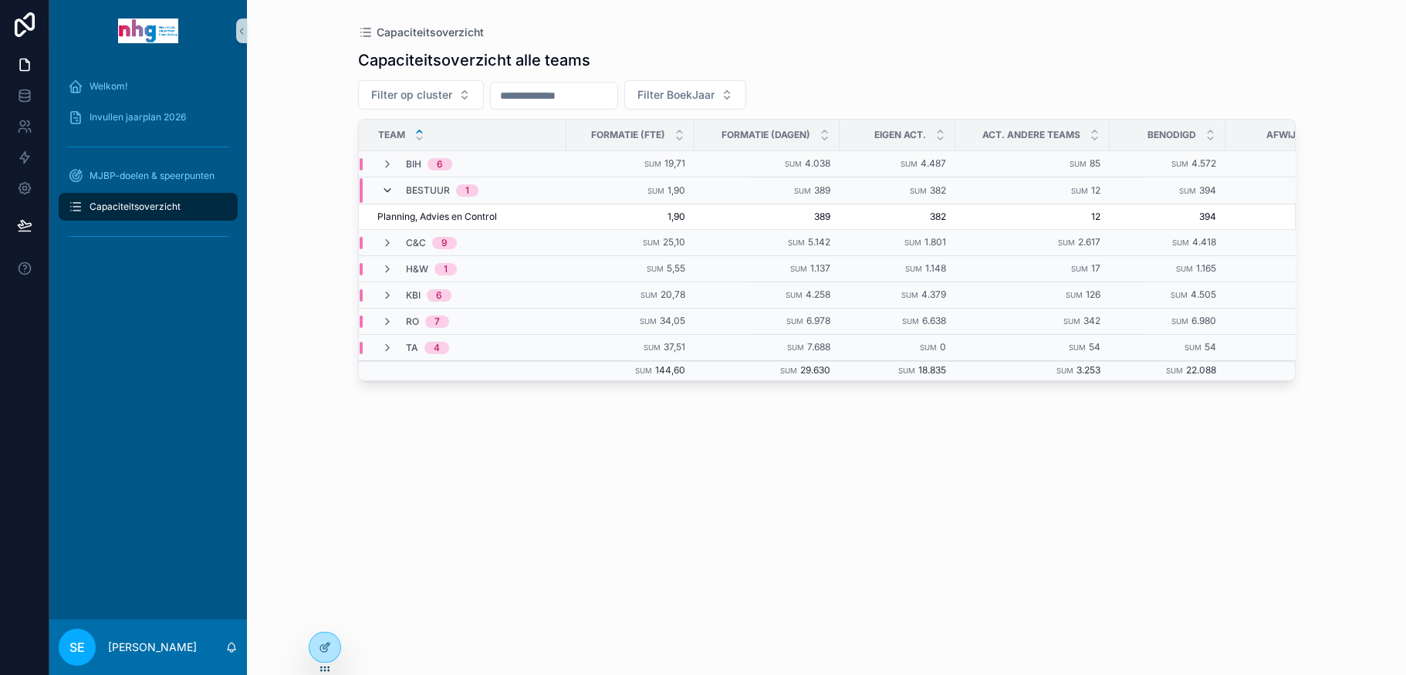
click at [381, 189] on icon "scrollable content" at bounding box center [387, 190] width 12 height 12
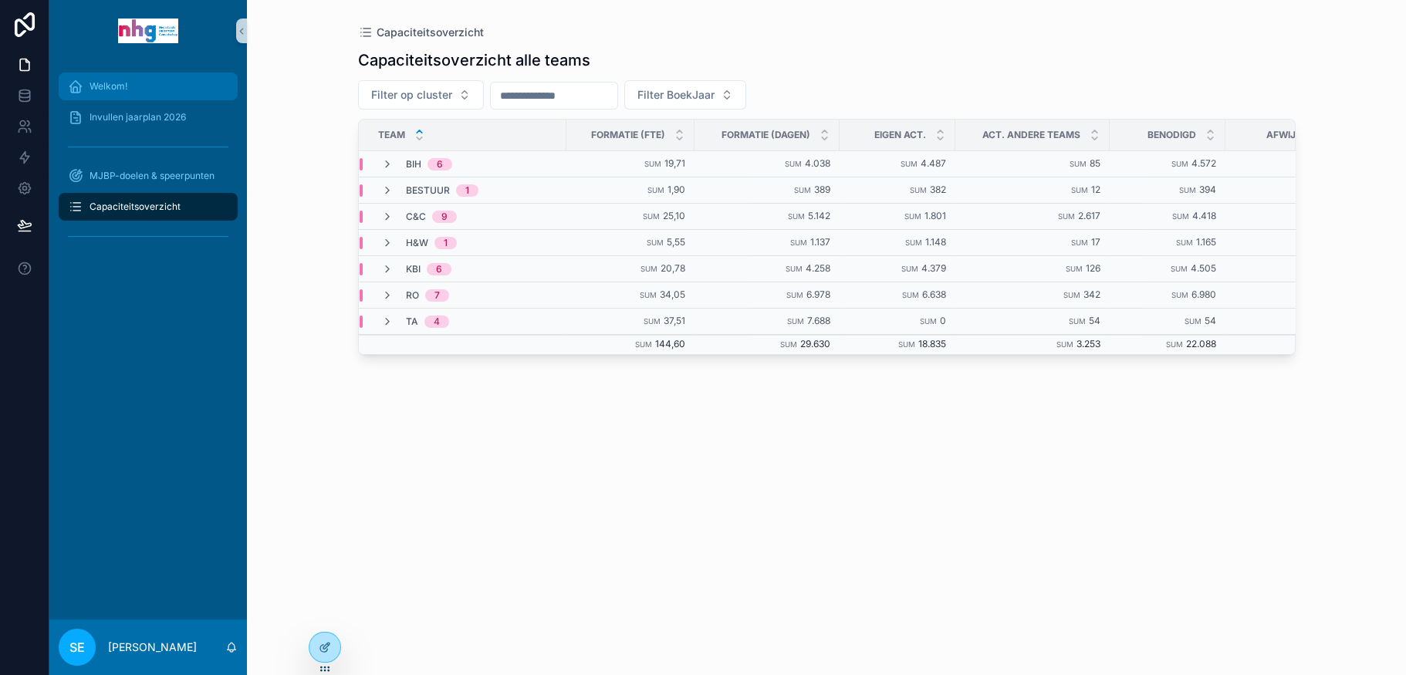
click at [129, 86] on div "Welkom!" at bounding box center [148, 86] width 160 height 25
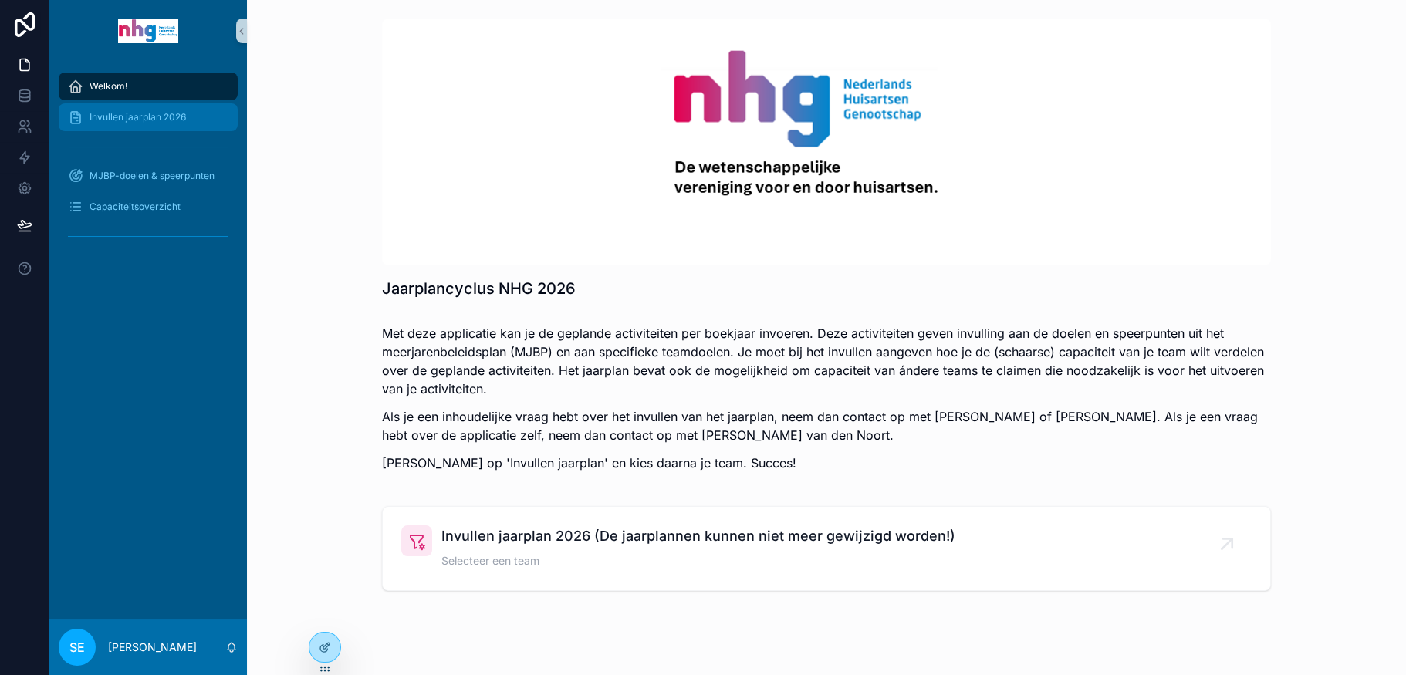
click at [147, 109] on div "Invullen jaarplan 2026" at bounding box center [148, 117] width 160 height 25
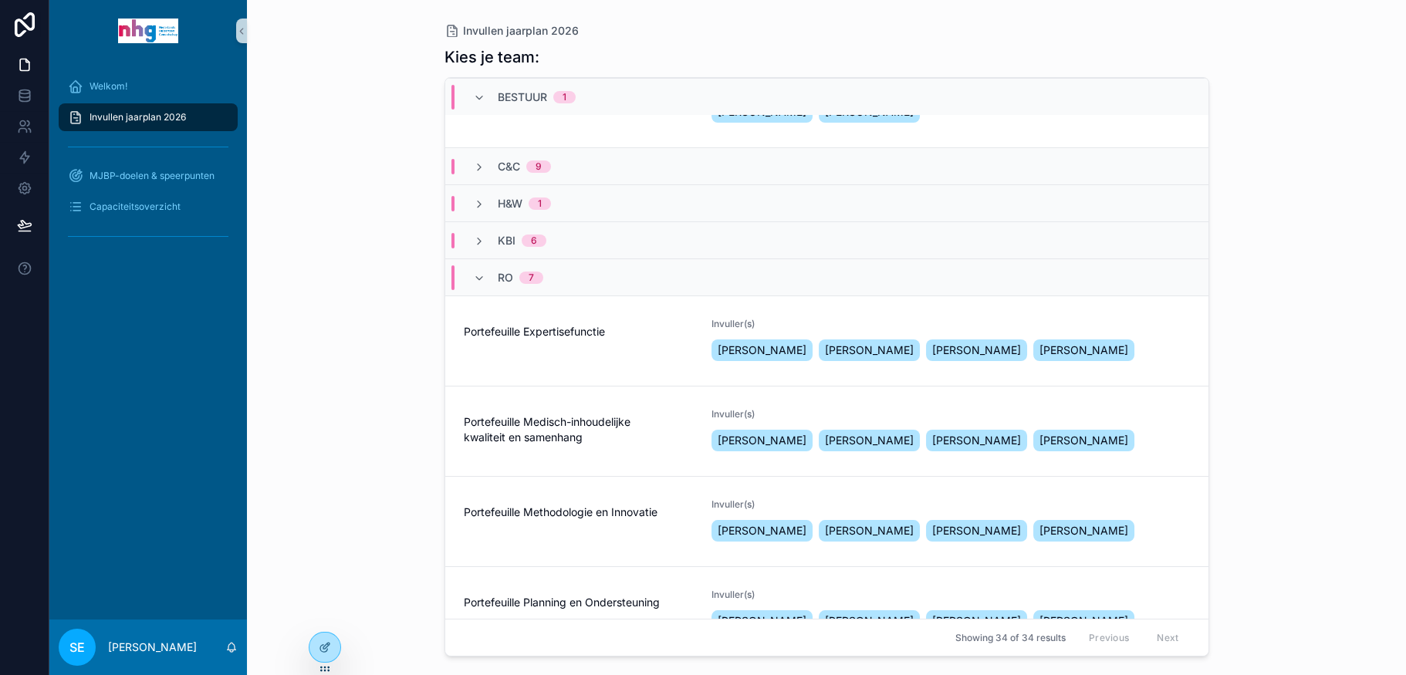
scroll to position [231, 0]
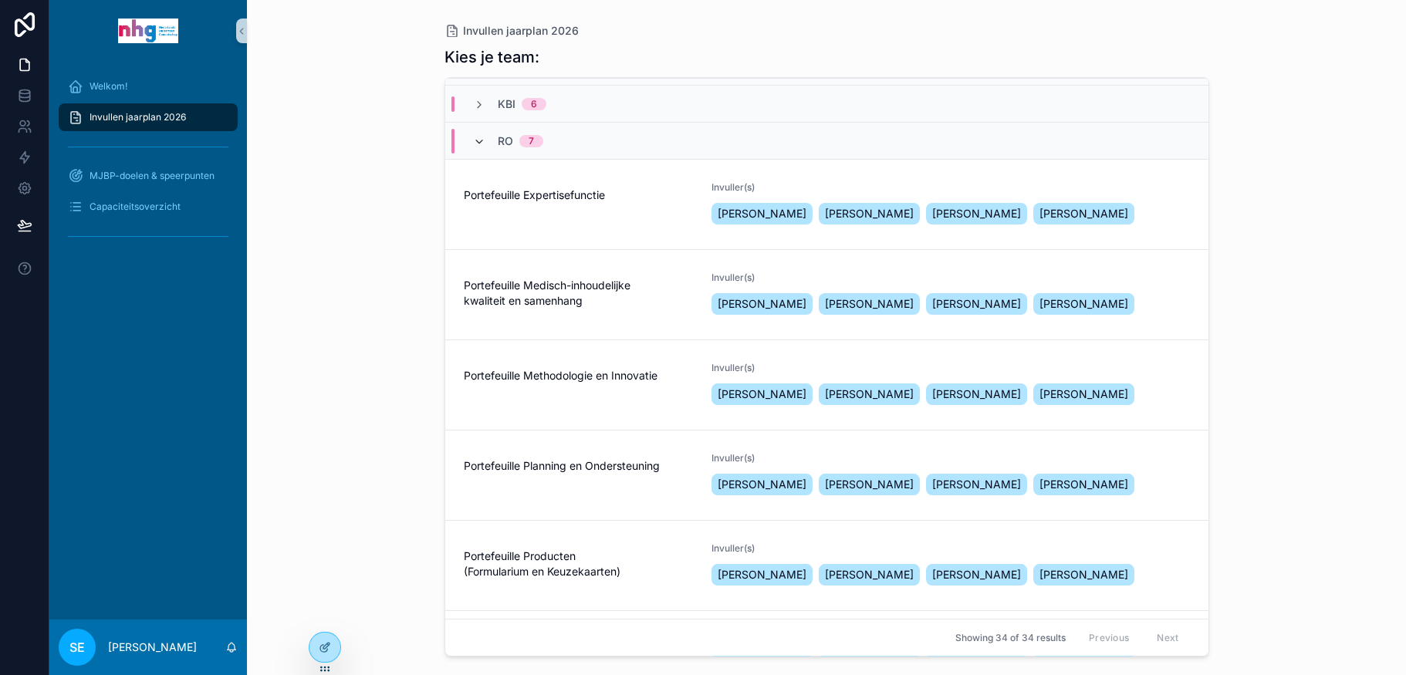
click at [480, 140] on icon "scrollable content" at bounding box center [479, 142] width 12 height 12
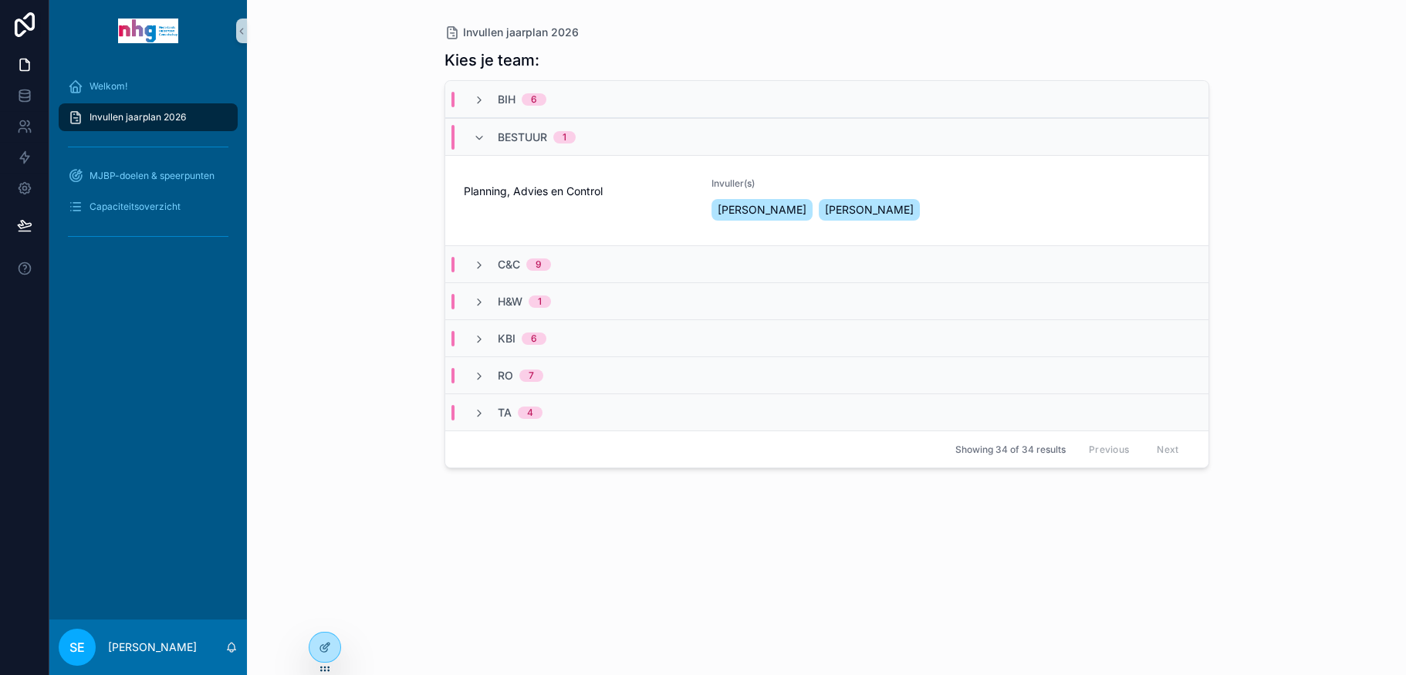
scroll to position [0, 0]
click at [480, 137] on icon "scrollable content" at bounding box center [479, 138] width 12 height 12
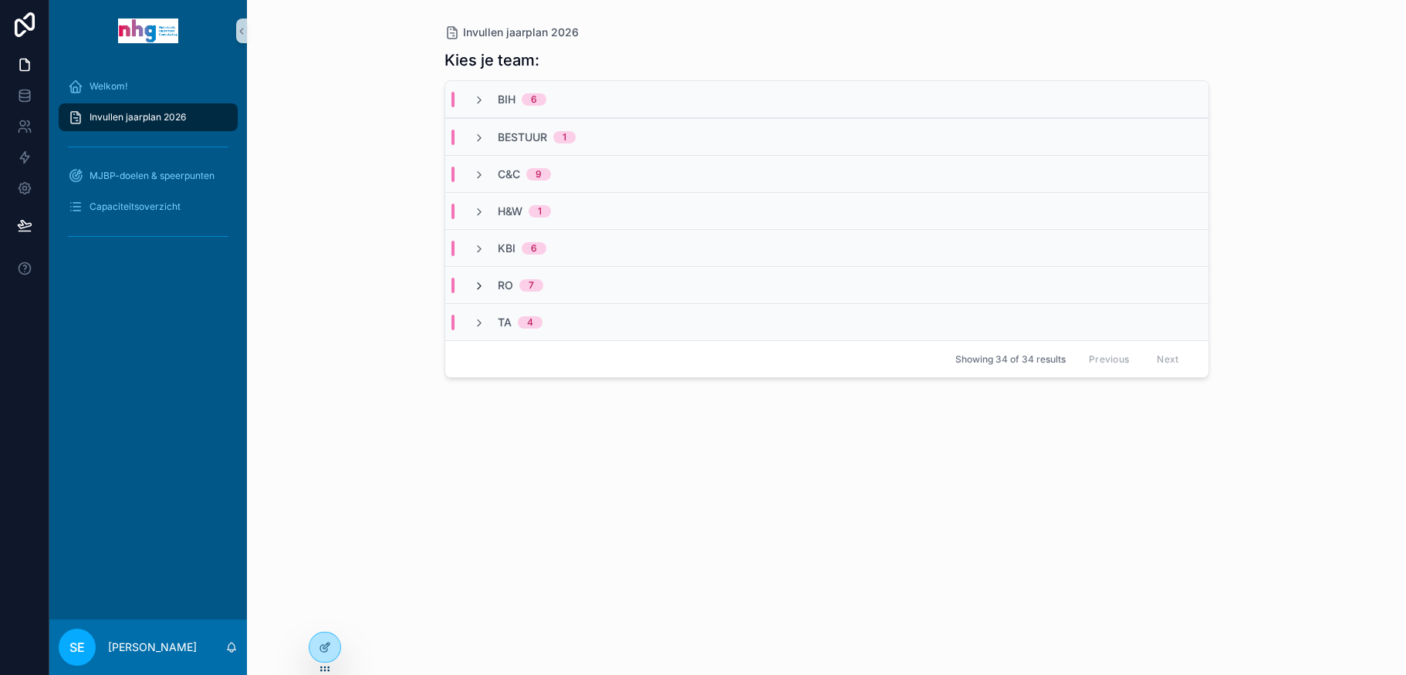
click at [482, 281] on icon "scrollable content" at bounding box center [479, 286] width 12 height 12
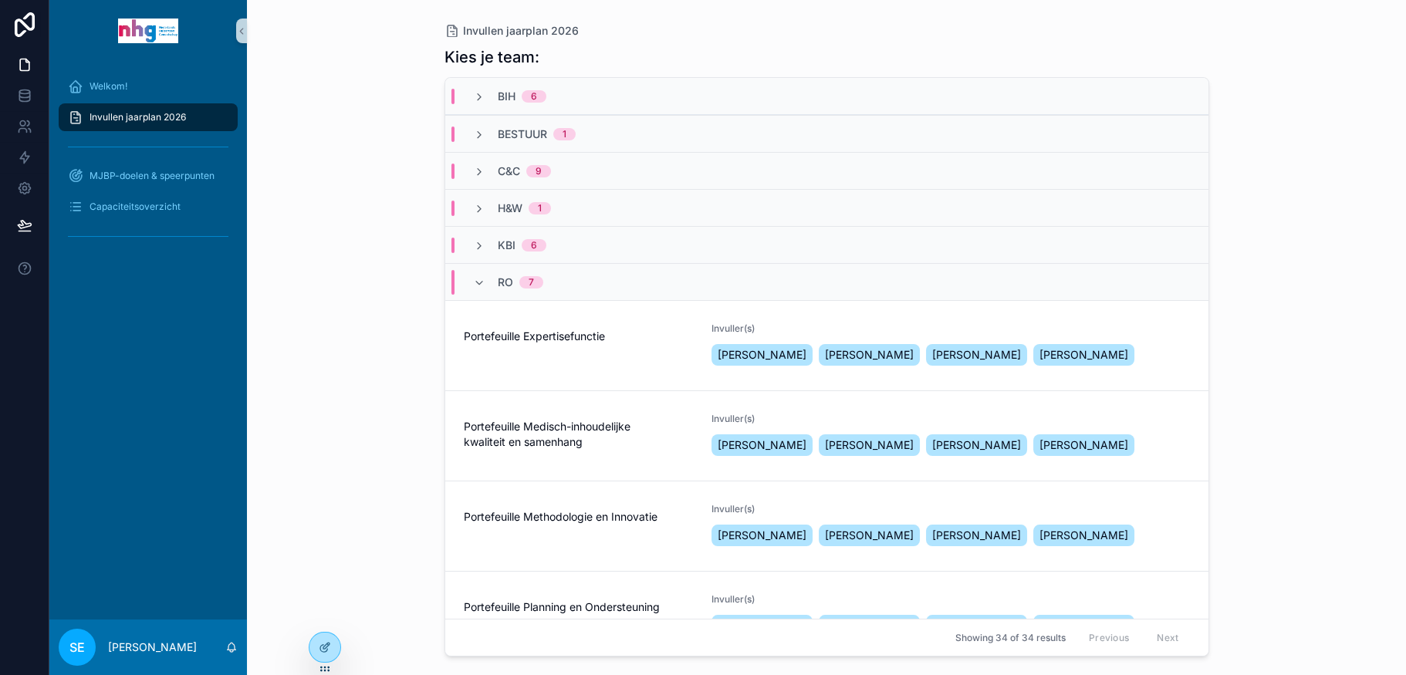
click at [482, 281] on icon "scrollable content" at bounding box center [479, 283] width 12 height 12
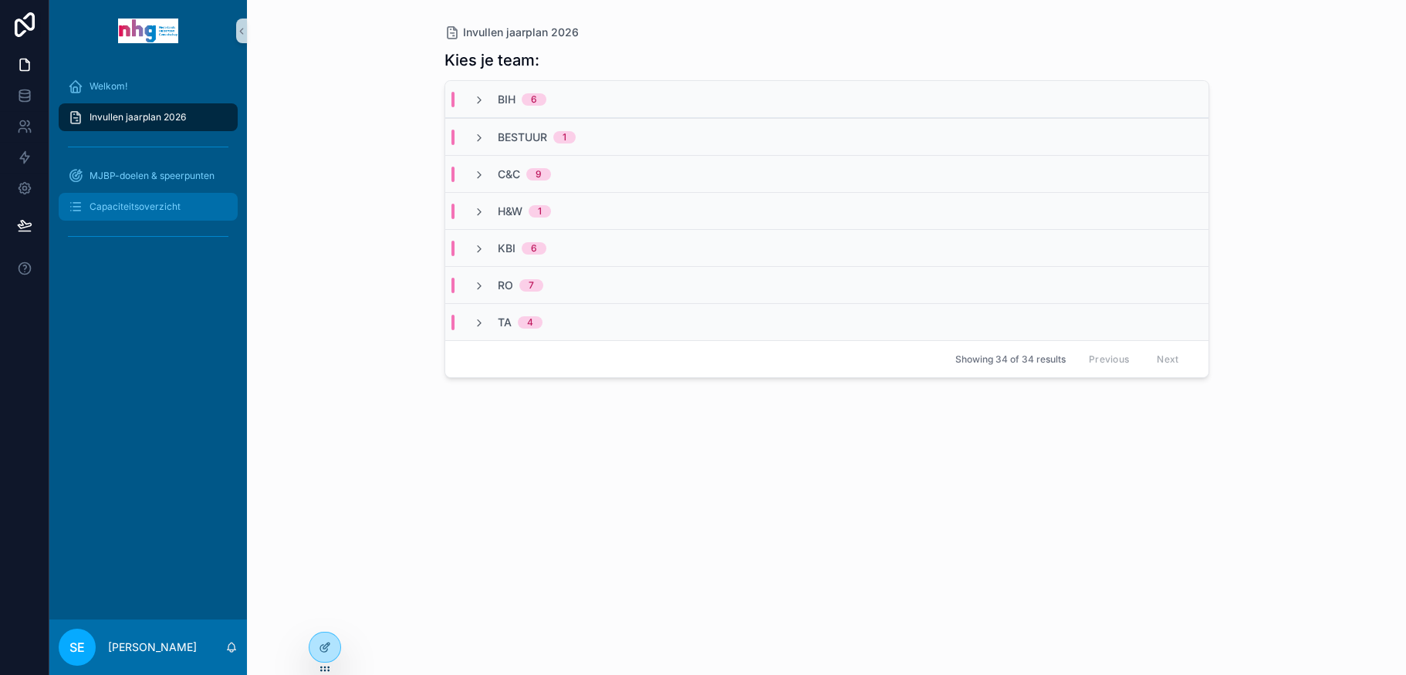
click at [122, 208] on span "Capaciteitsoverzicht" at bounding box center [134, 207] width 91 height 12
